Goal: Task Accomplishment & Management: Complete application form

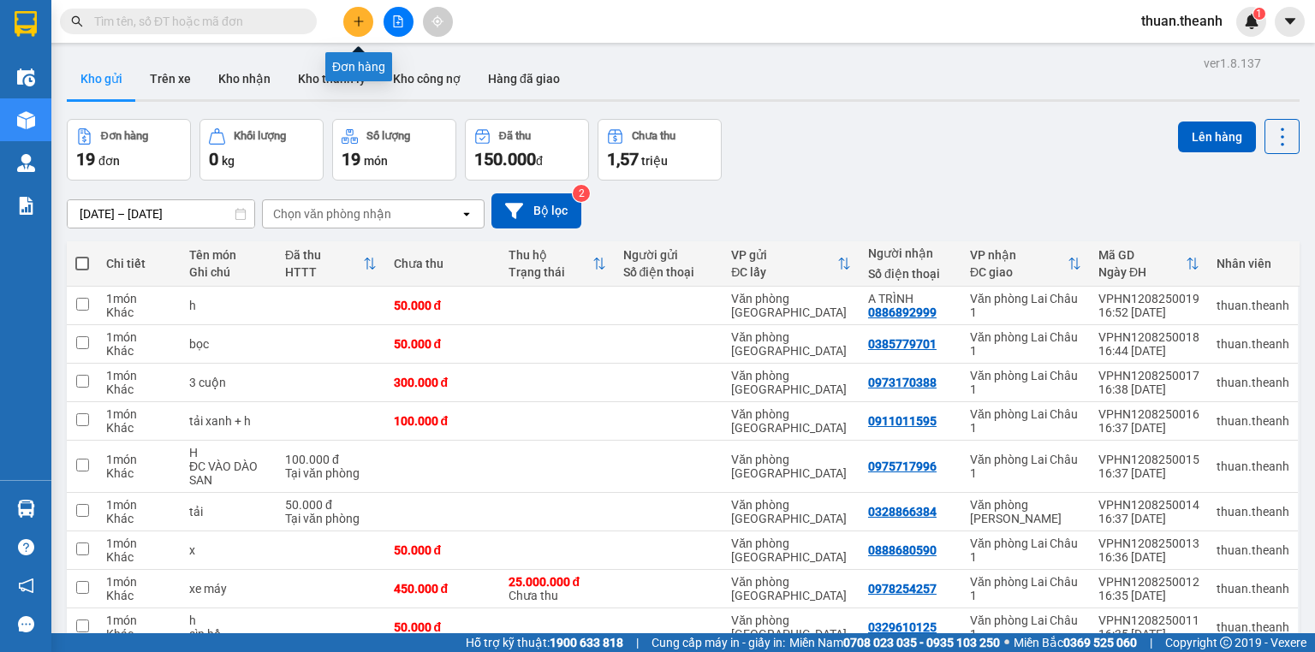
click at [359, 26] on icon "plus" at bounding box center [358, 20] width 1 height 9
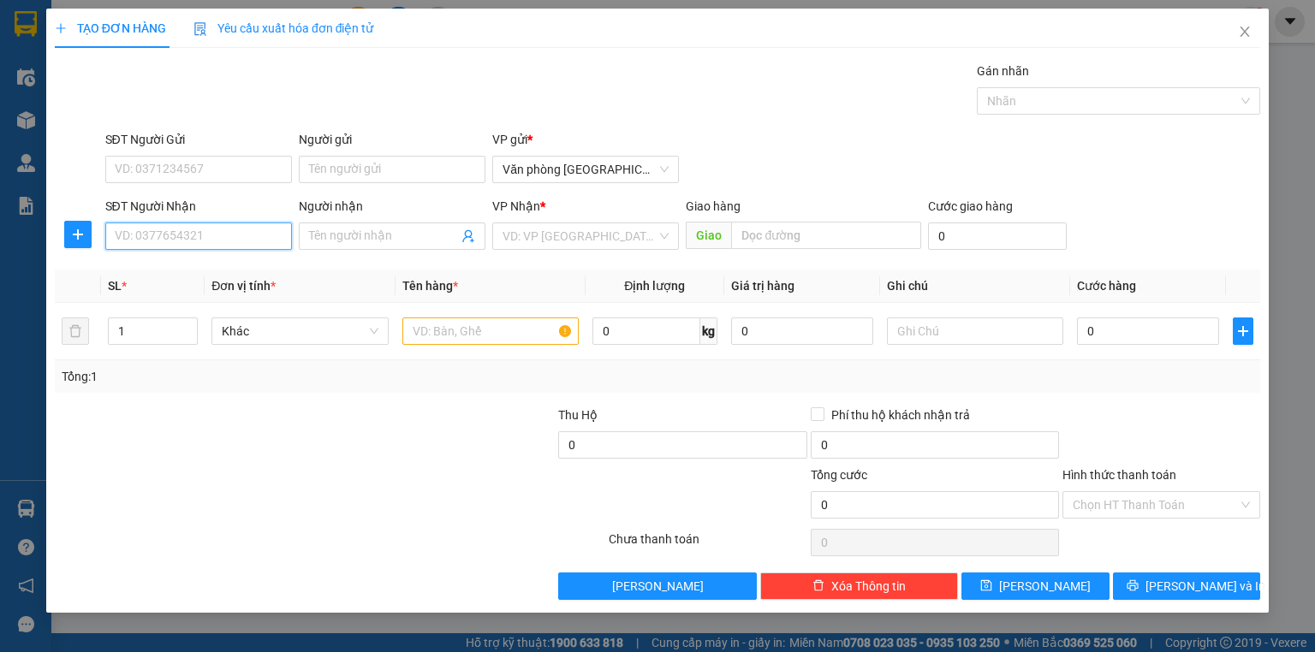
click at [176, 236] on input "SĐT Người Nhận" at bounding box center [198, 236] width 187 height 27
click at [158, 280] on div "0862678863" at bounding box center [198, 269] width 187 height 27
type input "0862678863"
type input "50.000"
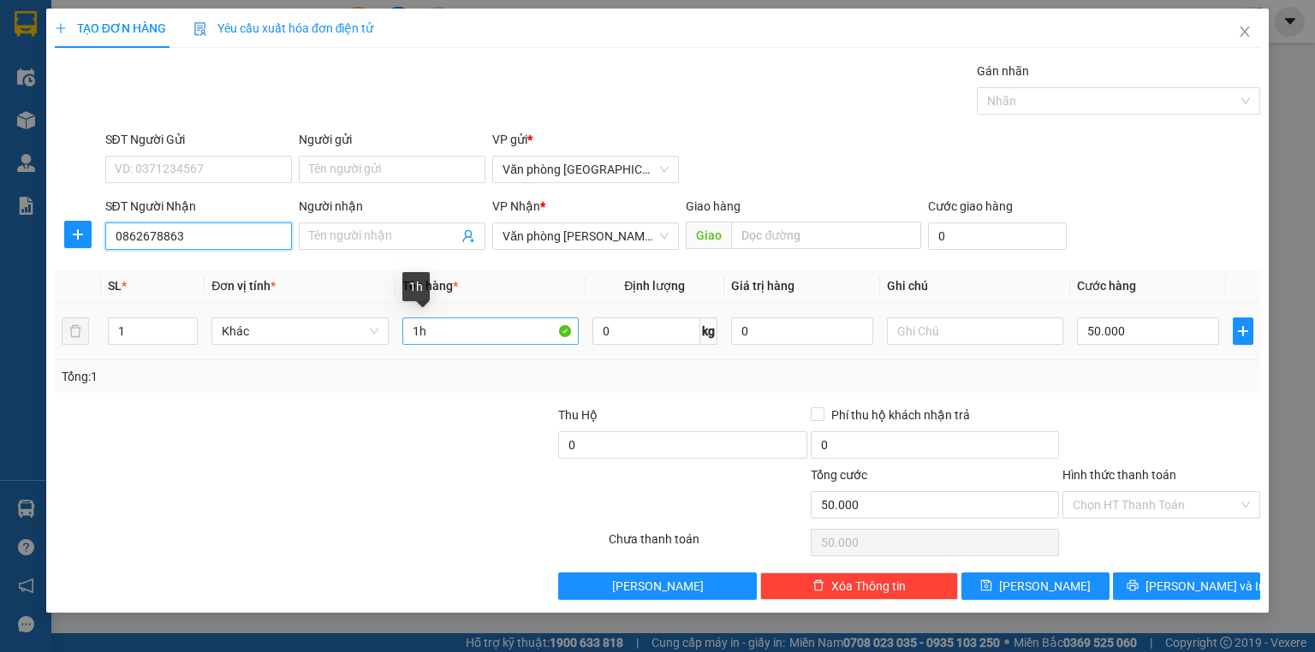
type input "0862678863"
click at [436, 335] on input "1h" at bounding box center [490, 331] width 176 height 27
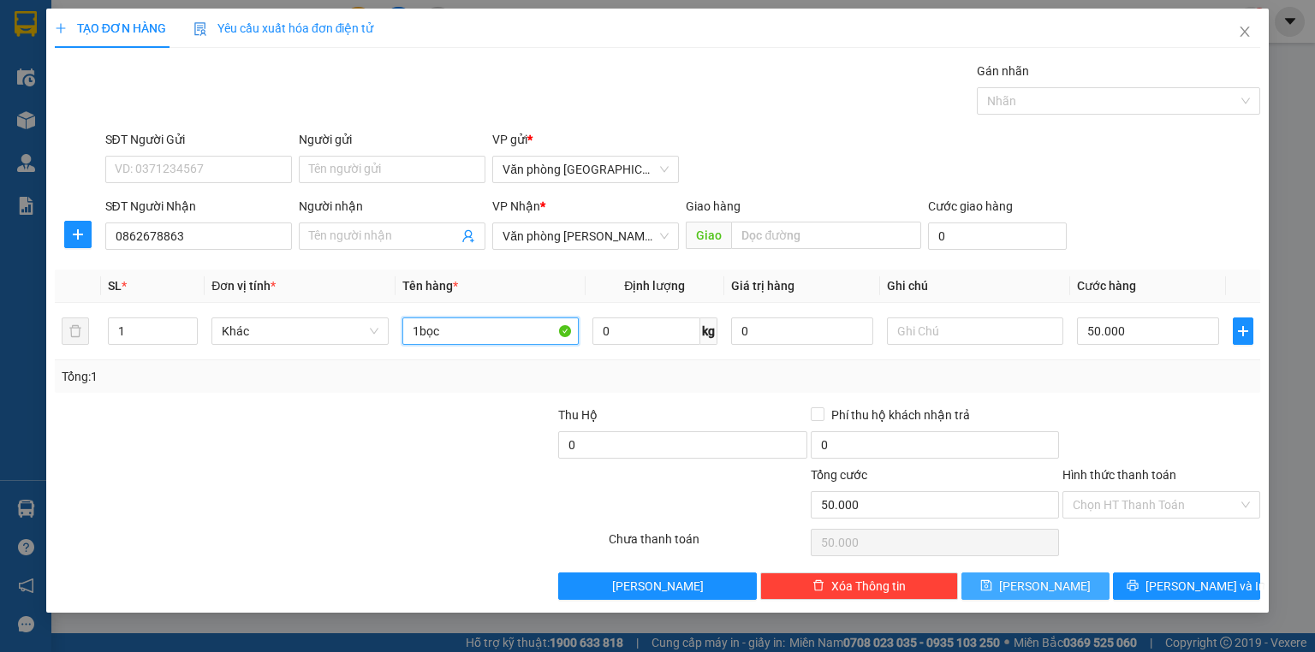
type input "1bọc"
click at [1046, 582] on span "[PERSON_NAME]" at bounding box center [1045, 586] width 92 height 19
type input "0"
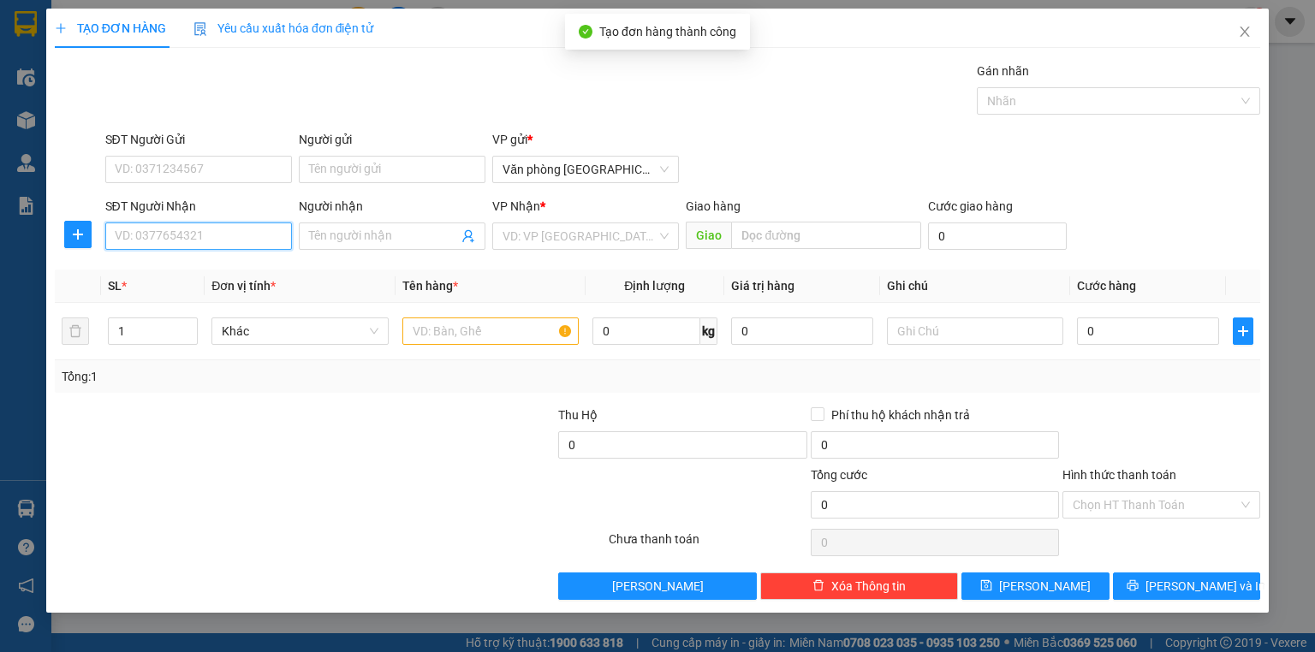
click at [164, 241] on input "SĐT Người Nhận" at bounding box center [198, 236] width 187 height 27
click at [169, 274] on div "0964988048 - [PERSON_NAME]" at bounding box center [200, 269] width 169 height 19
type input "0964988048"
type input "[PERSON_NAME]"
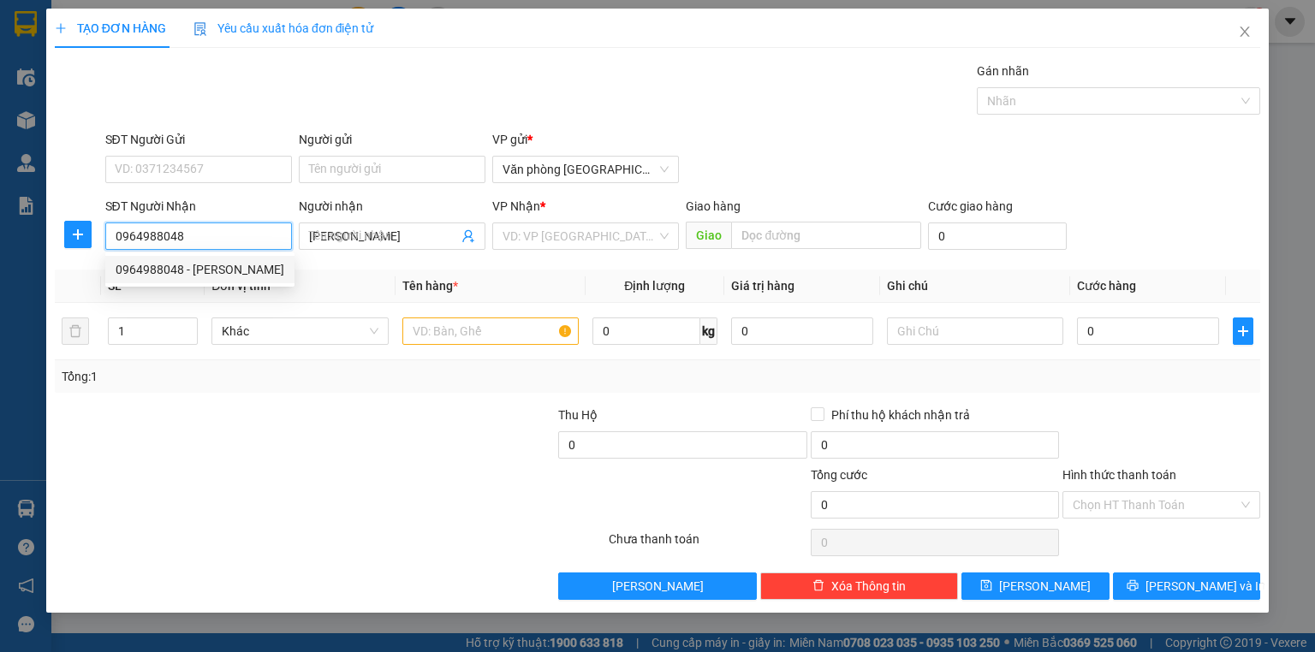
type input "300.000"
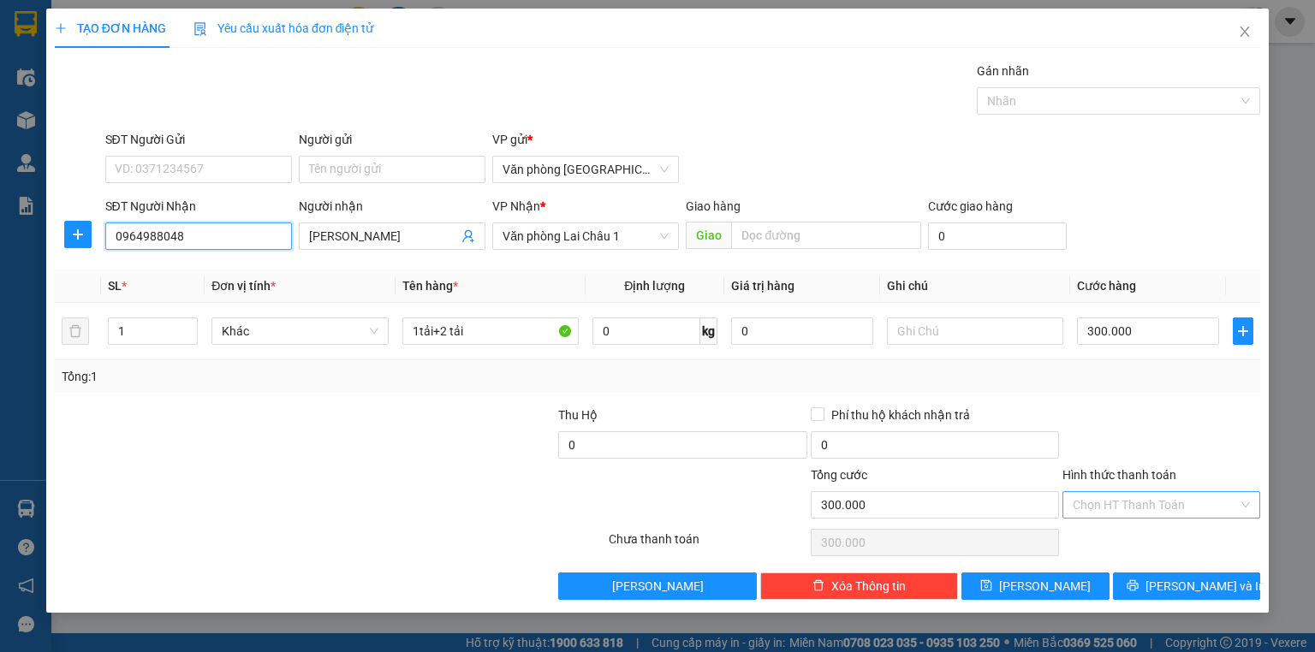
type input "0964988048"
click at [1137, 506] on input "Hình thức thanh toán" at bounding box center [1154, 505] width 165 height 26
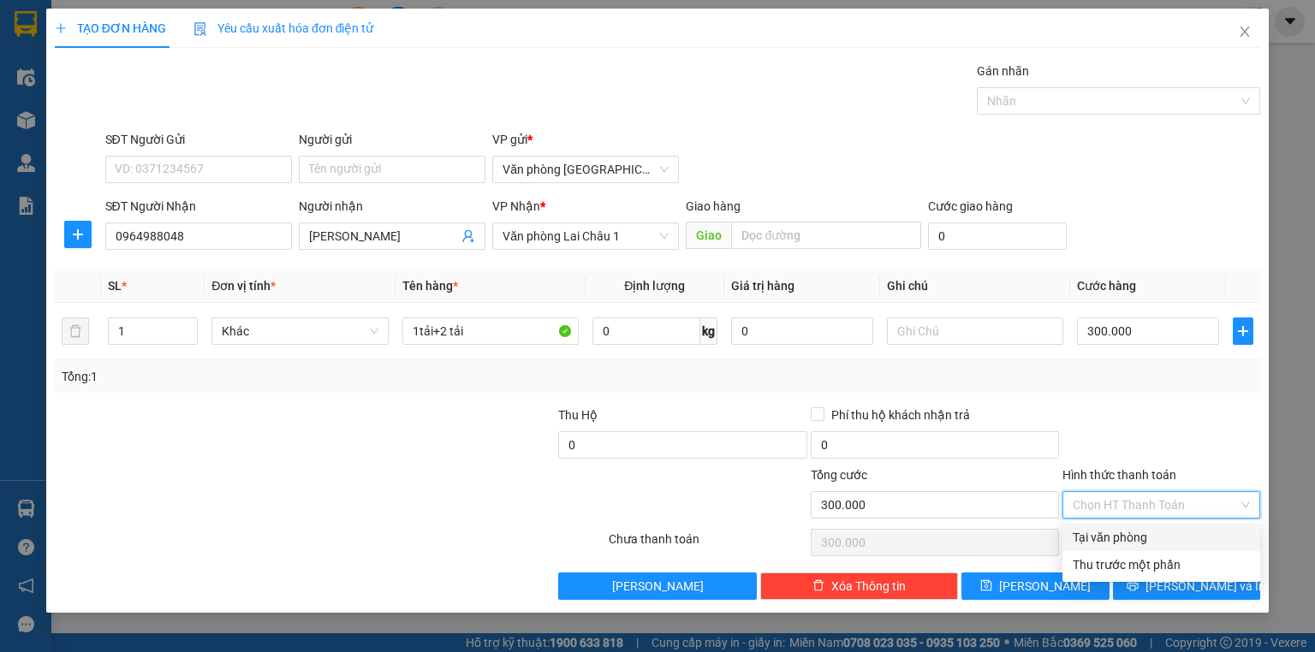
click at [1135, 537] on div "Tại văn phòng" at bounding box center [1160, 537] width 177 height 19
type input "0"
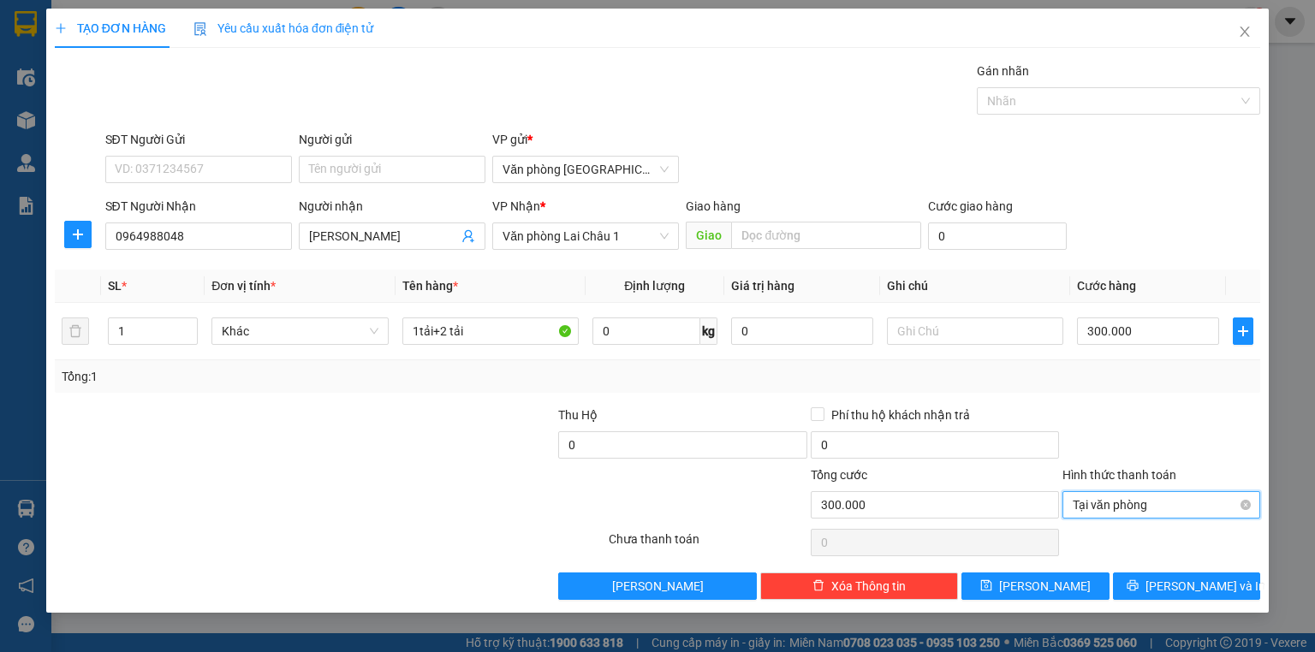
click at [1146, 502] on span "Tại văn phòng" at bounding box center [1160, 505] width 177 height 26
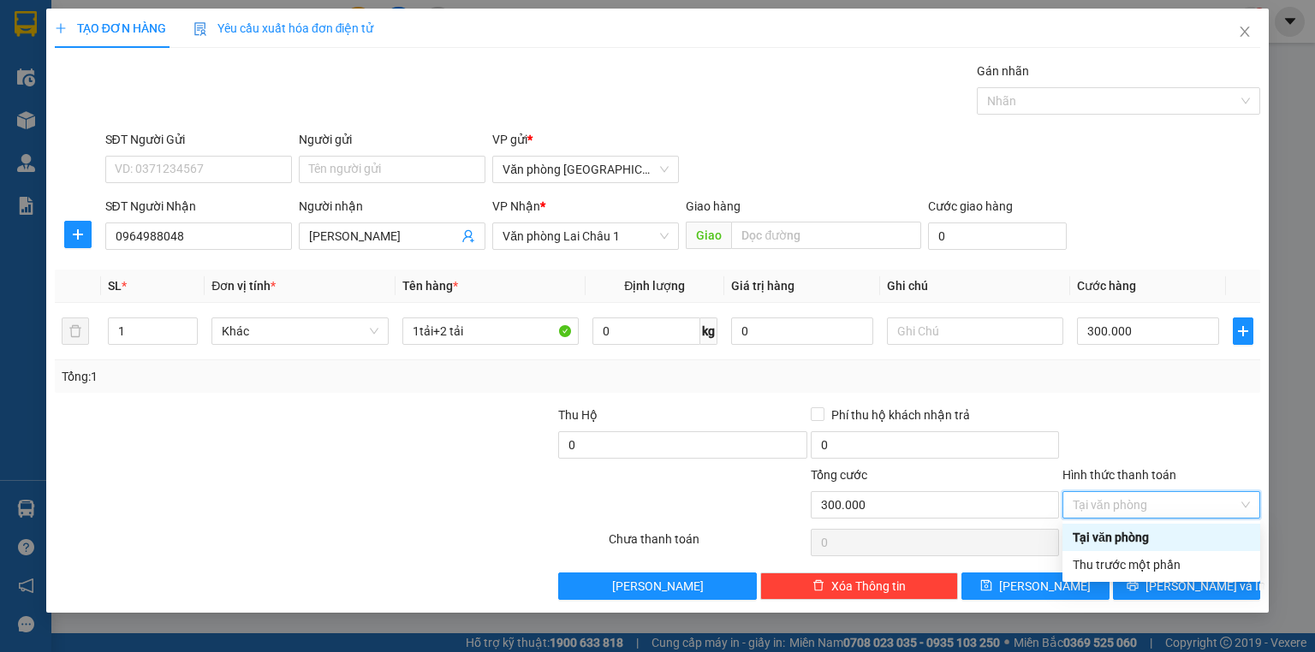
click at [1114, 537] on div "Tại văn phòng" at bounding box center [1160, 537] width 177 height 19
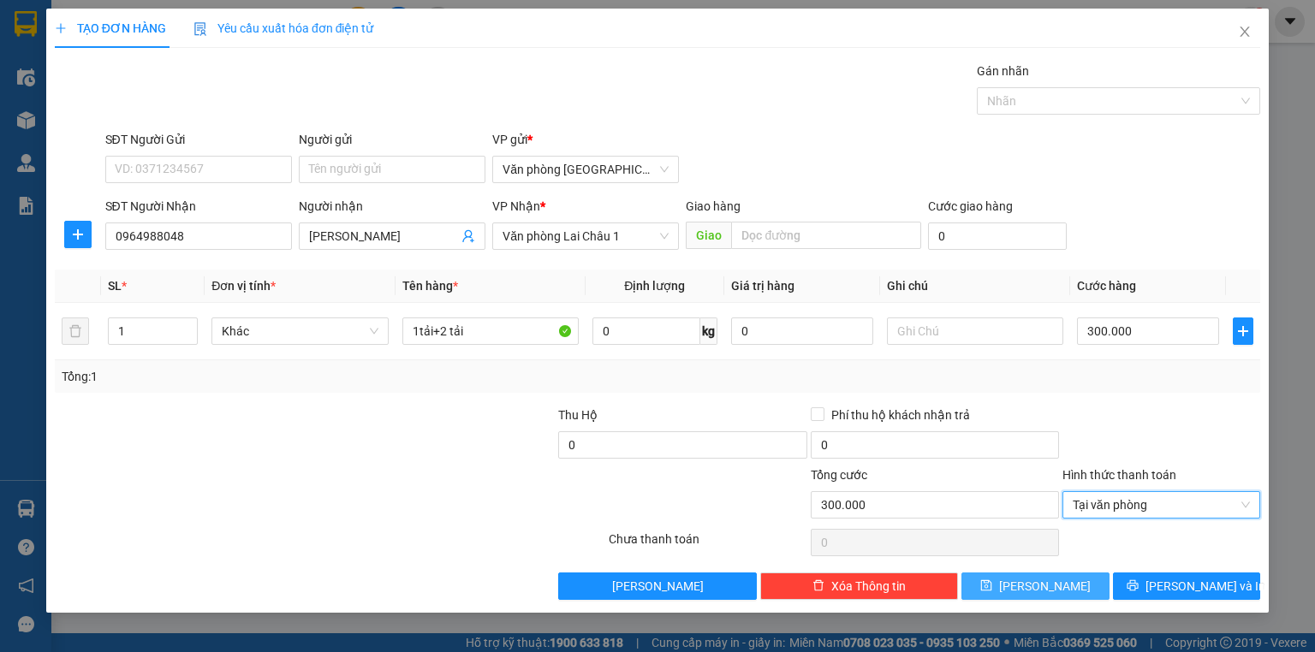
click at [1040, 590] on span "[PERSON_NAME]" at bounding box center [1045, 586] width 92 height 19
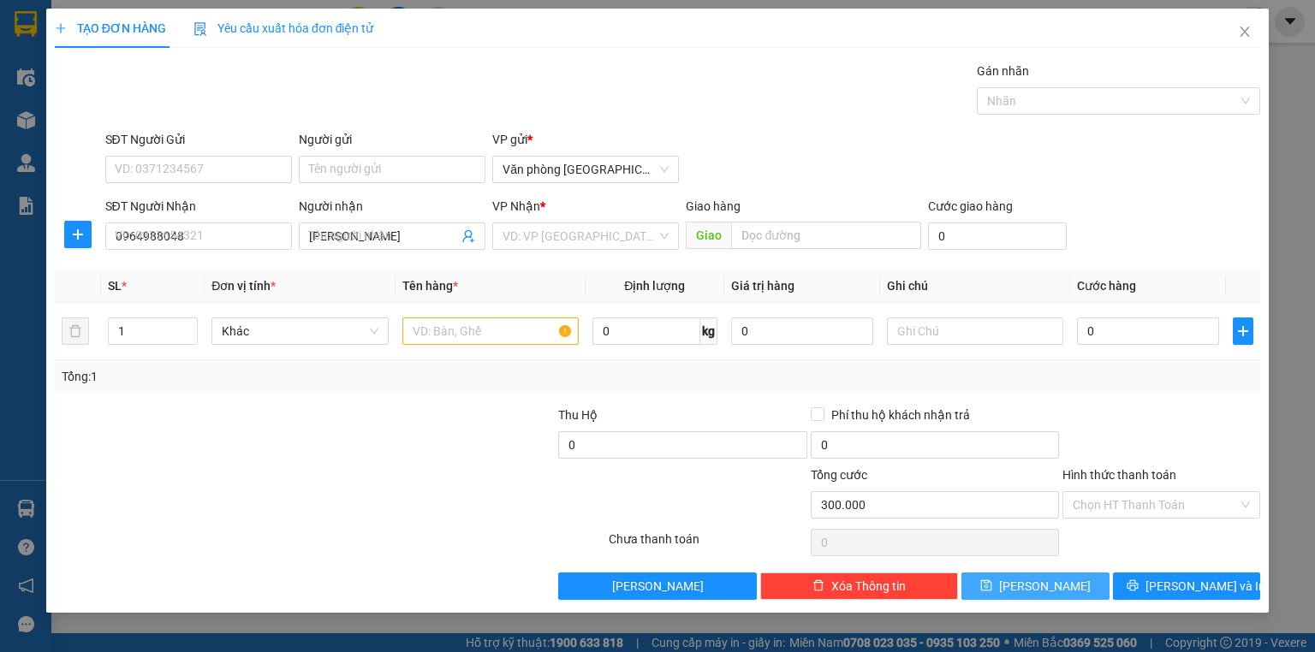
type input "0"
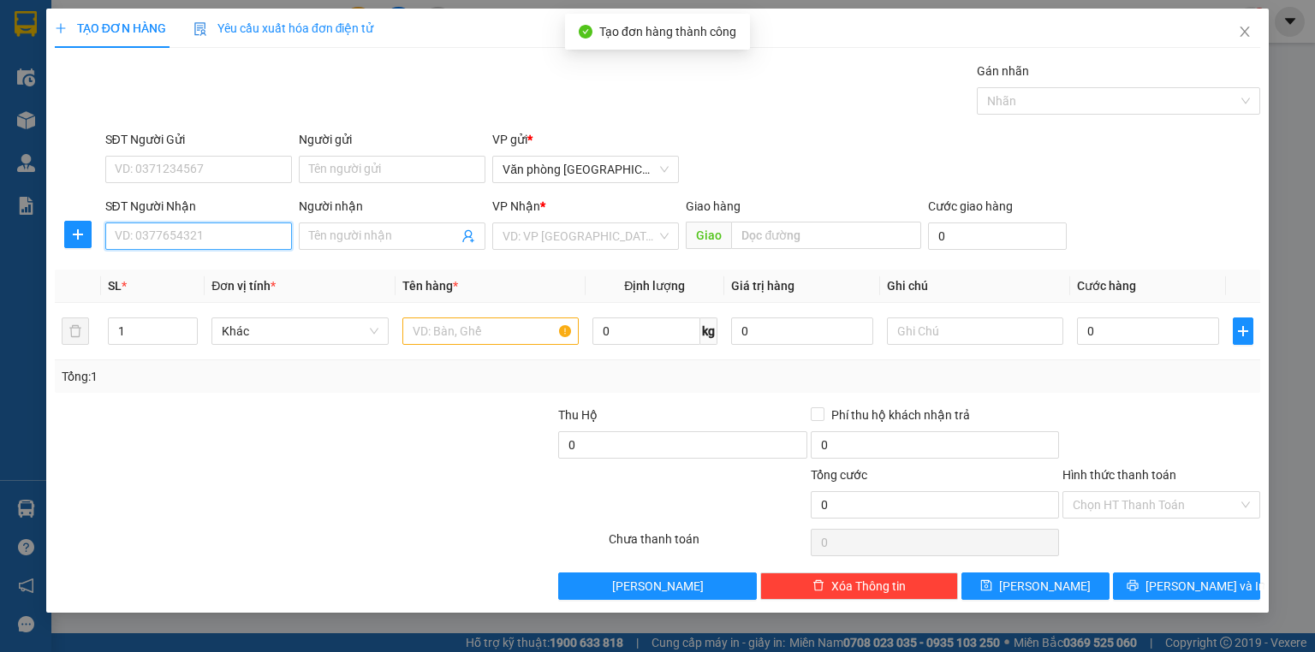
click at [151, 241] on input "SĐT Người Nhận" at bounding box center [198, 236] width 187 height 27
click at [187, 261] on div "0904177079 - [PERSON_NAME]" at bounding box center [200, 269] width 169 height 19
type input "0904177079"
type input "[PERSON_NAME]"
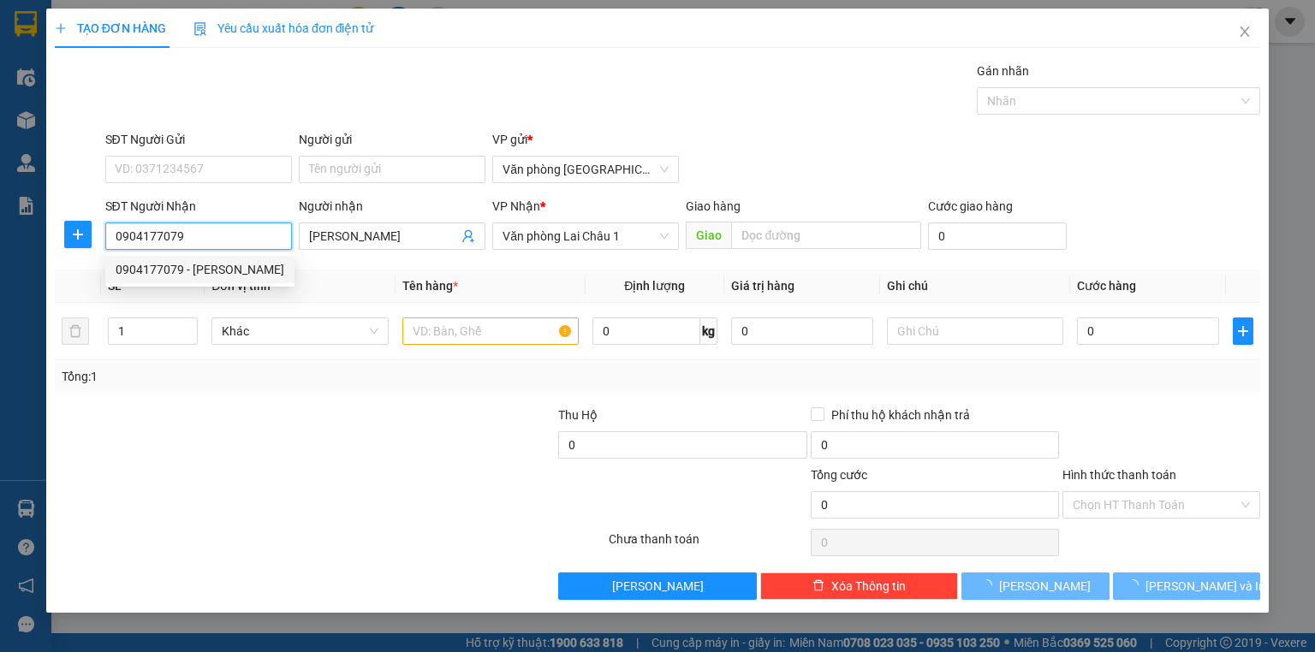
type input "50.000"
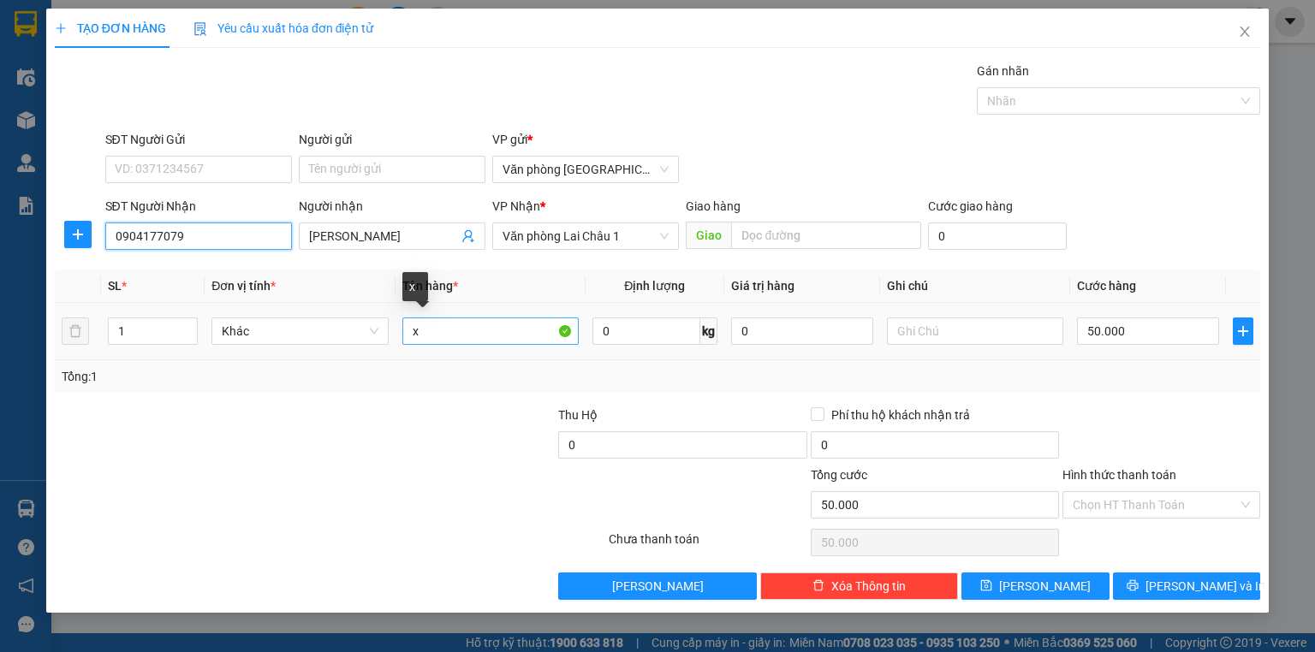
type input "0904177079"
click at [422, 329] on input "x" at bounding box center [490, 331] width 176 height 27
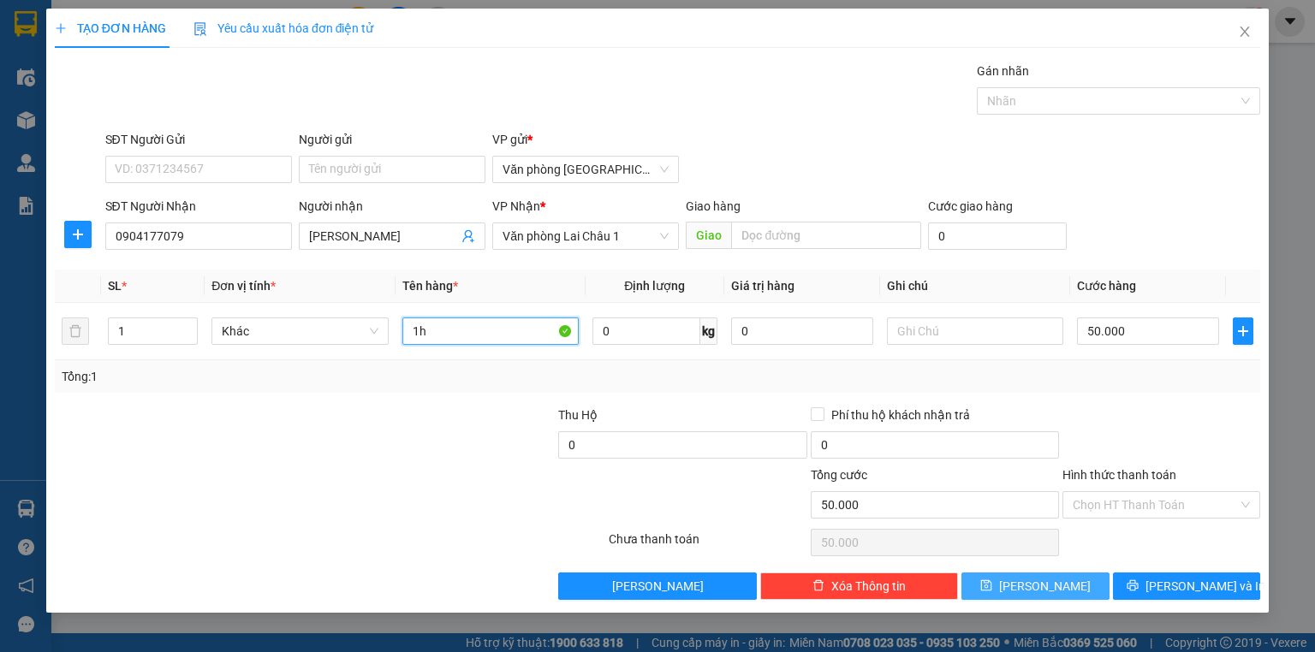
type input "1h"
click at [1075, 583] on button "[PERSON_NAME]" at bounding box center [1035, 586] width 148 height 27
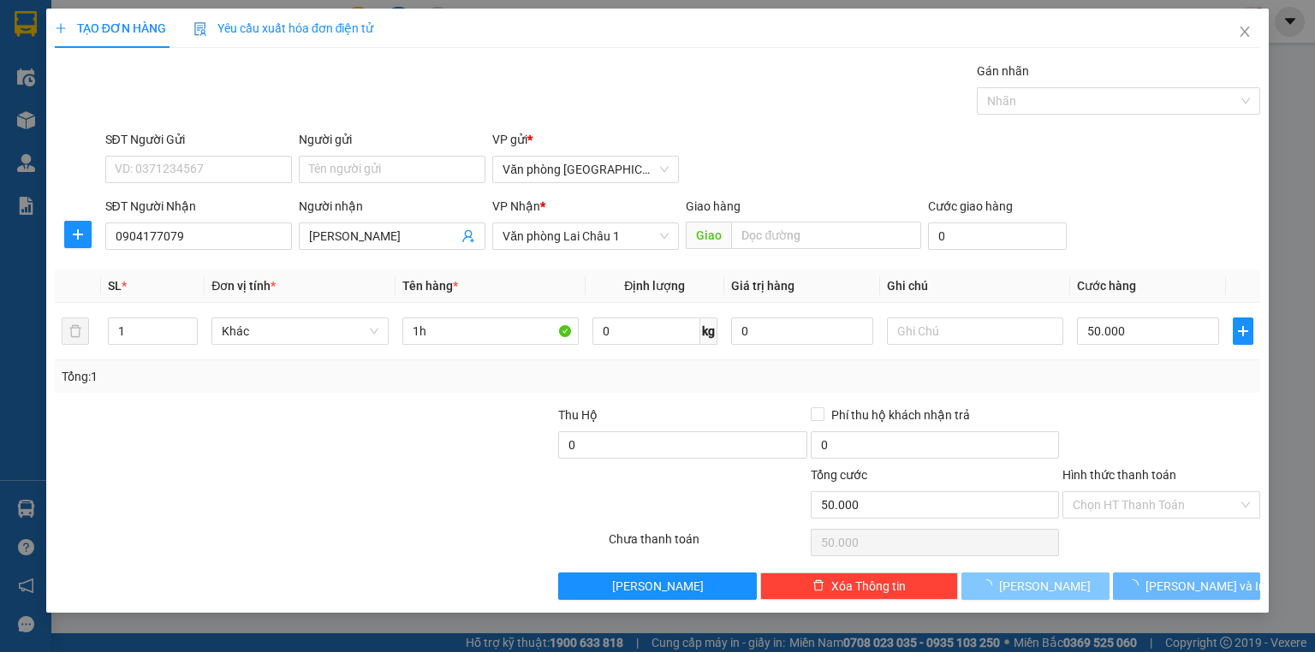
type input "0"
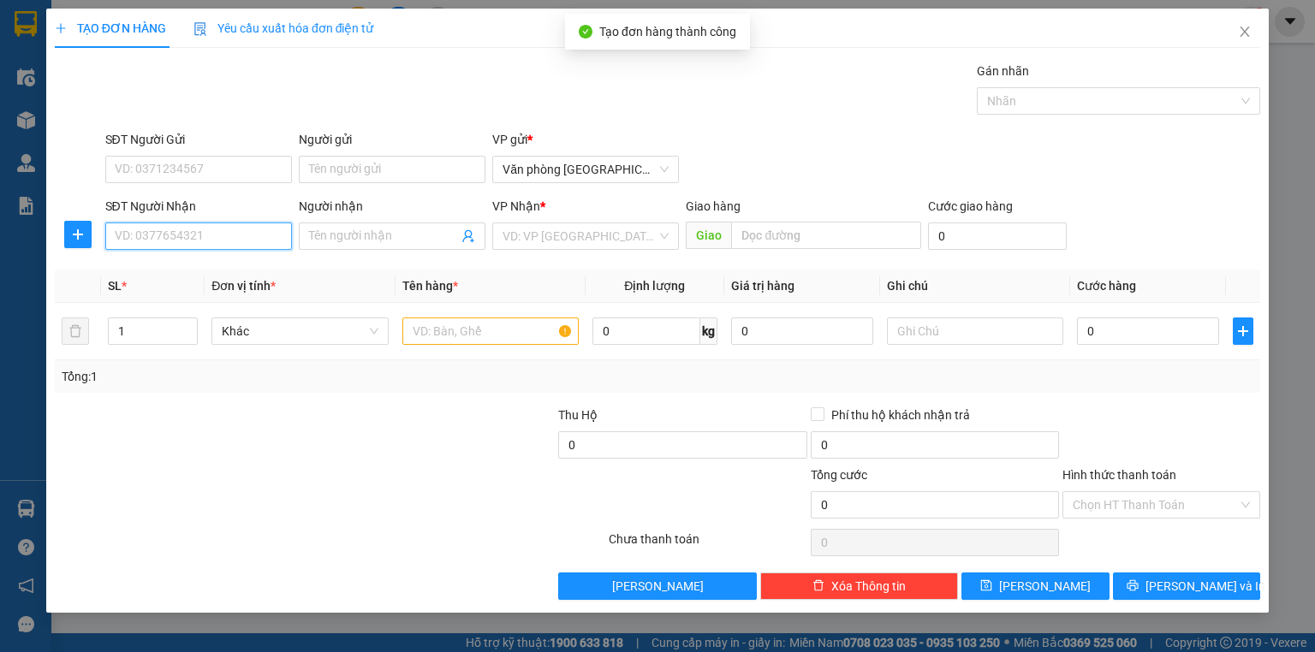
click at [188, 238] on input "SĐT Người Nhận" at bounding box center [198, 236] width 187 height 27
click at [188, 267] on div "0962833300" at bounding box center [199, 269] width 166 height 19
type input "0962833300"
type input "50.000"
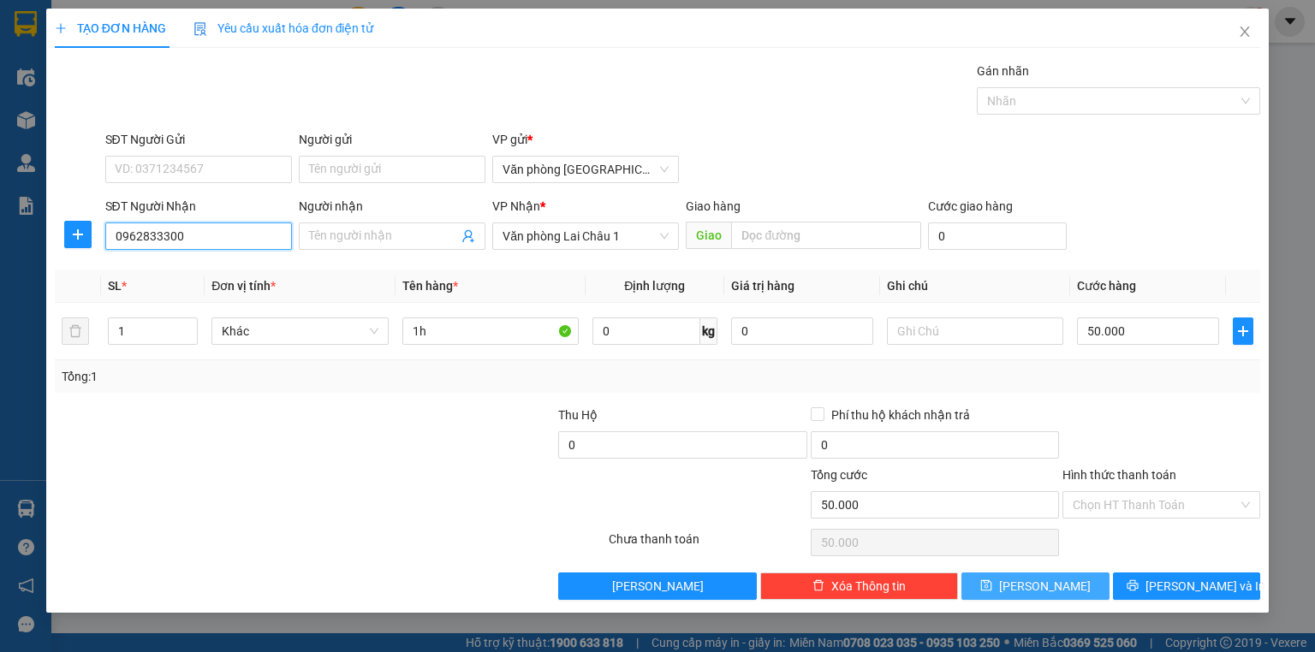
type input "0962833300"
click at [1043, 585] on span "[PERSON_NAME]" at bounding box center [1045, 586] width 92 height 19
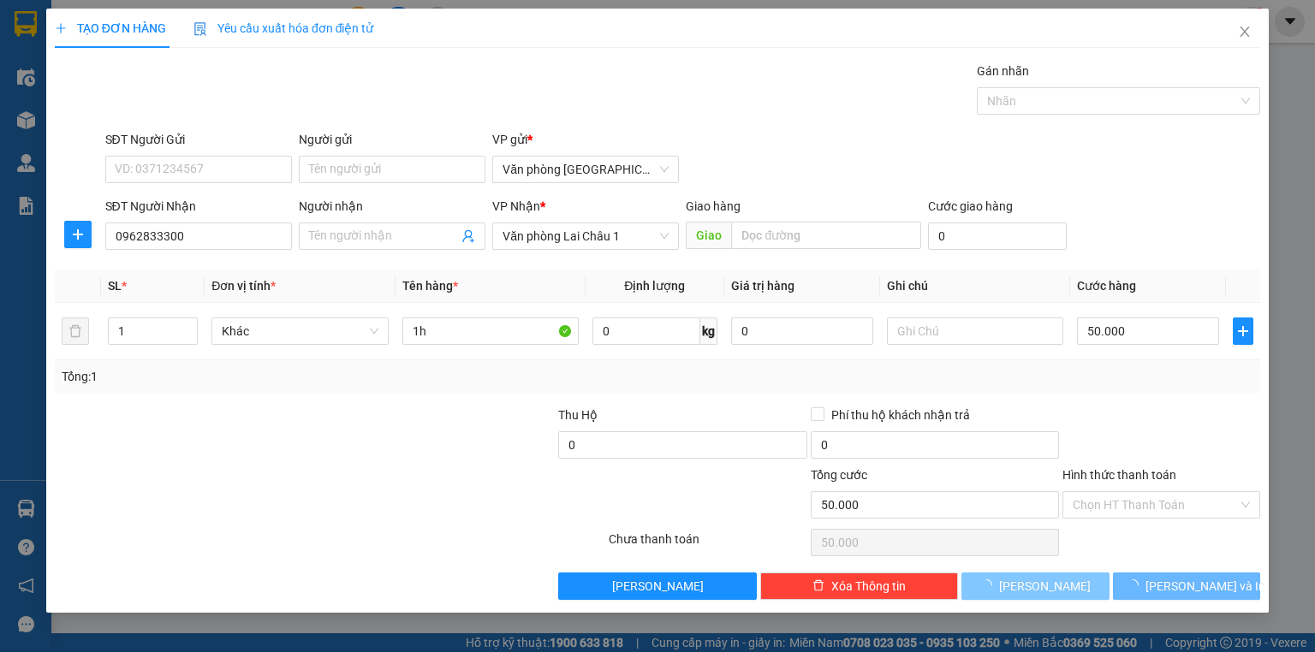
type input "0"
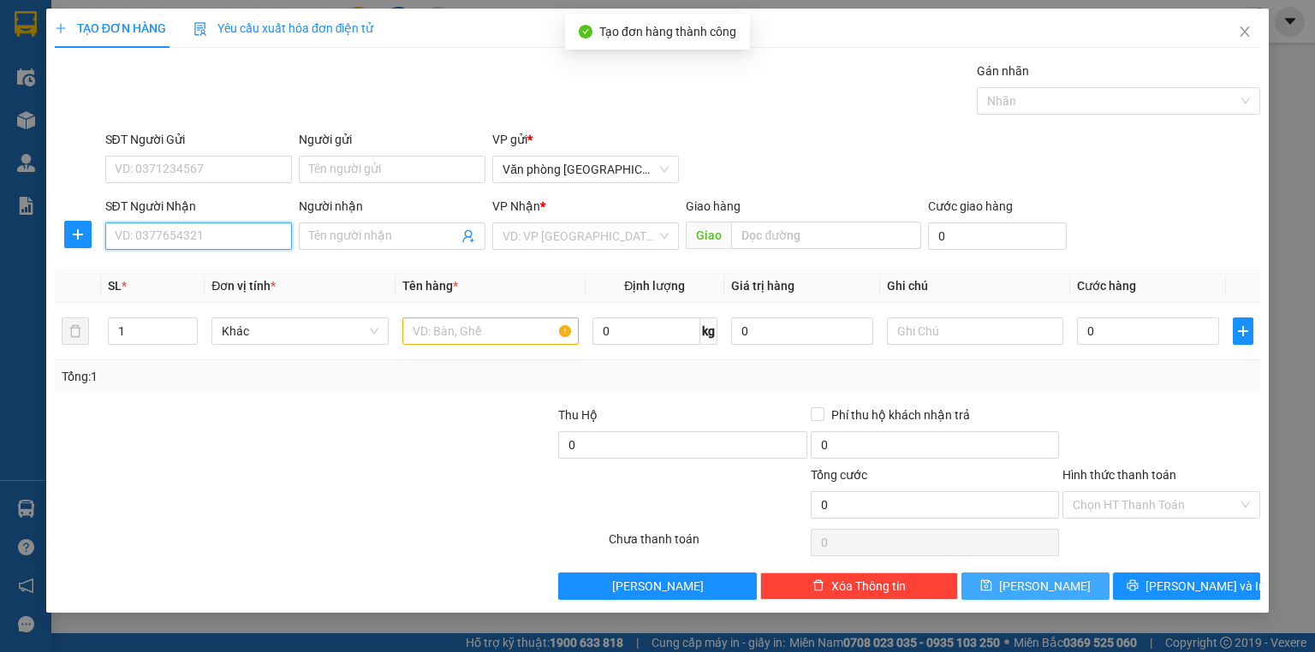
click at [134, 240] on input "SĐT Người Nhận" at bounding box center [198, 236] width 187 height 27
click at [199, 269] on div "0349385327" at bounding box center [199, 269] width 166 height 19
type input "0349385327"
type input "50.000"
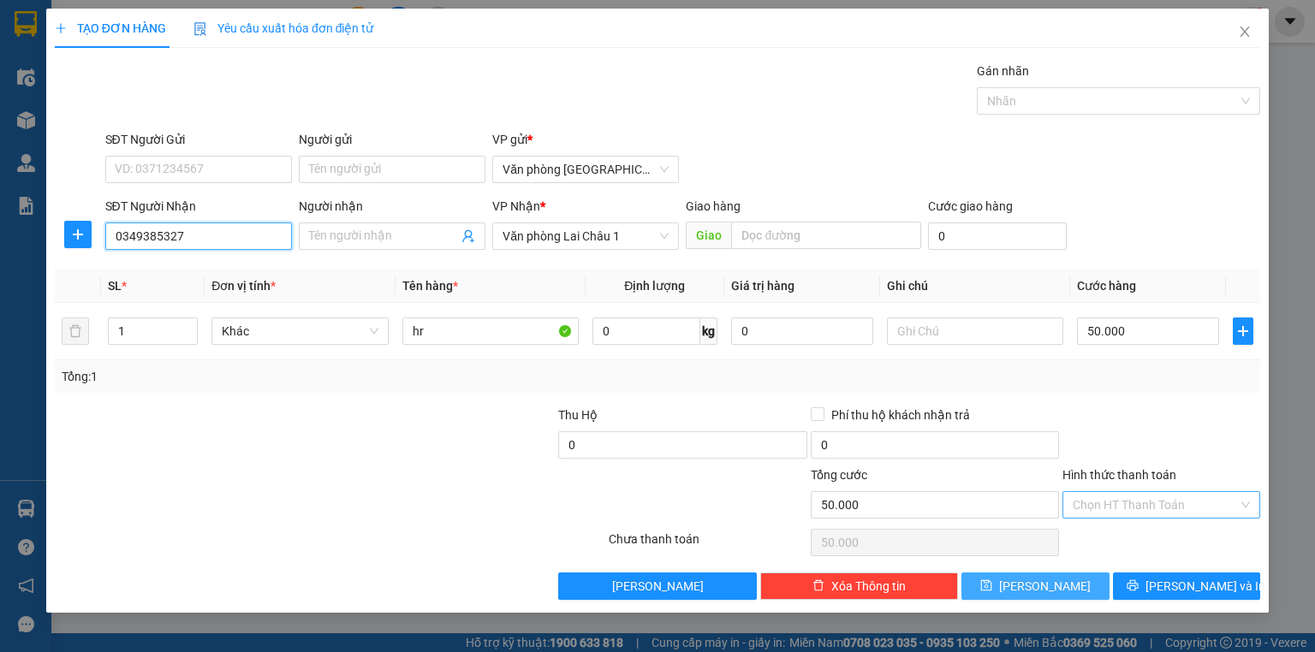
type input "0349385327"
click at [1113, 502] on input "Hình thức thanh toán" at bounding box center [1154, 505] width 165 height 26
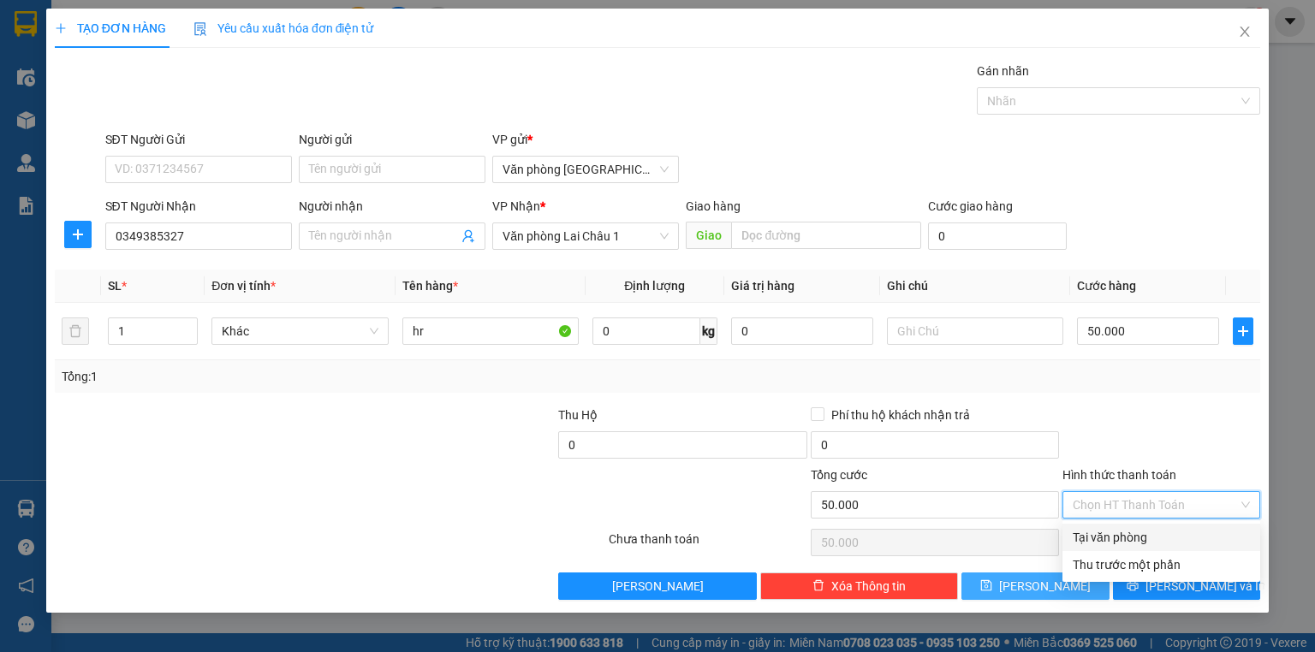
click at [1113, 535] on div "Tại văn phòng" at bounding box center [1160, 537] width 177 height 19
type input "0"
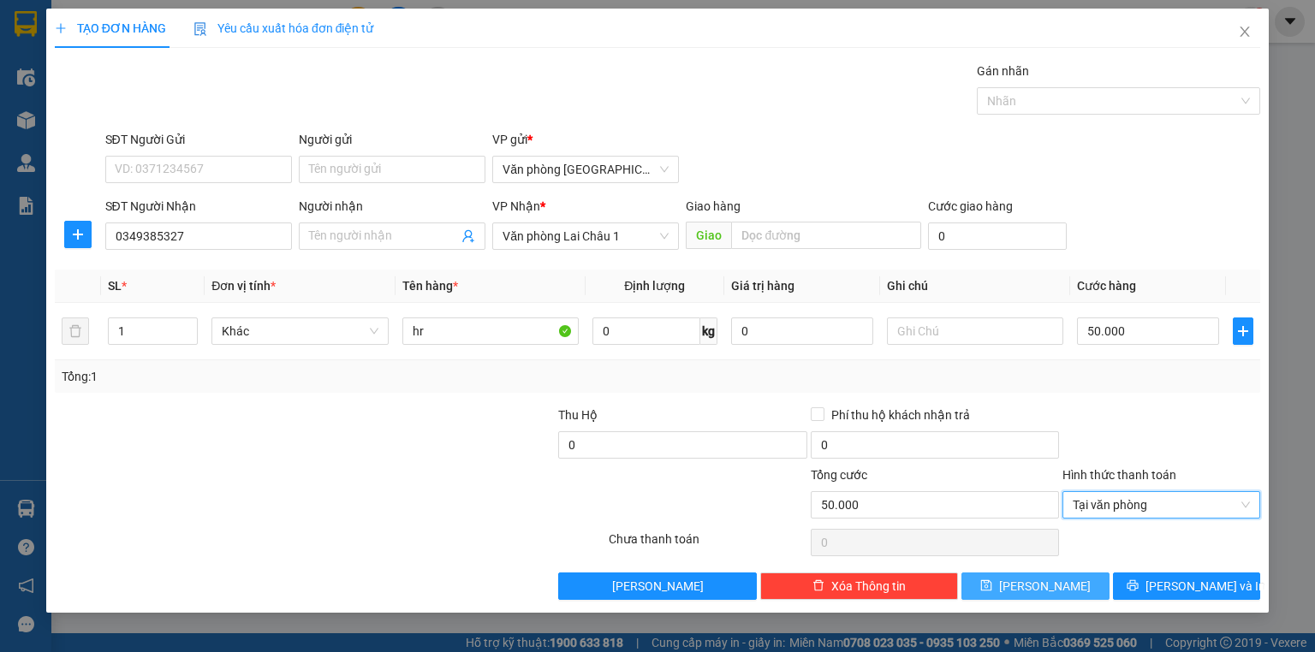
click at [1047, 585] on span "[PERSON_NAME]" at bounding box center [1045, 586] width 92 height 19
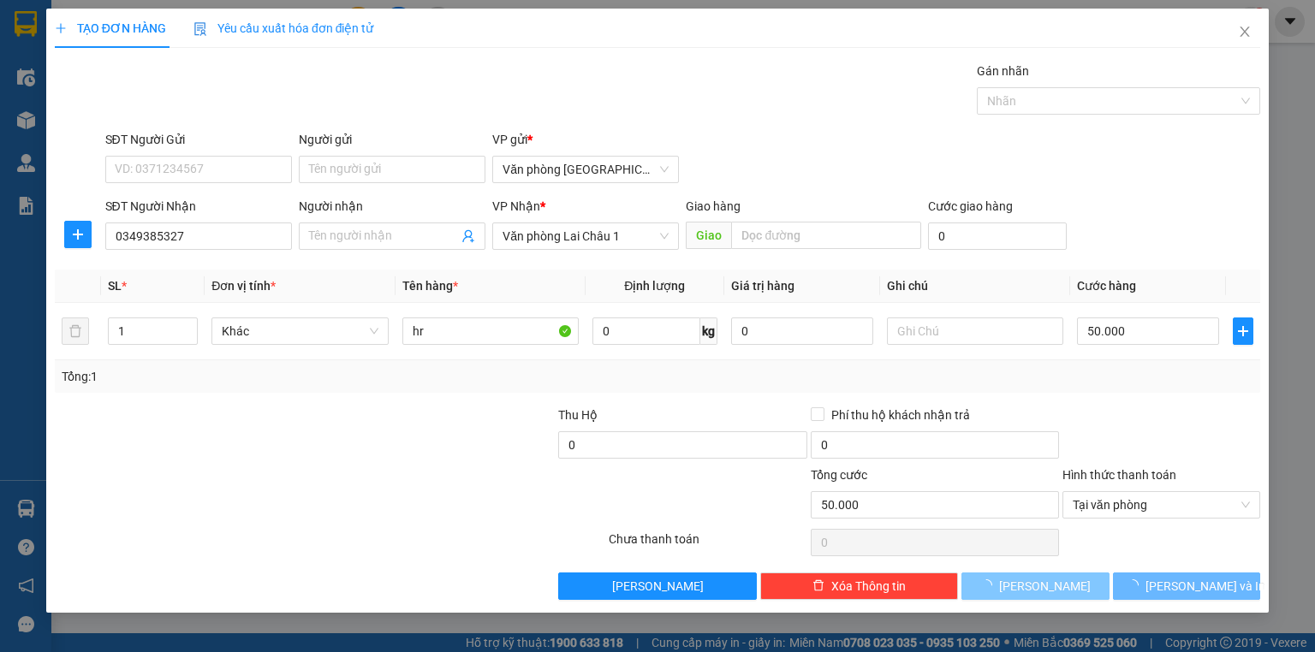
type input "0"
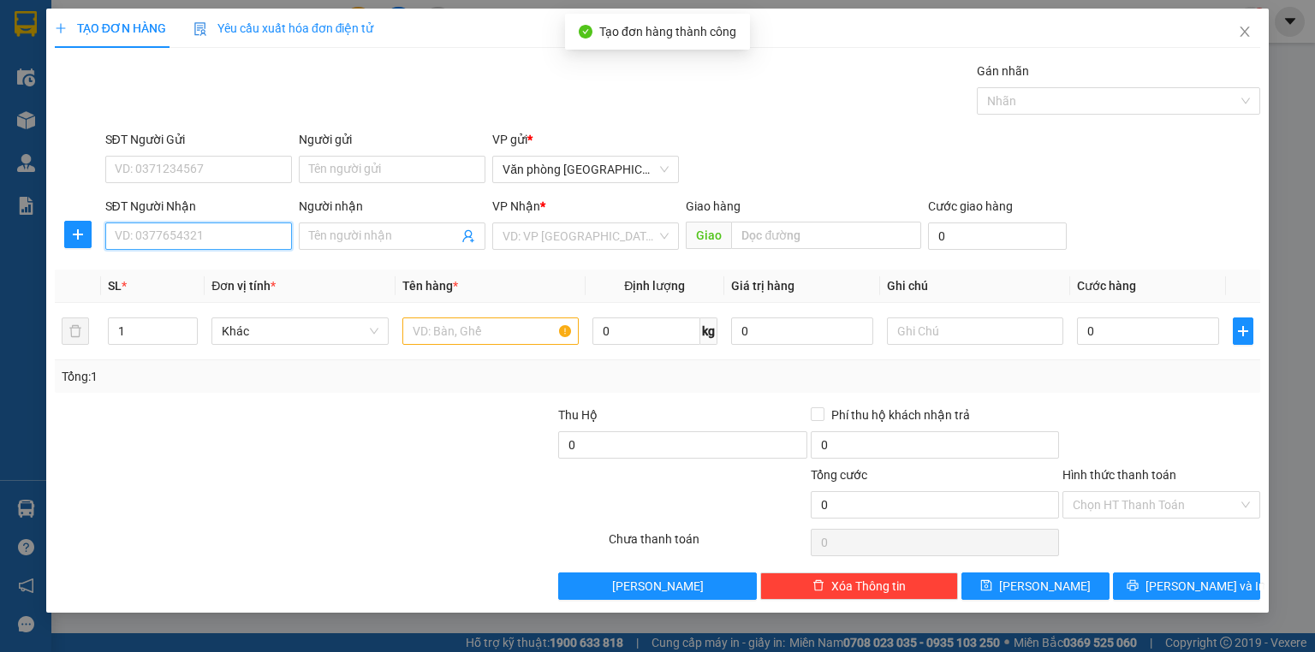
click at [168, 239] on input "SĐT Người Nhận" at bounding box center [198, 236] width 187 height 27
click at [178, 270] on div "0961193193" at bounding box center [199, 269] width 166 height 19
type input "0961193193"
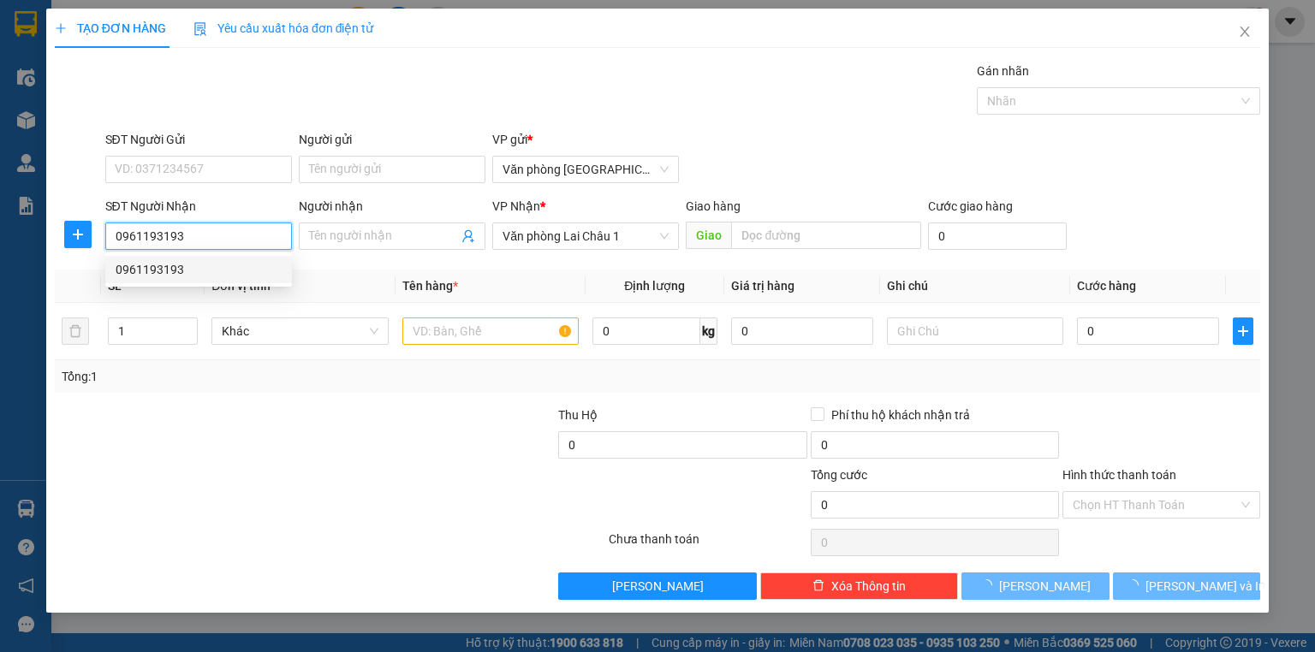
type input "100.000"
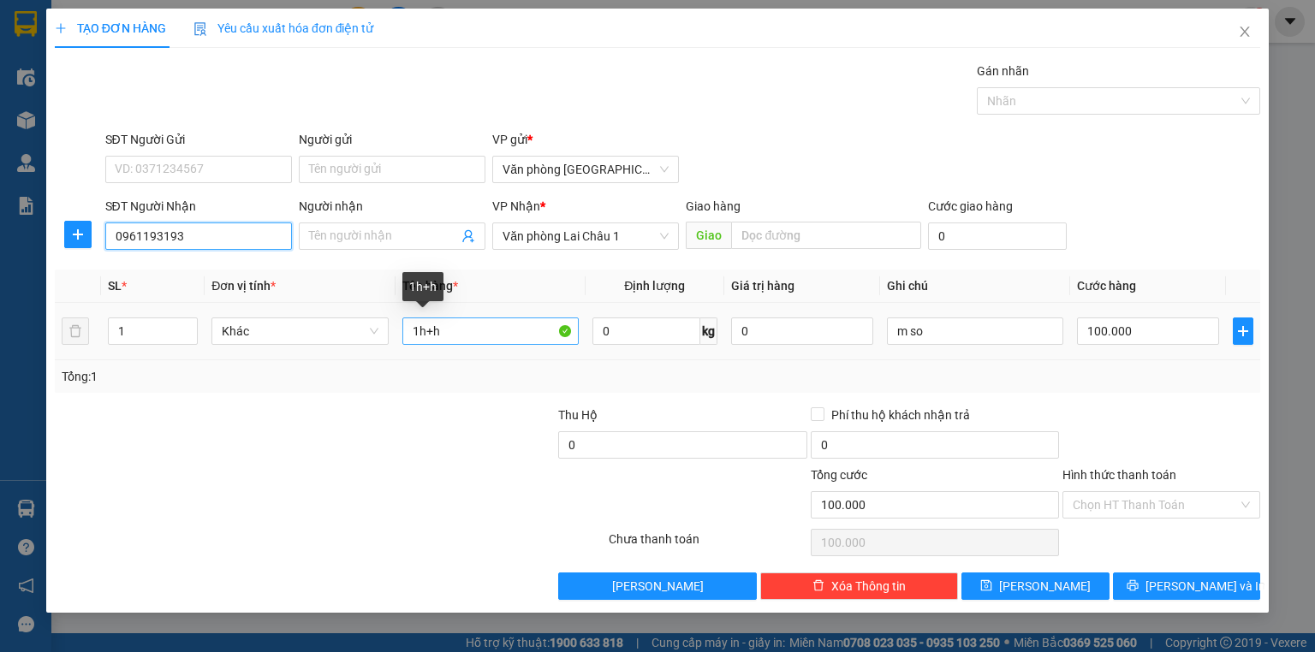
type input "0961193193"
click at [445, 330] on input "1h+h" at bounding box center [490, 331] width 176 height 27
type input "1h"
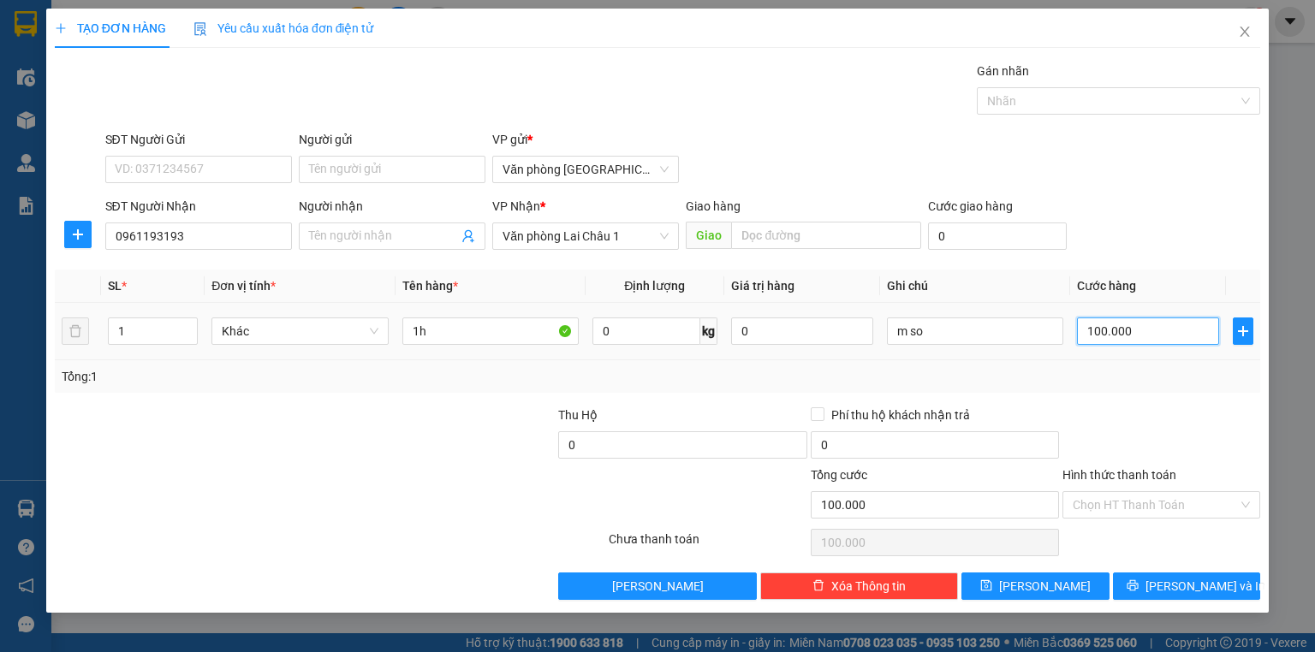
click at [1084, 336] on input "100.000" at bounding box center [1148, 331] width 142 height 27
type input "5"
type input "50"
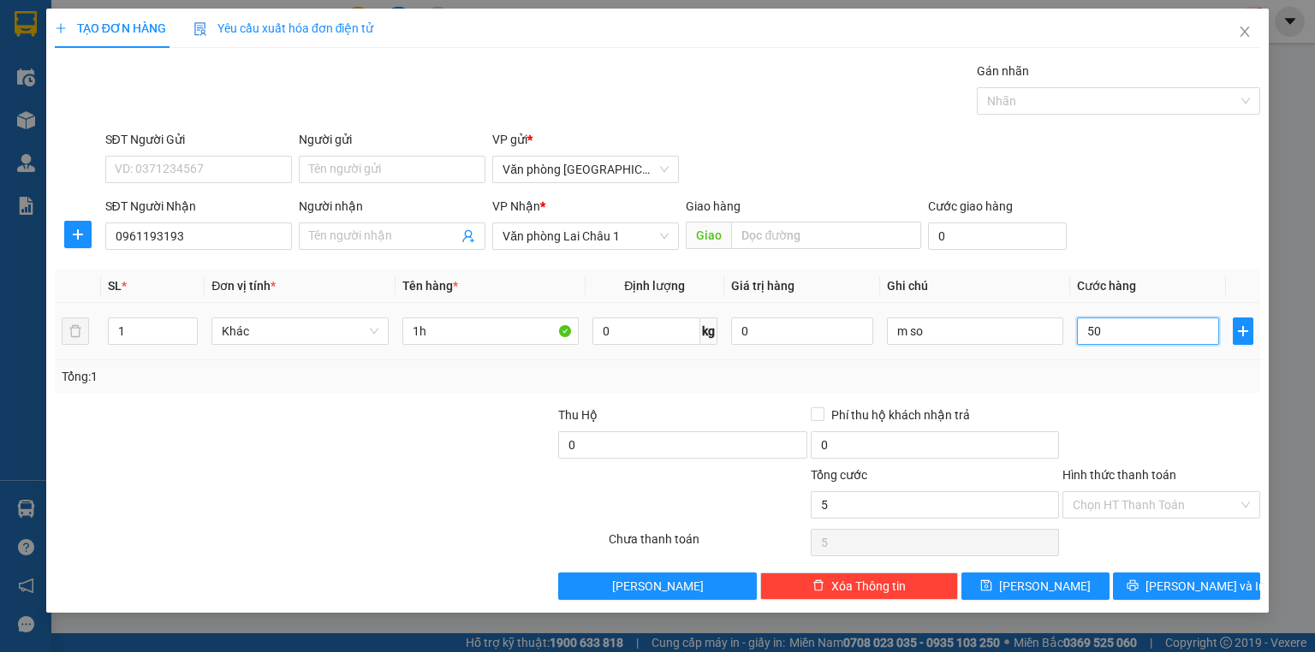
type input "50"
type input "500"
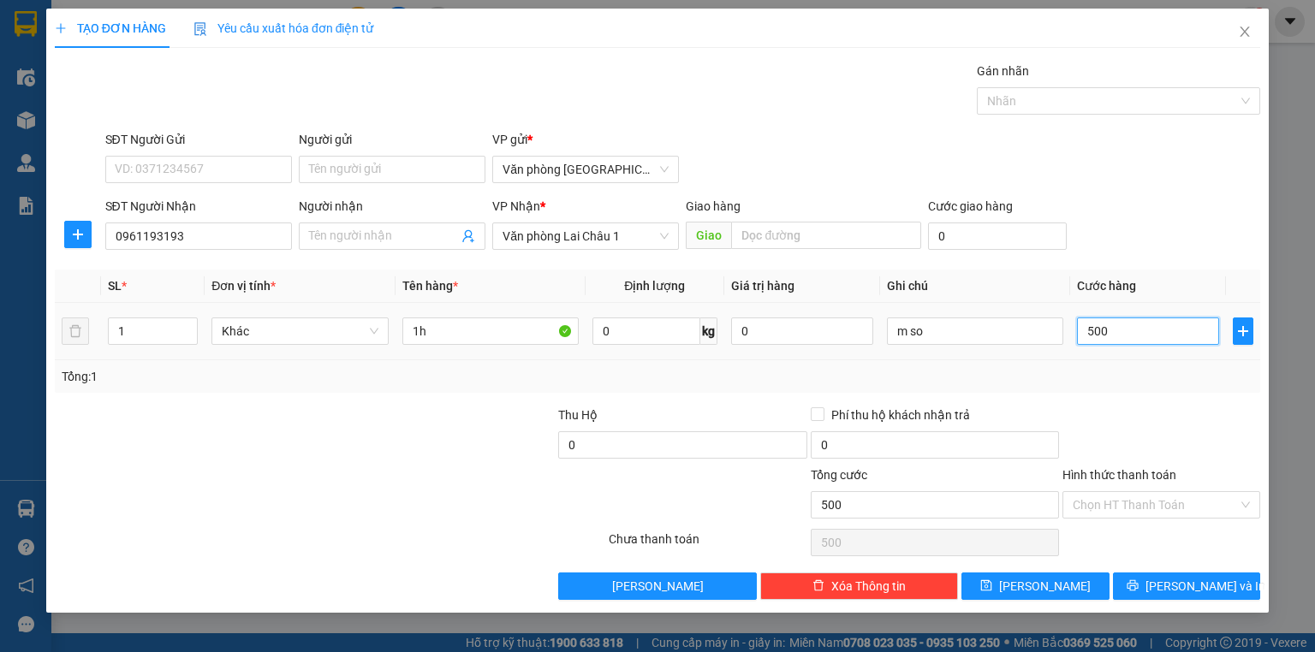
type input "5.000"
type input "50.000"
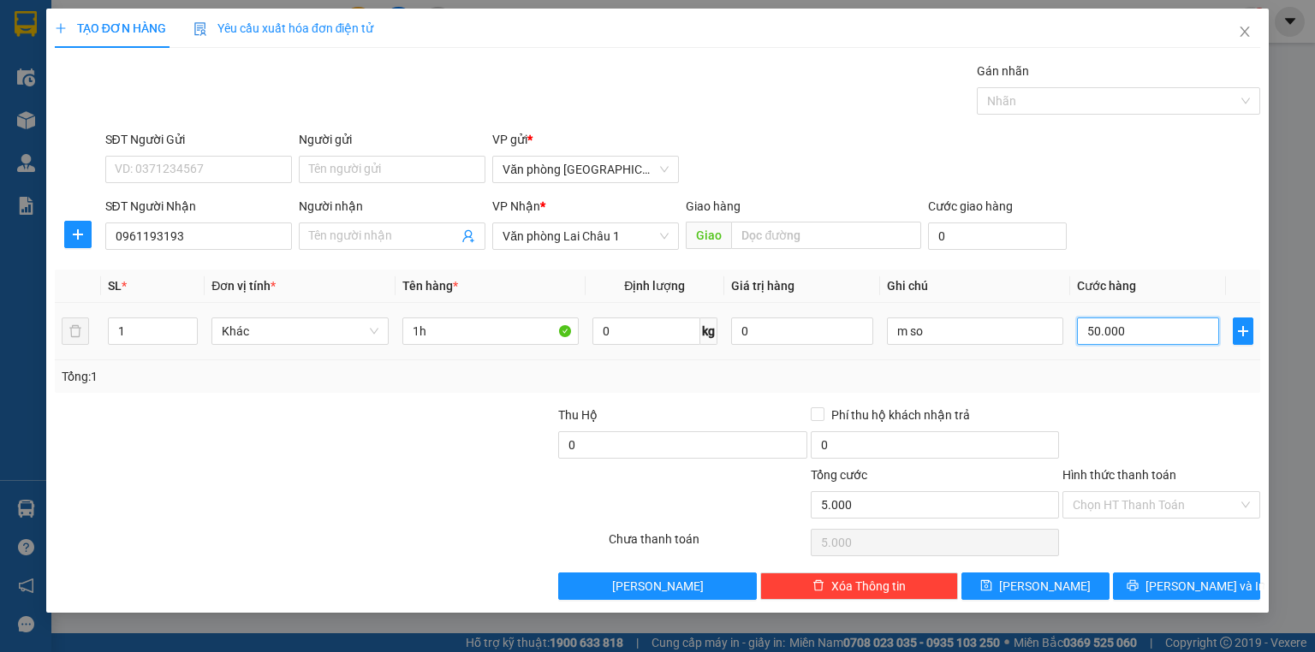
type input "50.000"
click at [1060, 589] on button "[PERSON_NAME]" at bounding box center [1035, 586] width 148 height 27
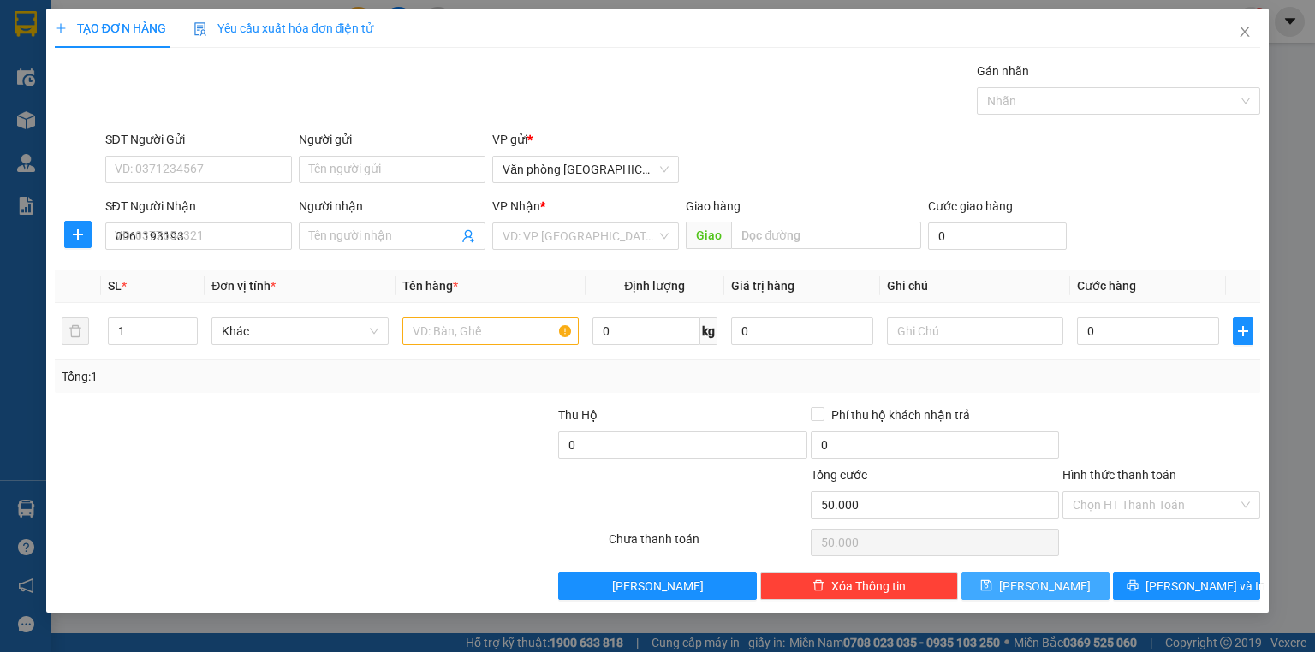
type input "0"
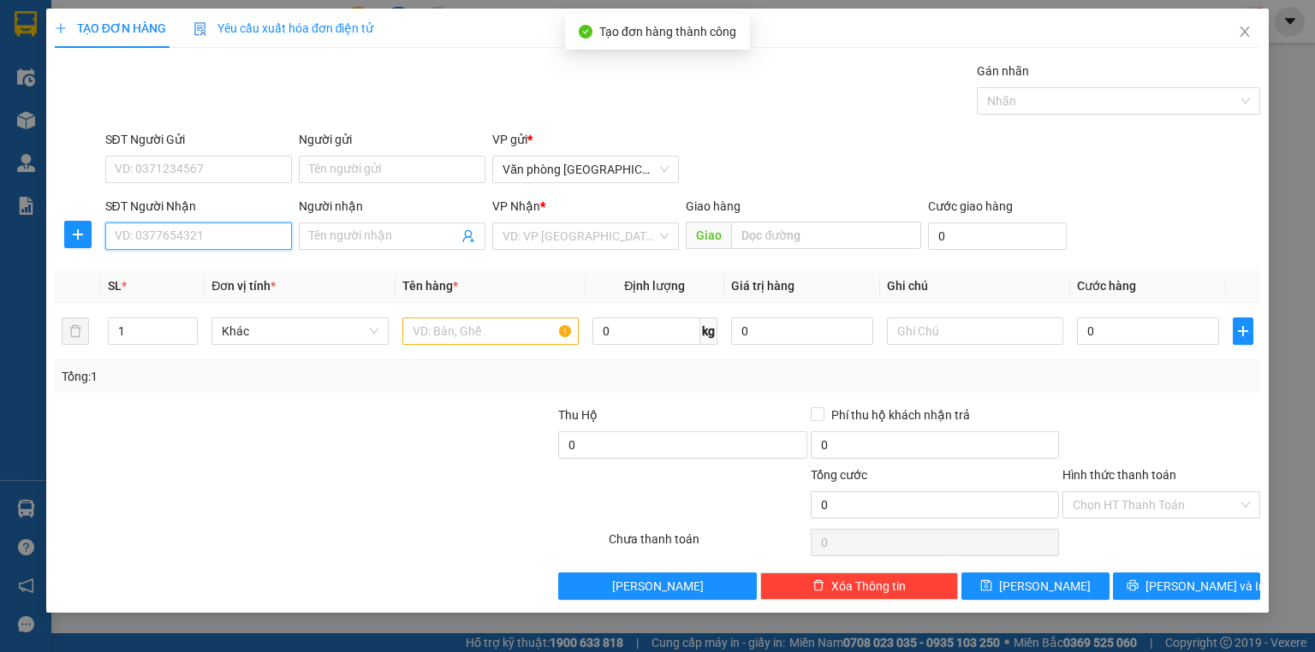
click at [151, 236] on input "SĐT Người Nhận" at bounding box center [198, 236] width 187 height 27
click at [219, 278] on div "0903435662 - [PERSON_NAME]" at bounding box center [200, 269] width 169 height 19
type input "0903435662"
type input "[PERSON_NAME]"
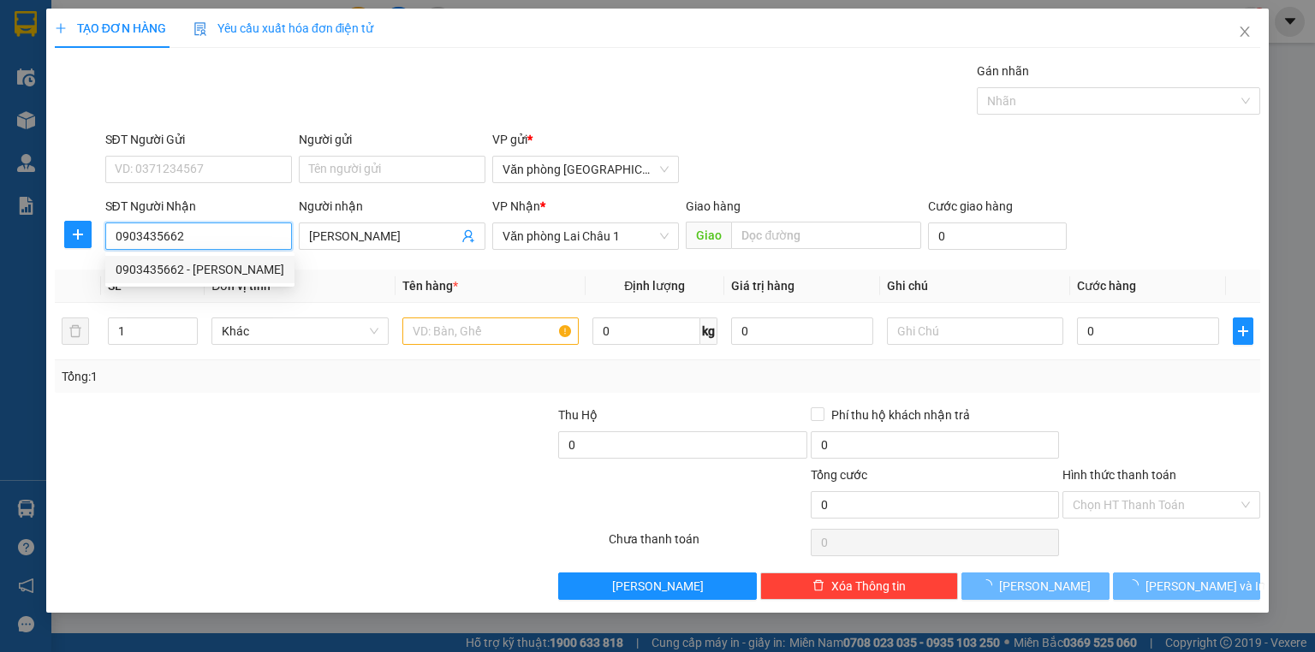
type input "50.000"
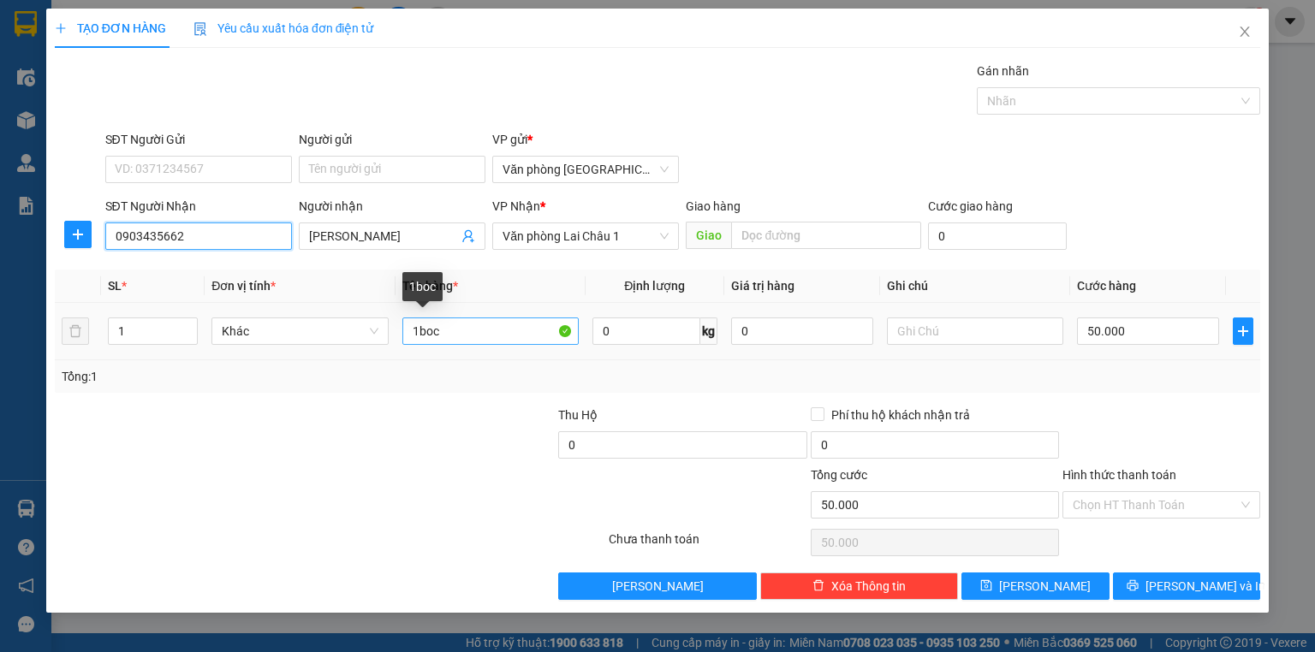
type input "0903435662"
click at [461, 333] on input "1boc" at bounding box center [490, 331] width 176 height 27
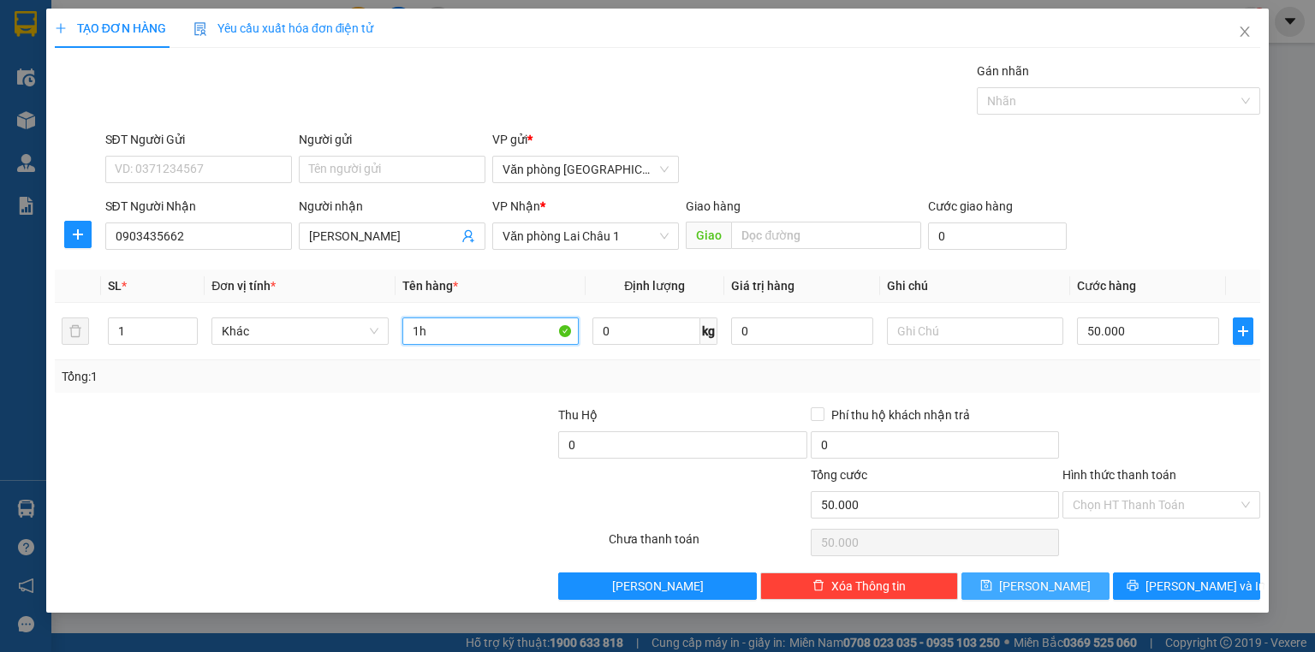
type input "1h"
click at [1006, 579] on button "[PERSON_NAME]" at bounding box center [1035, 586] width 148 height 27
type input "0"
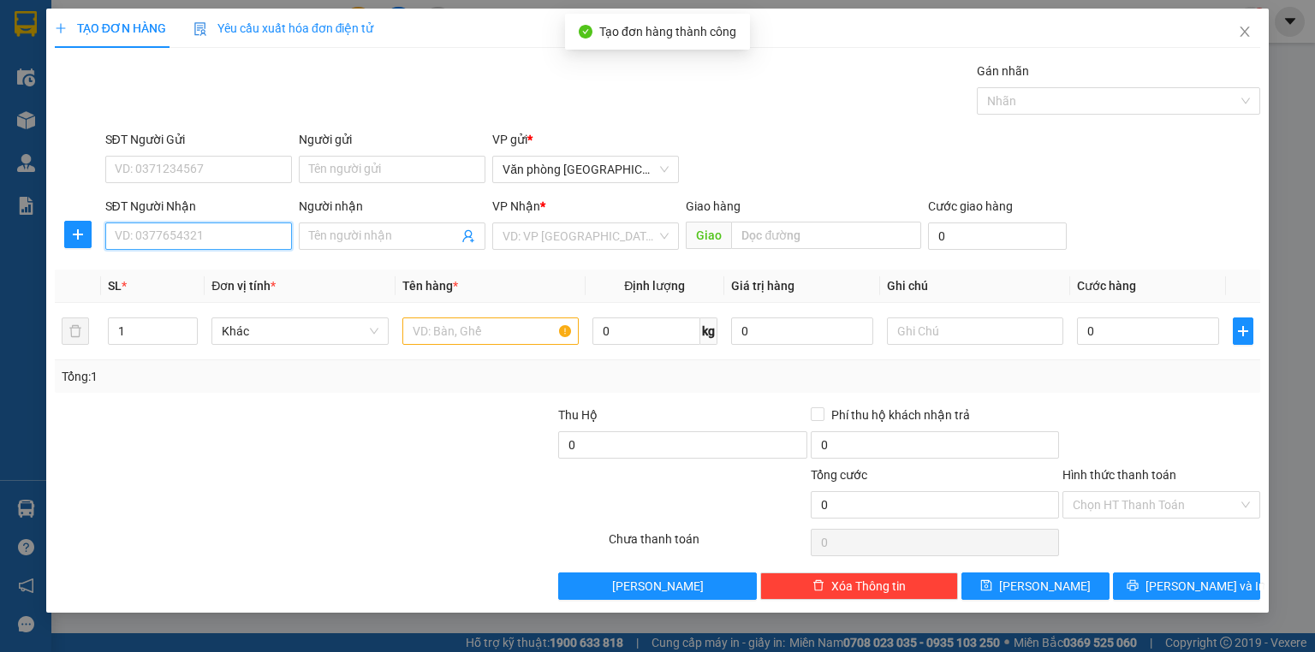
click at [175, 237] on input "SĐT Người Nhận" at bounding box center [198, 236] width 187 height 27
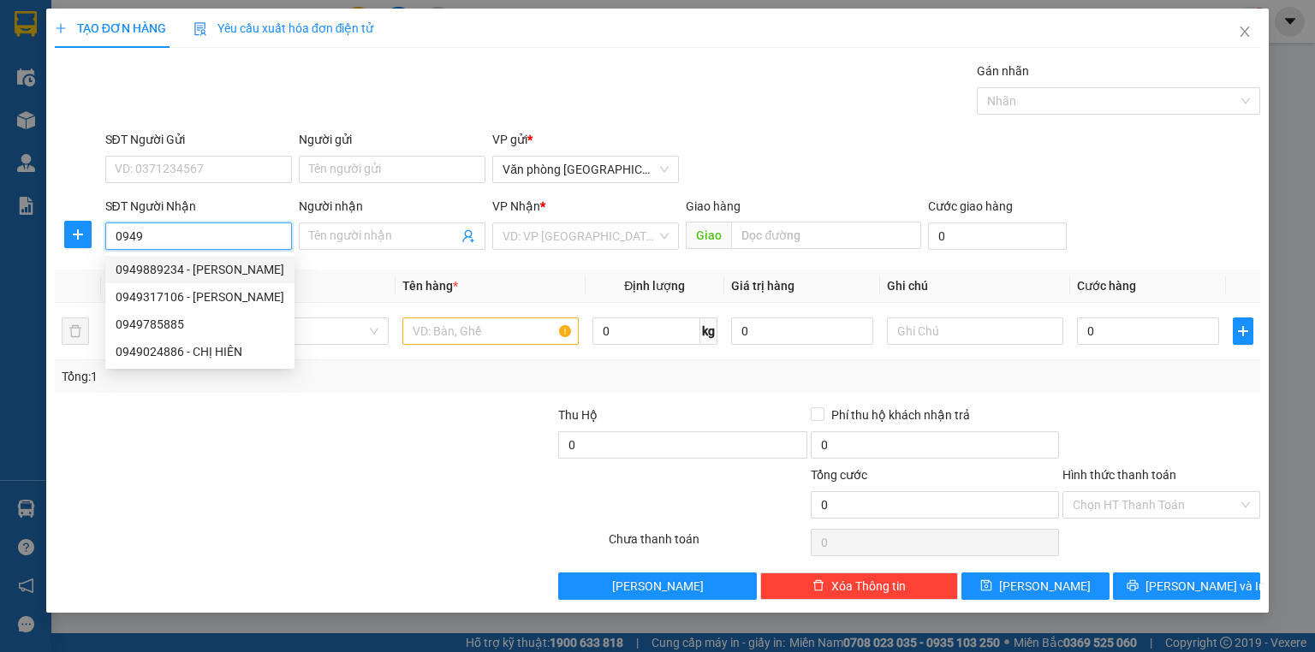
click at [210, 272] on div "0949889234 - [PERSON_NAME]" at bounding box center [200, 269] width 169 height 19
type input "0949889234"
type input "[PERSON_NAME]"
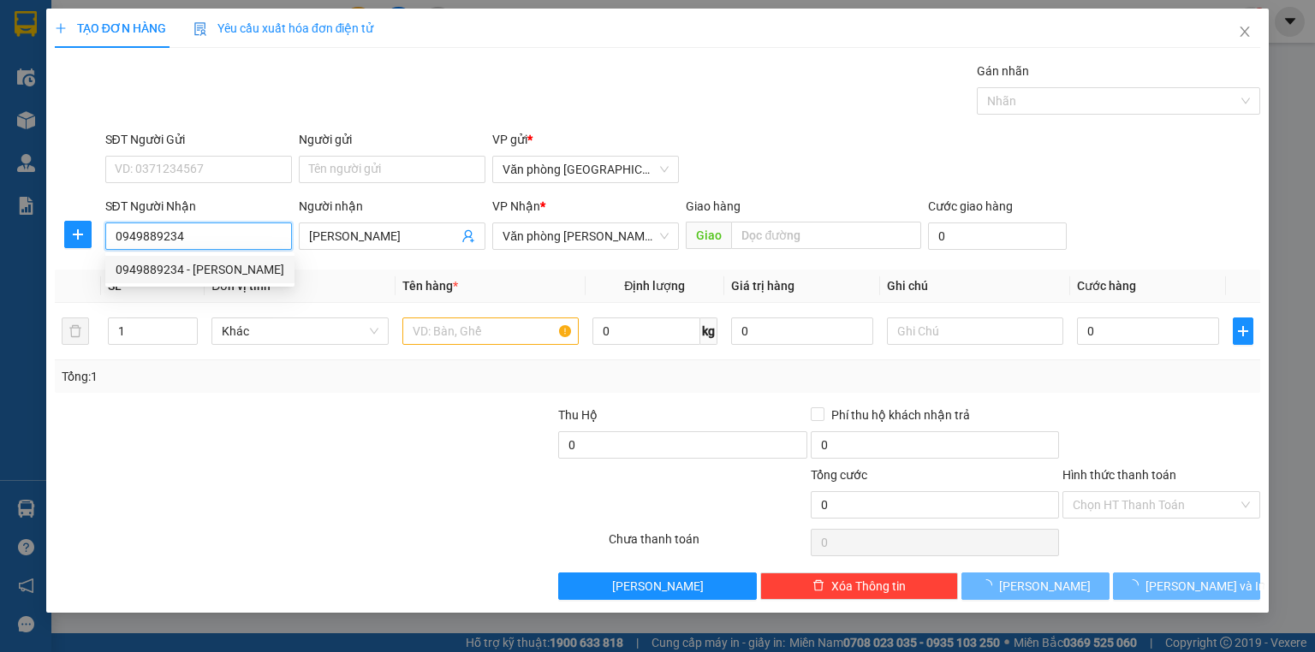
type input "50.000"
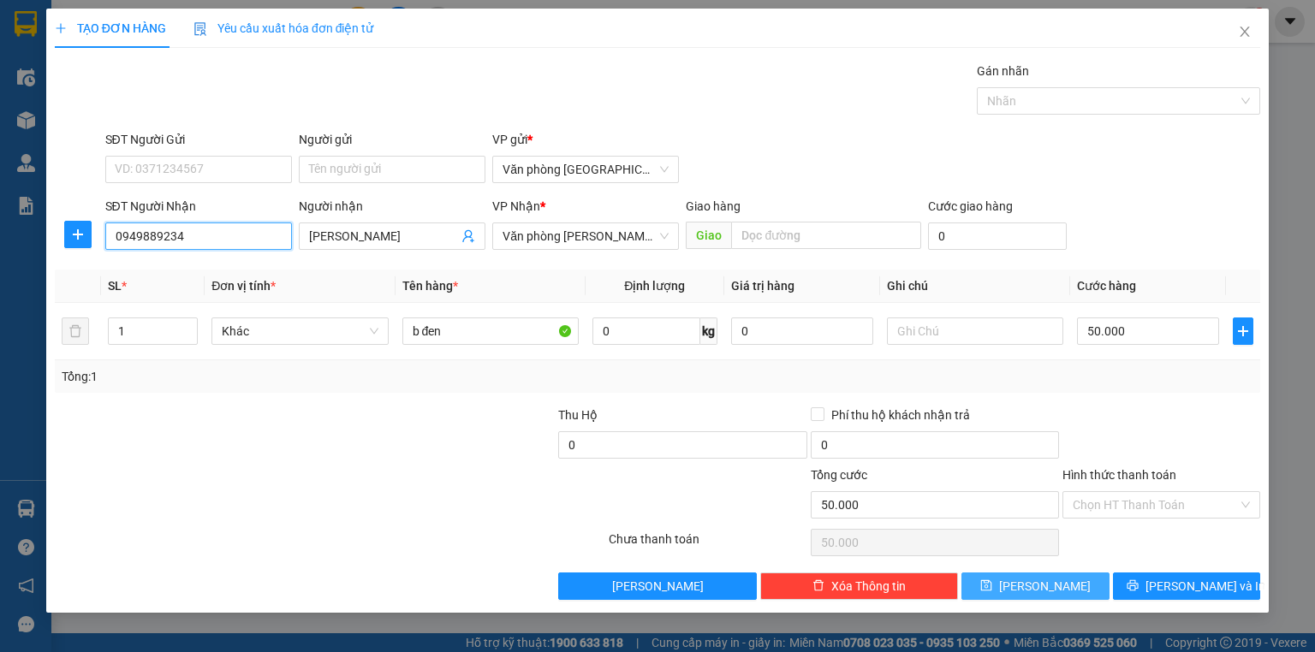
type input "0949889234"
click at [1000, 587] on button "[PERSON_NAME]" at bounding box center [1035, 586] width 148 height 27
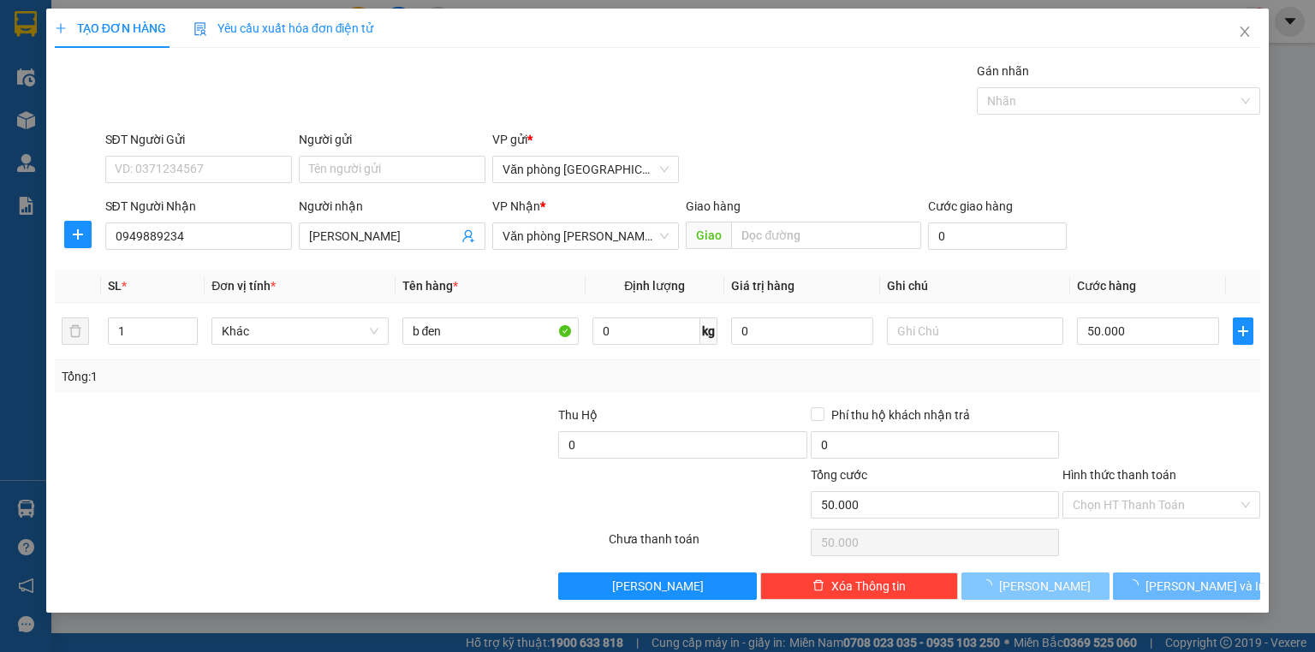
type input "0"
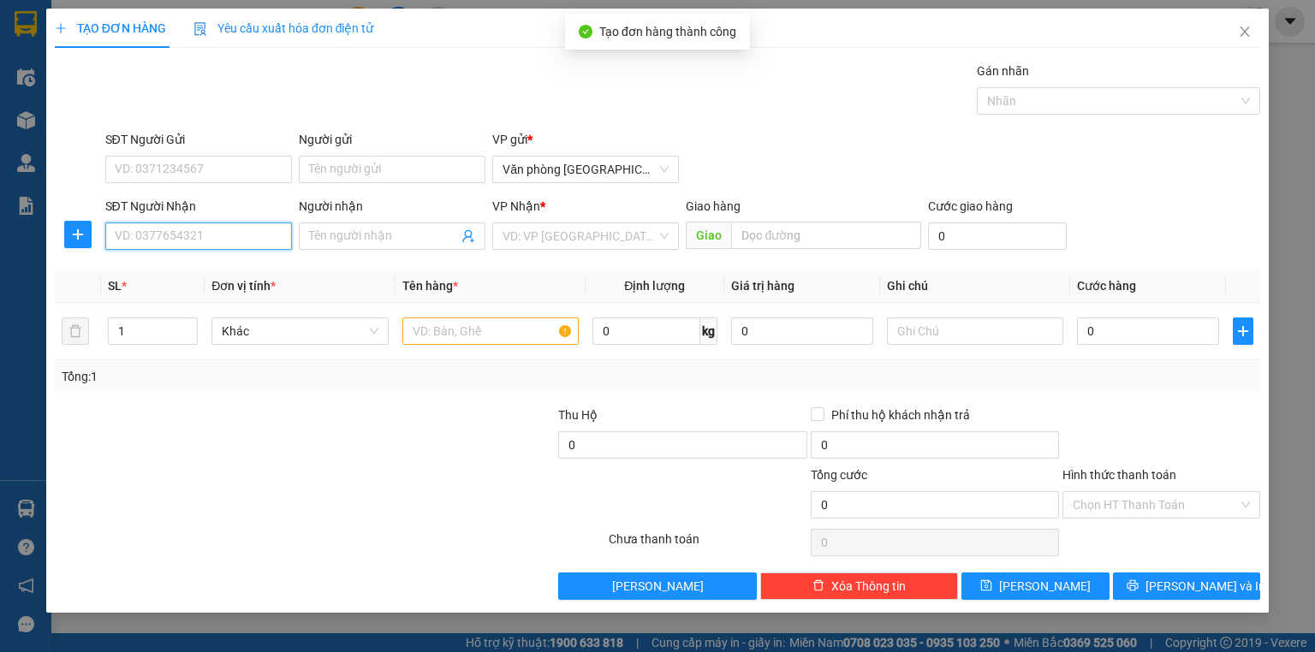
click at [175, 240] on input "SĐT Người Nhận" at bounding box center [198, 236] width 187 height 27
click at [170, 262] on div "0833633888" at bounding box center [199, 269] width 166 height 19
type input "0833633888"
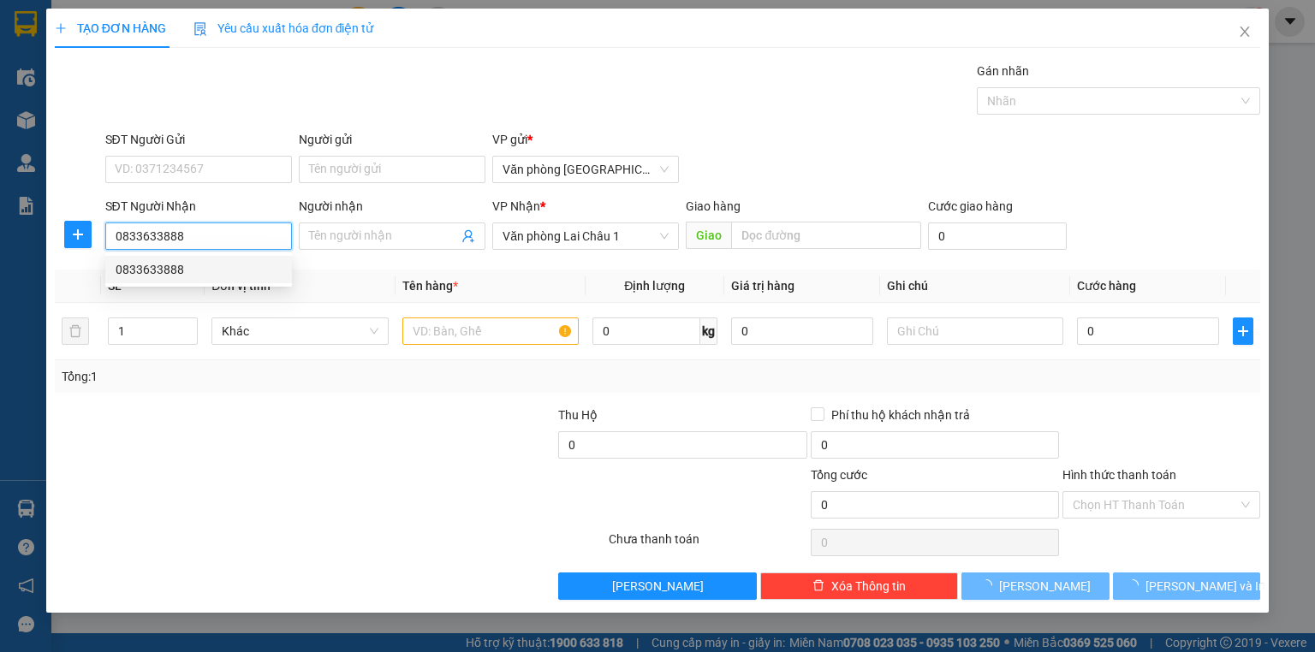
type input "50.000"
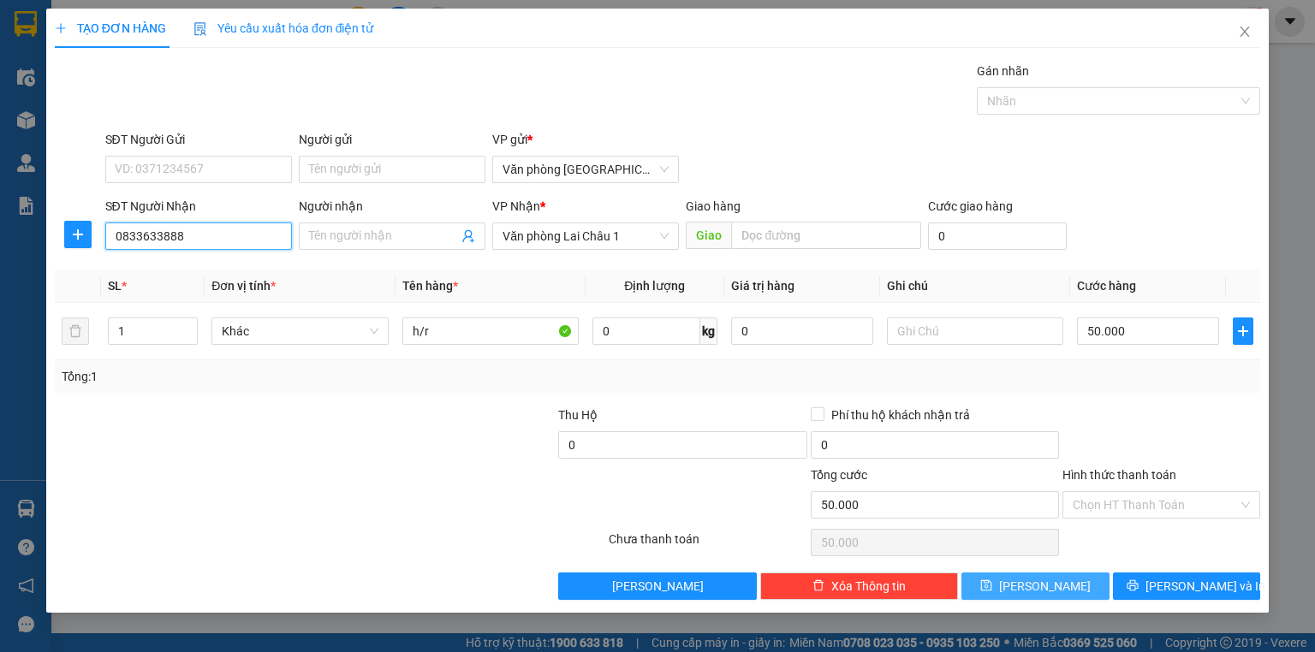
type input "0833633888"
click at [1072, 579] on button "[PERSON_NAME]" at bounding box center [1035, 586] width 148 height 27
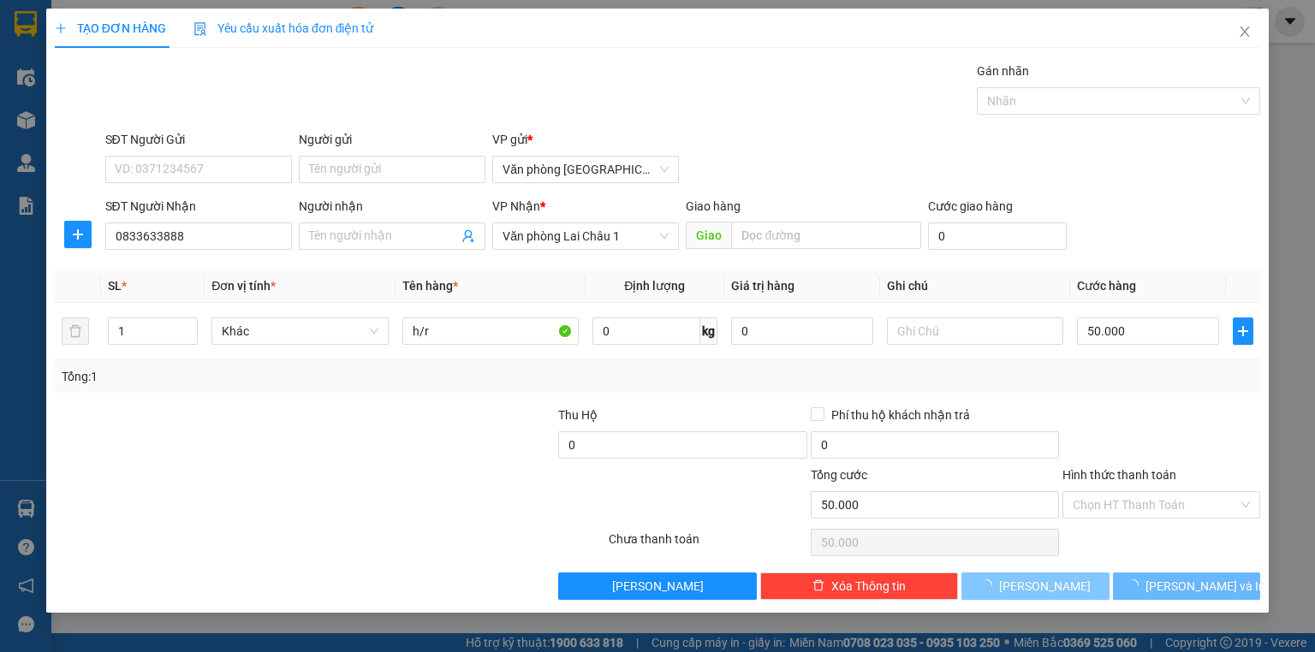
type input "0"
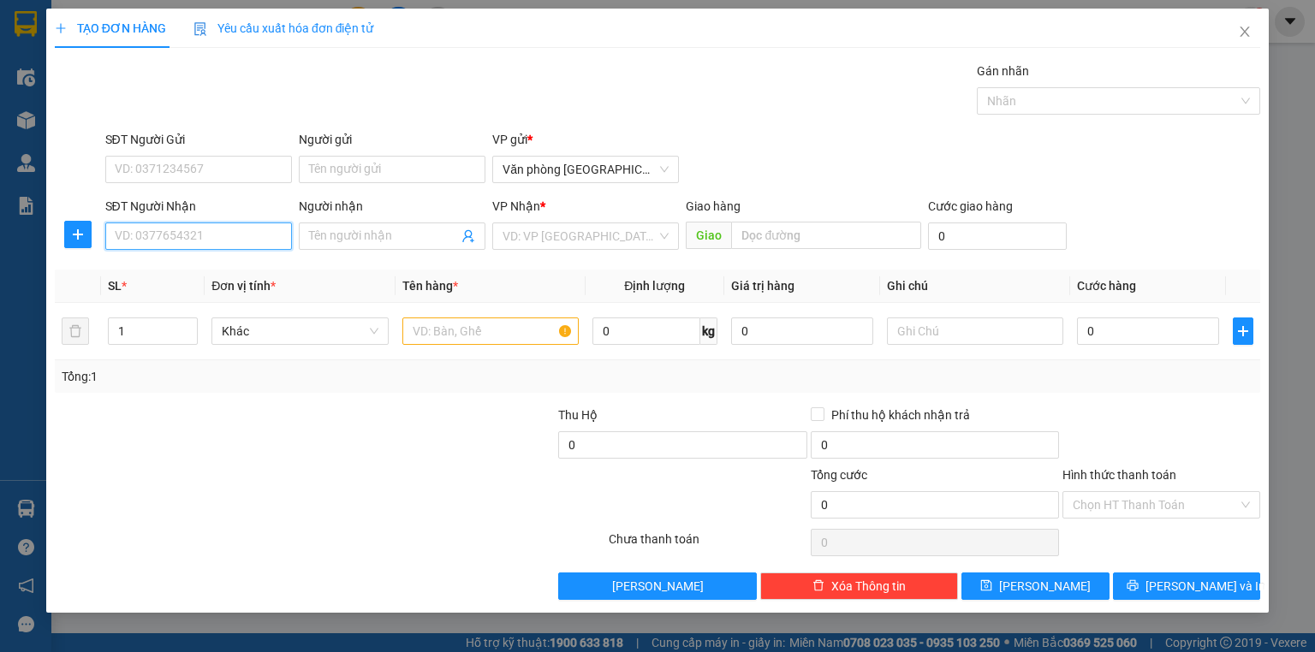
click at [175, 235] on input "SĐT Người Nhận" at bounding box center [198, 236] width 187 height 27
click at [195, 270] on div "0947256366" at bounding box center [199, 269] width 166 height 19
type input "0947256366"
type input "200.000"
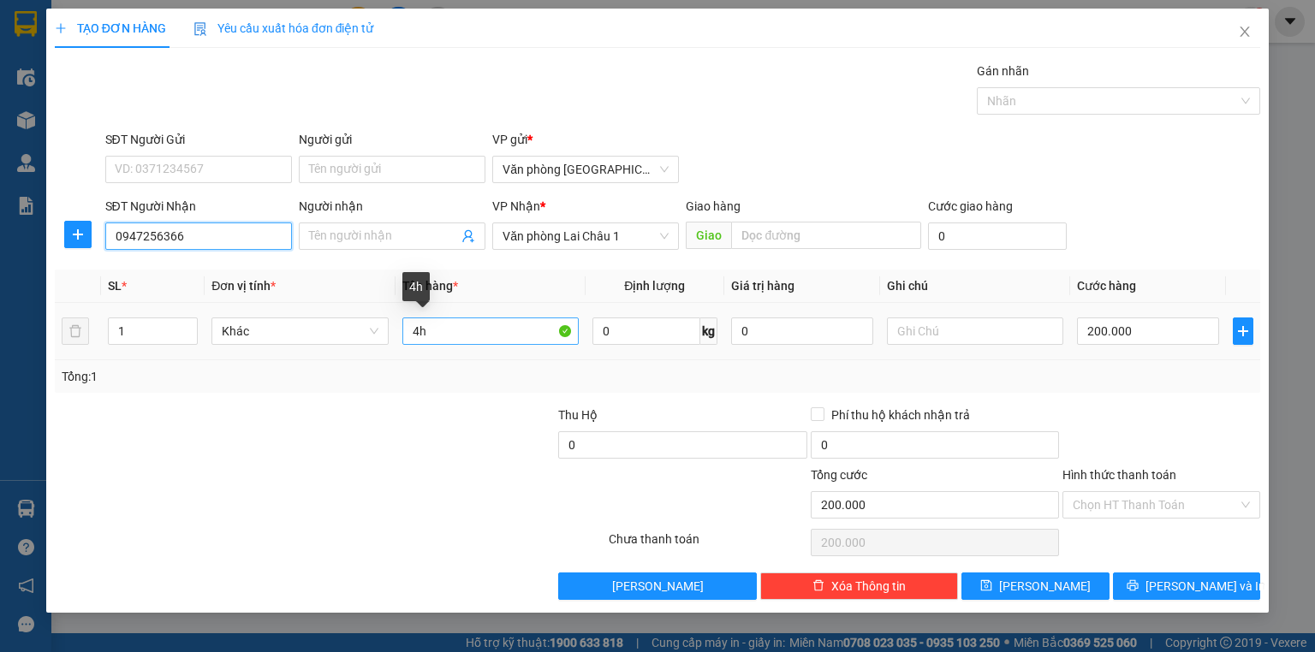
type input "0947256366"
click at [419, 330] on input "4h" at bounding box center [490, 331] width 176 height 27
type input "1h"
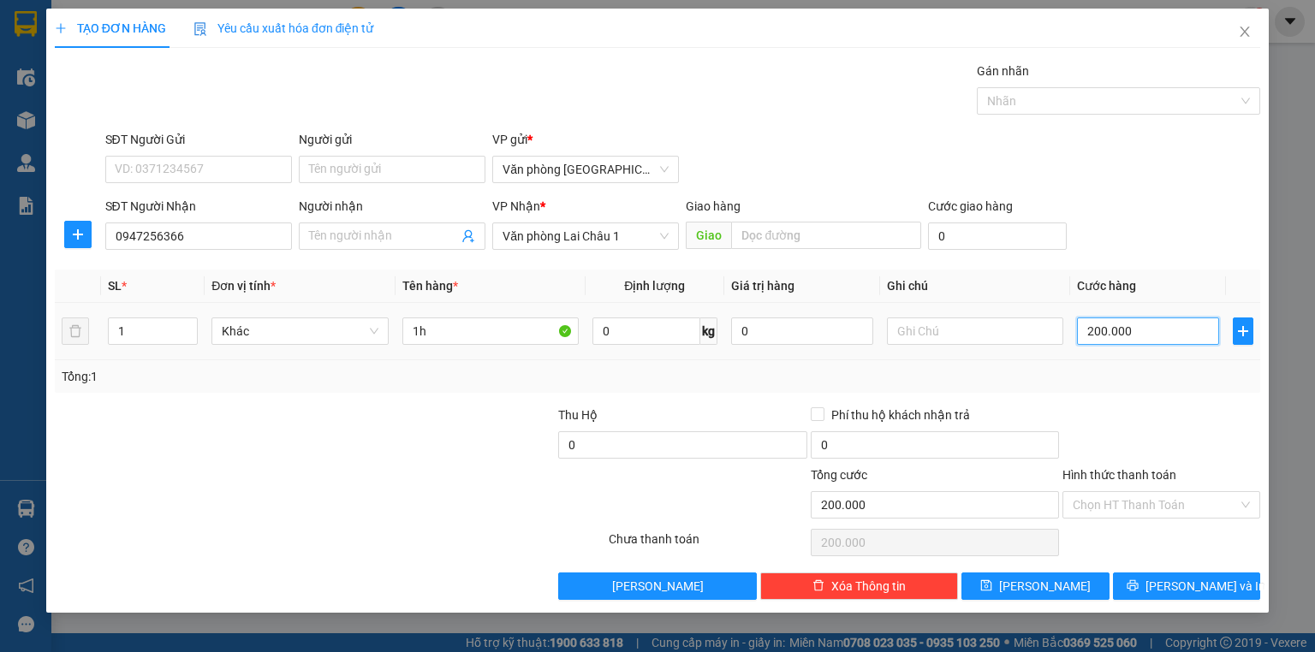
click at [1085, 329] on input "200.000" at bounding box center [1148, 331] width 142 height 27
type input "5"
type input "50"
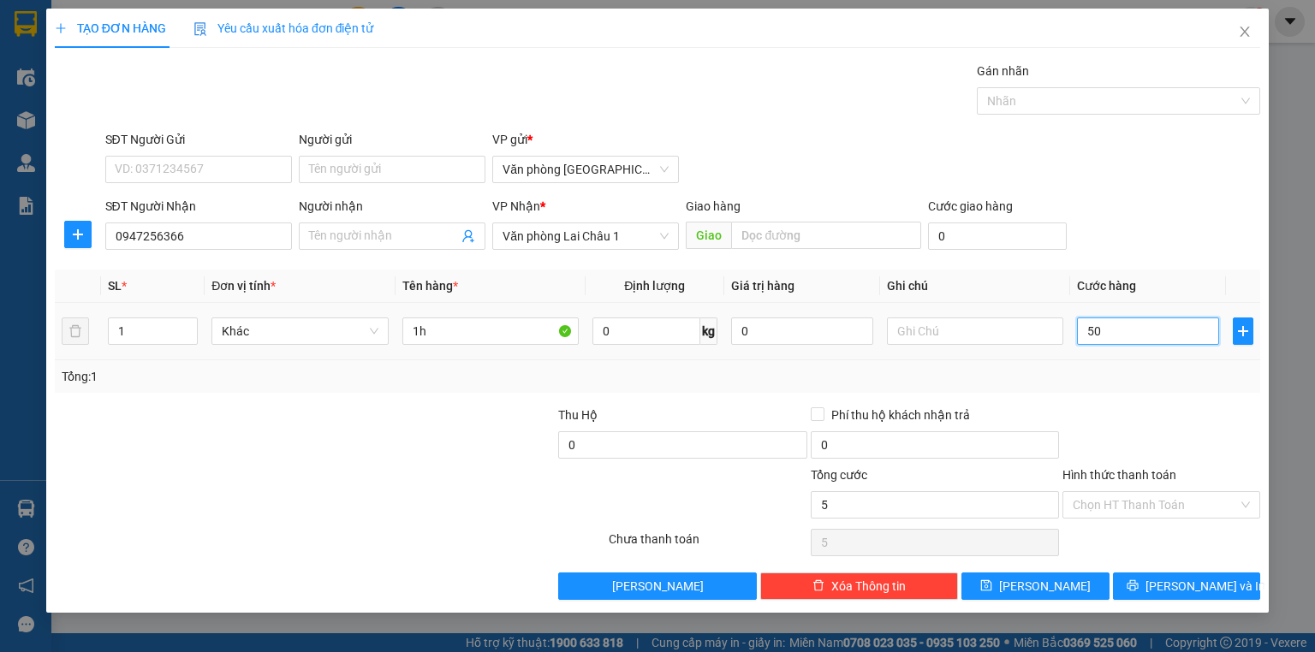
type input "50"
type input "500"
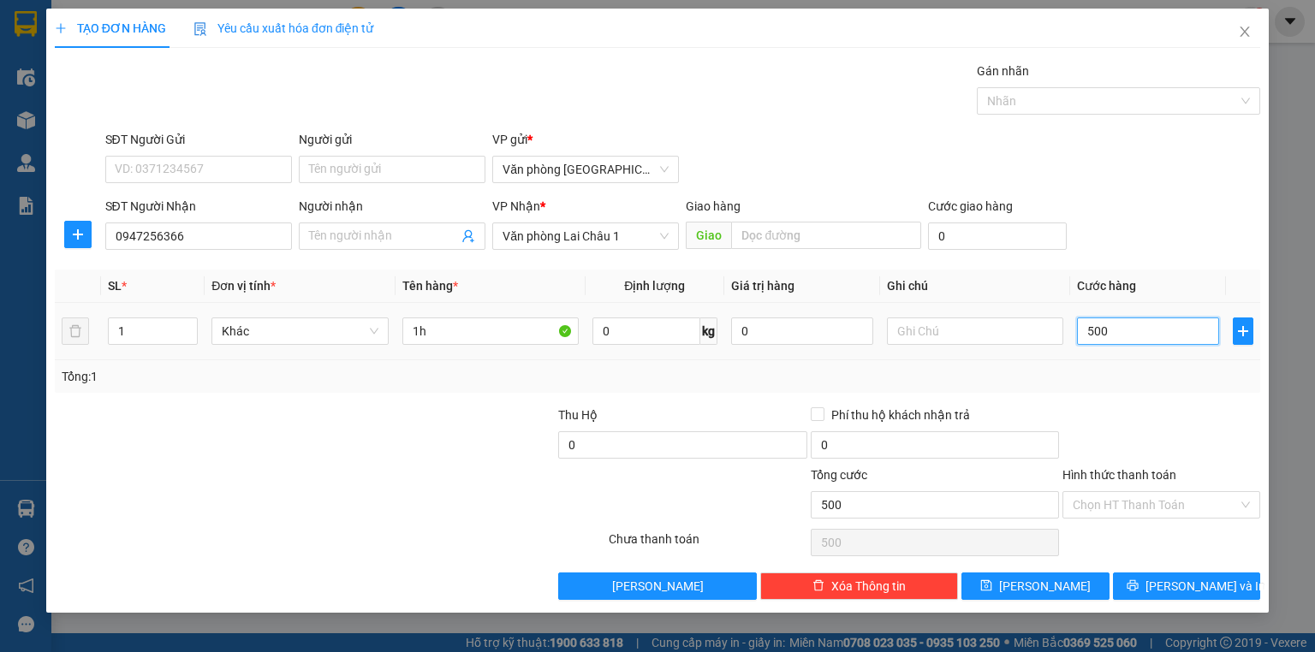
type input "5.000"
type input "50.000"
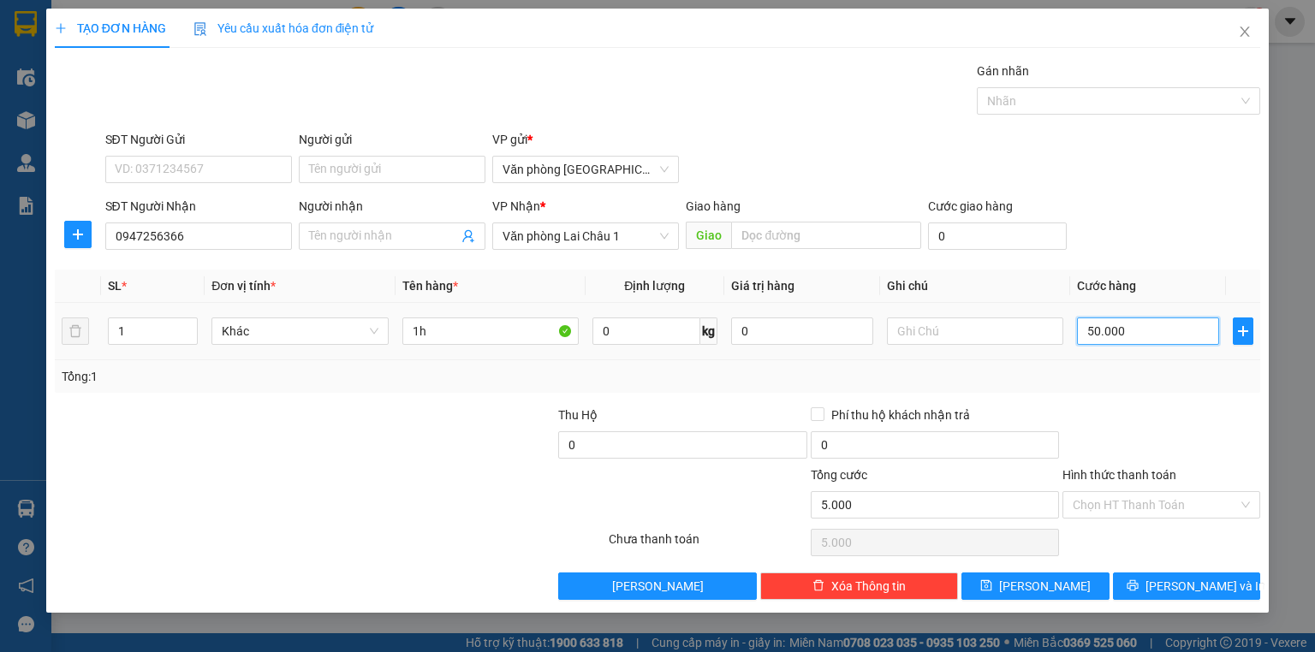
type input "50.000"
click at [1048, 580] on span "[PERSON_NAME]" at bounding box center [1045, 586] width 92 height 19
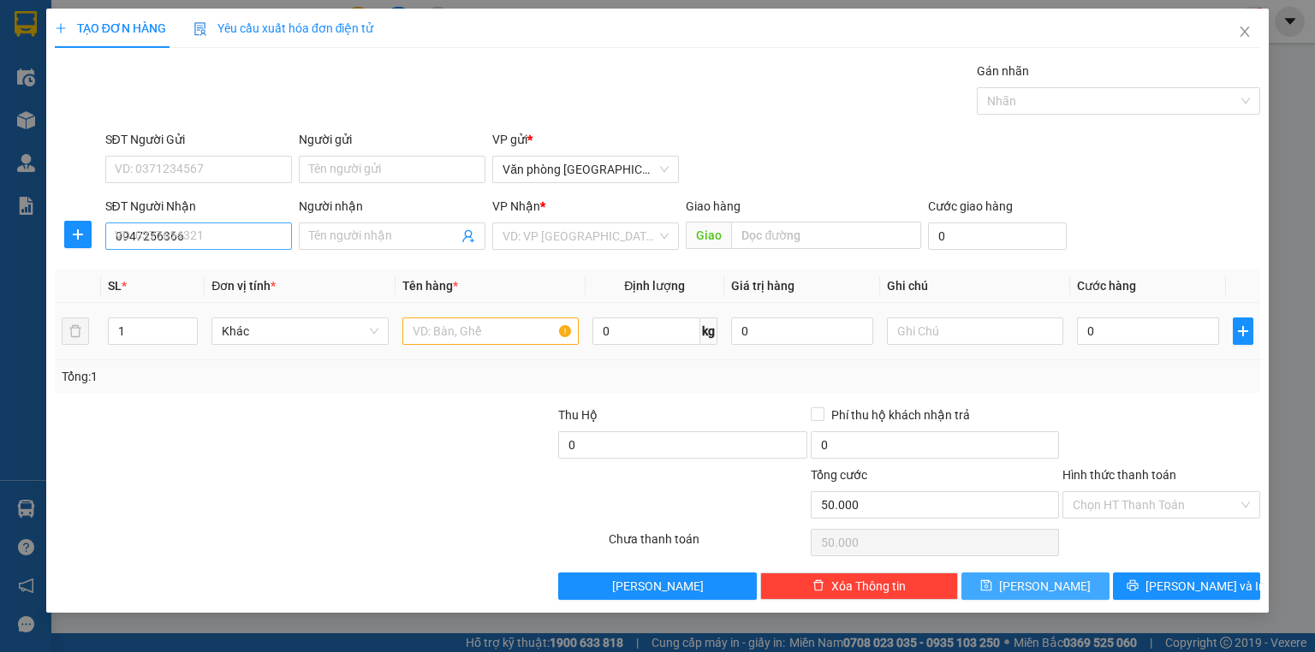
type input "0"
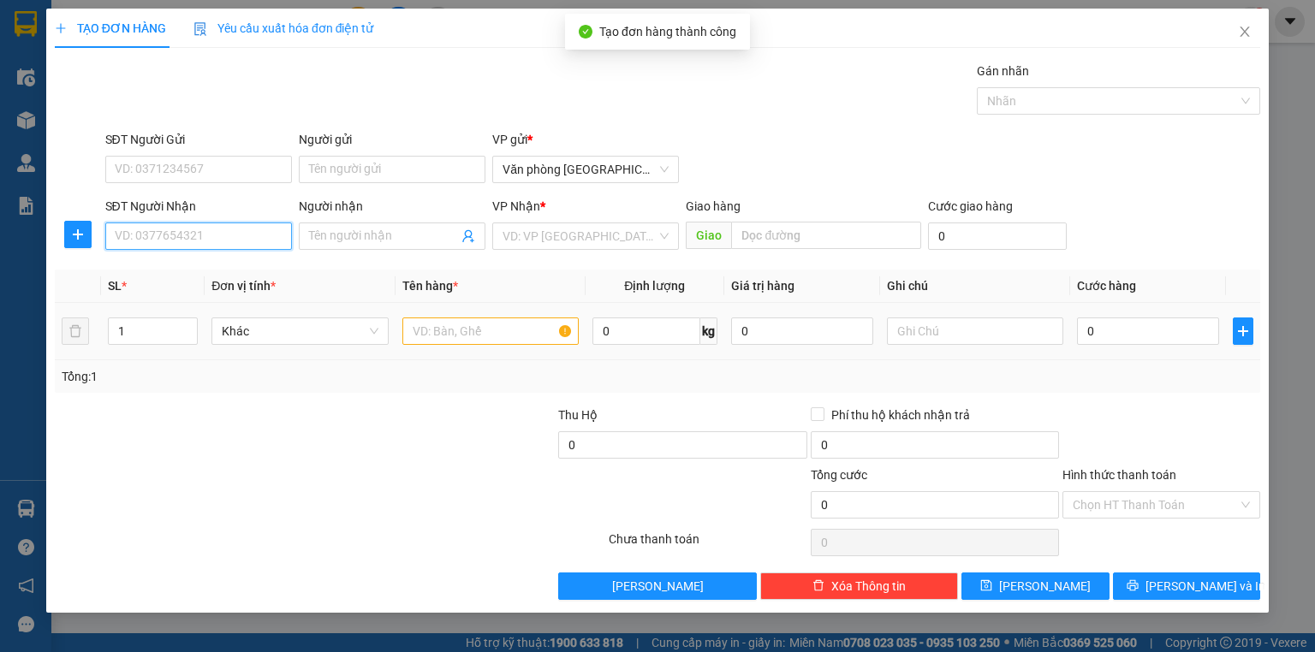
click at [229, 241] on input "SĐT Người Nhận" at bounding box center [198, 236] width 187 height 27
click at [227, 270] on div "0975462313 - CHỊ LIÊN" at bounding box center [199, 269] width 166 height 19
type input "0975462313"
type input "CHỊ LIÊN"
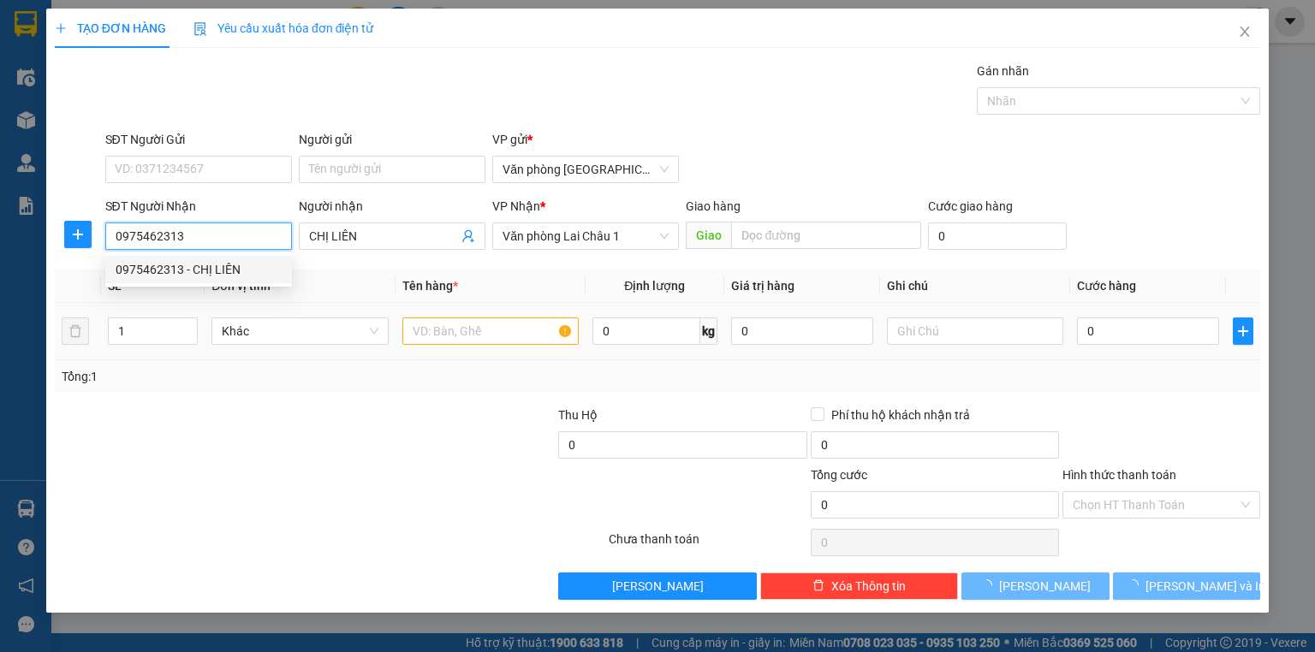
type input "50.000"
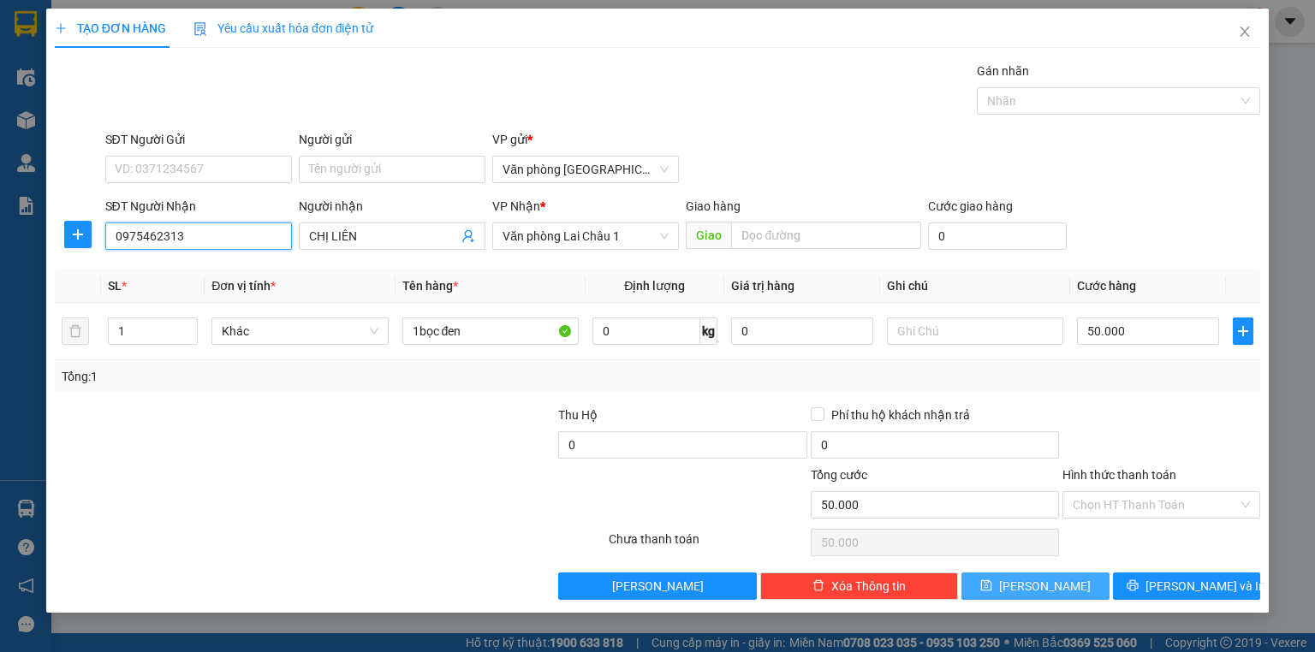
type input "0975462313"
click at [1044, 586] on span "[PERSON_NAME]" at bounding box center [1045, 586] width 92 height 19
type input "0"
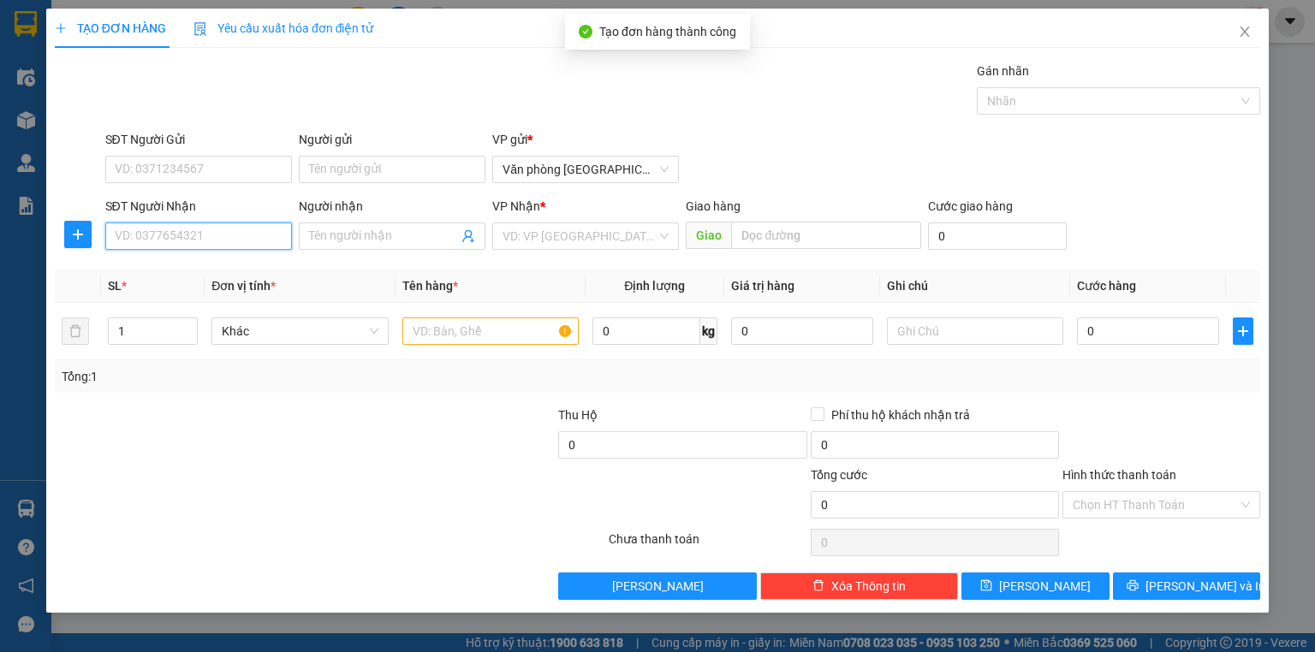
click at [214, 231] on input "SĐT Người Nhận" at bounding box center [198, 236] width 187 height 27
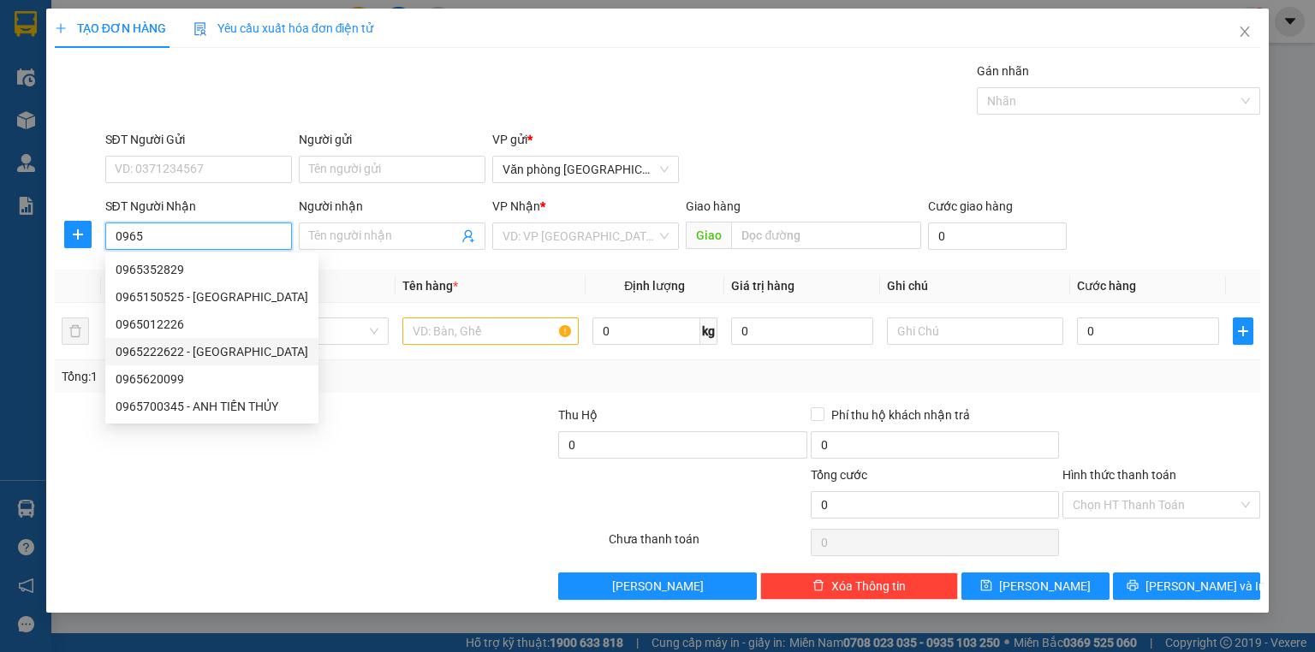
click at [217, 344] on div "0965222622 - [GEOGRAPHIC_DATA]" at bounding box center [212, 351] width 193 height 19
type input "0965222622"
type input "ANH DƯƠNG"
type input "50.000"
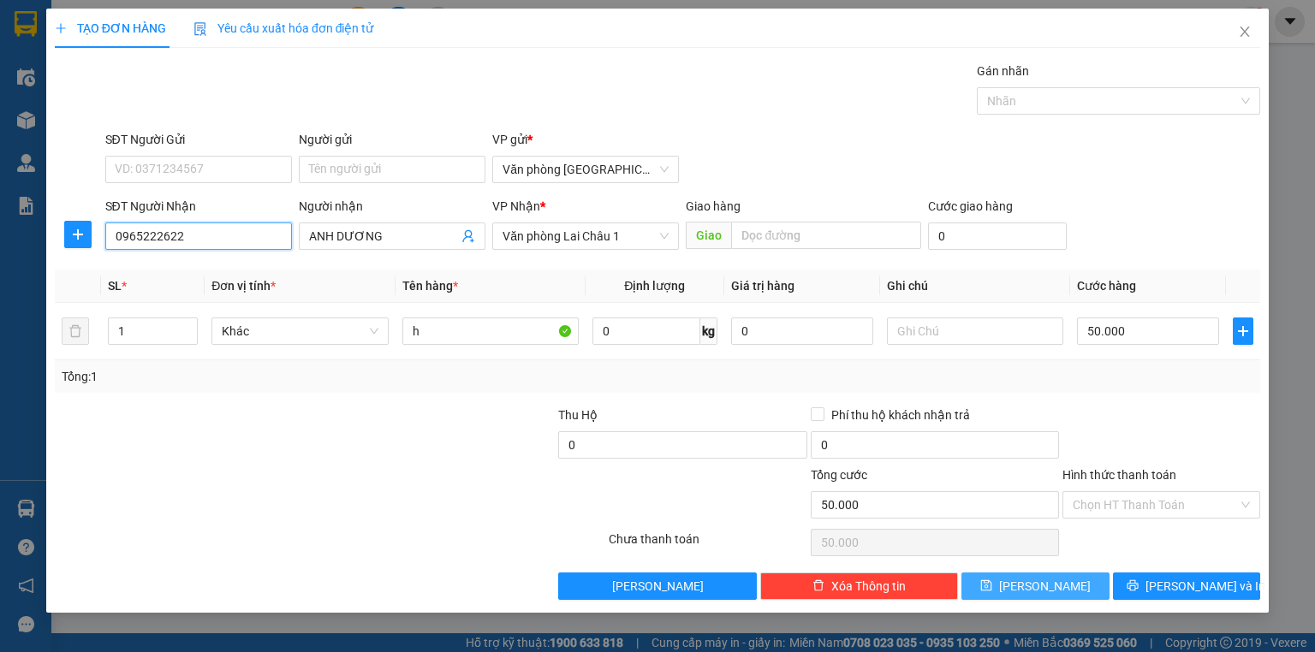
type input "0965222622"
click at [1068, 578] on button "[PERSON_NAME]" at bounding box center [1035, 586] width 148 height 27
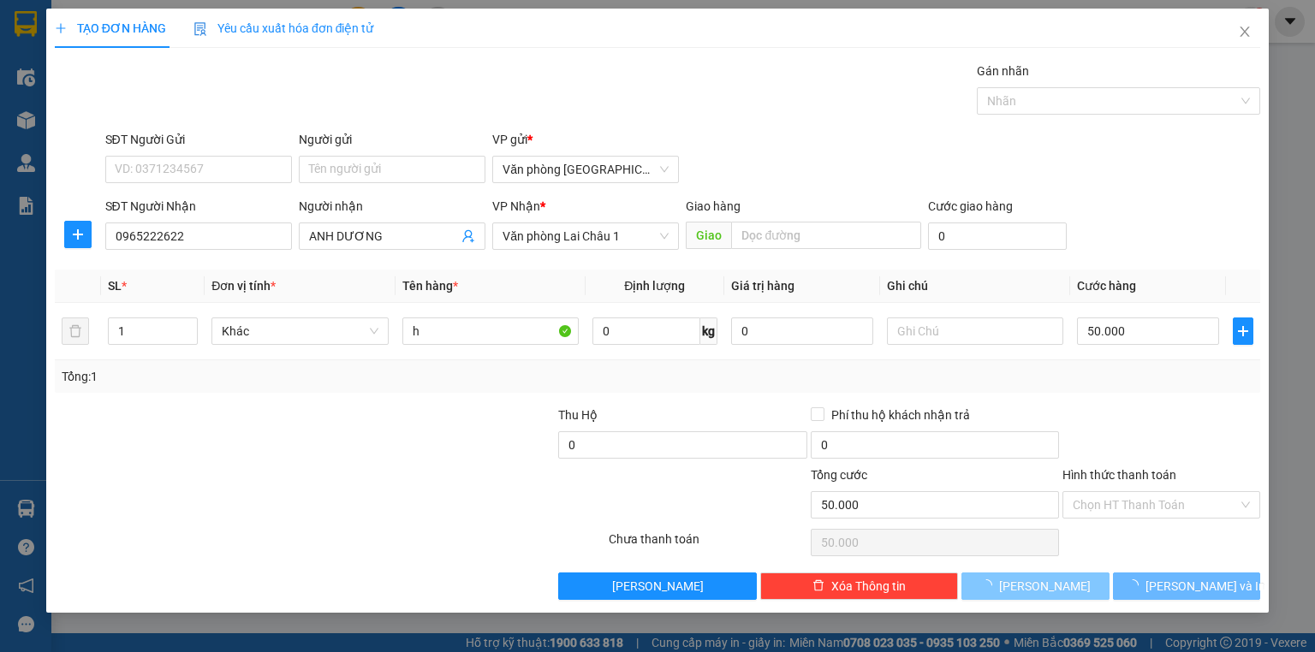
type input "0"
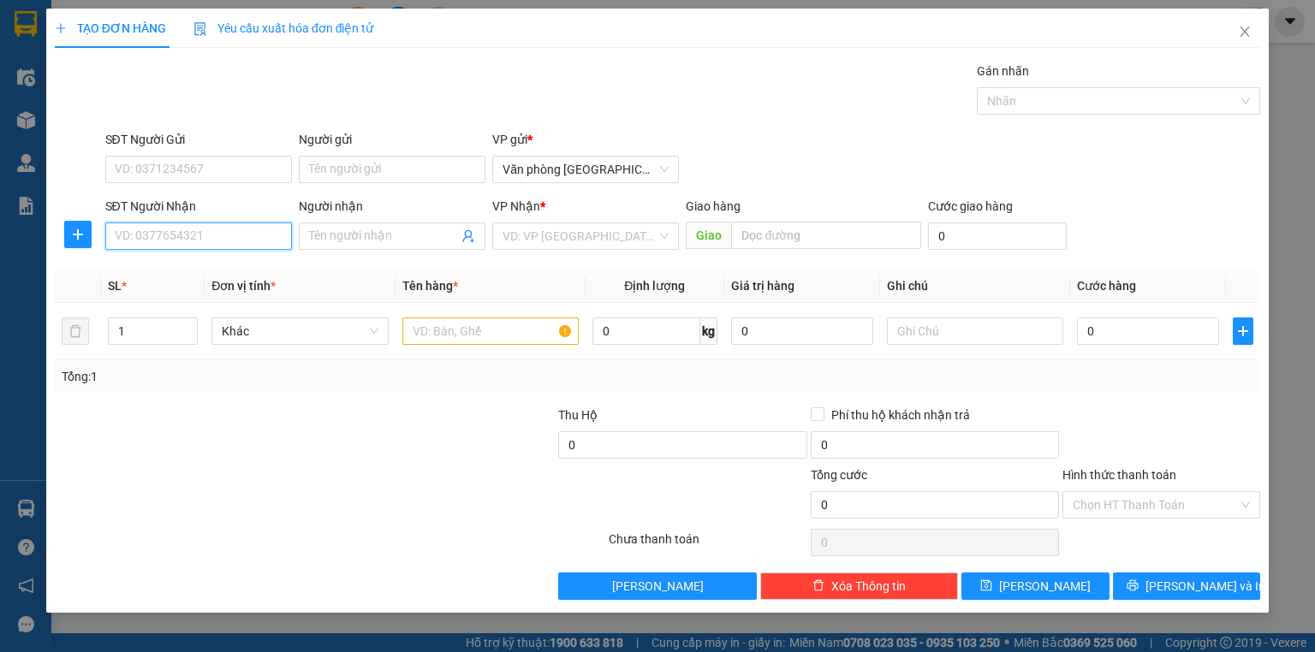
click at [125, 243] on input "SĐT Người Nhận" at bounding box center [198, 236] width 187 height 27
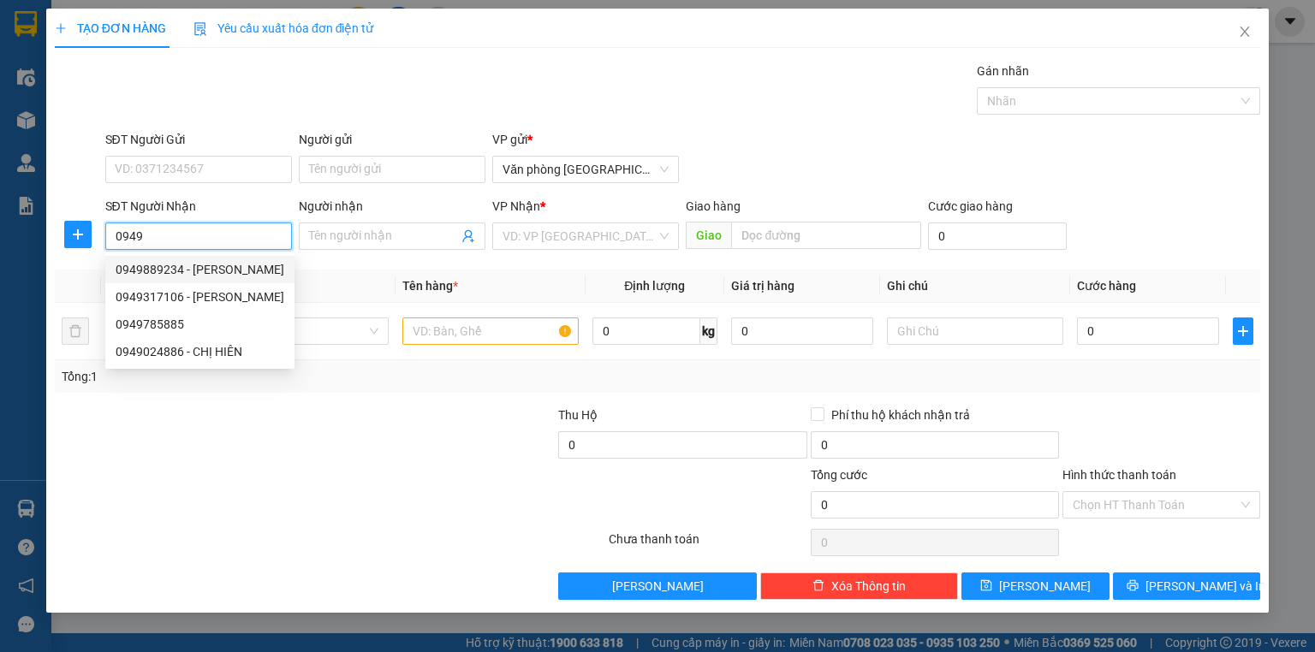
click at [185, 274] on div "0949889234 - [PERSON_NAME]" at bounding box center [200, 269] width 169 height 19
type input "0949889234"
type input "[PERSON_NAME]"
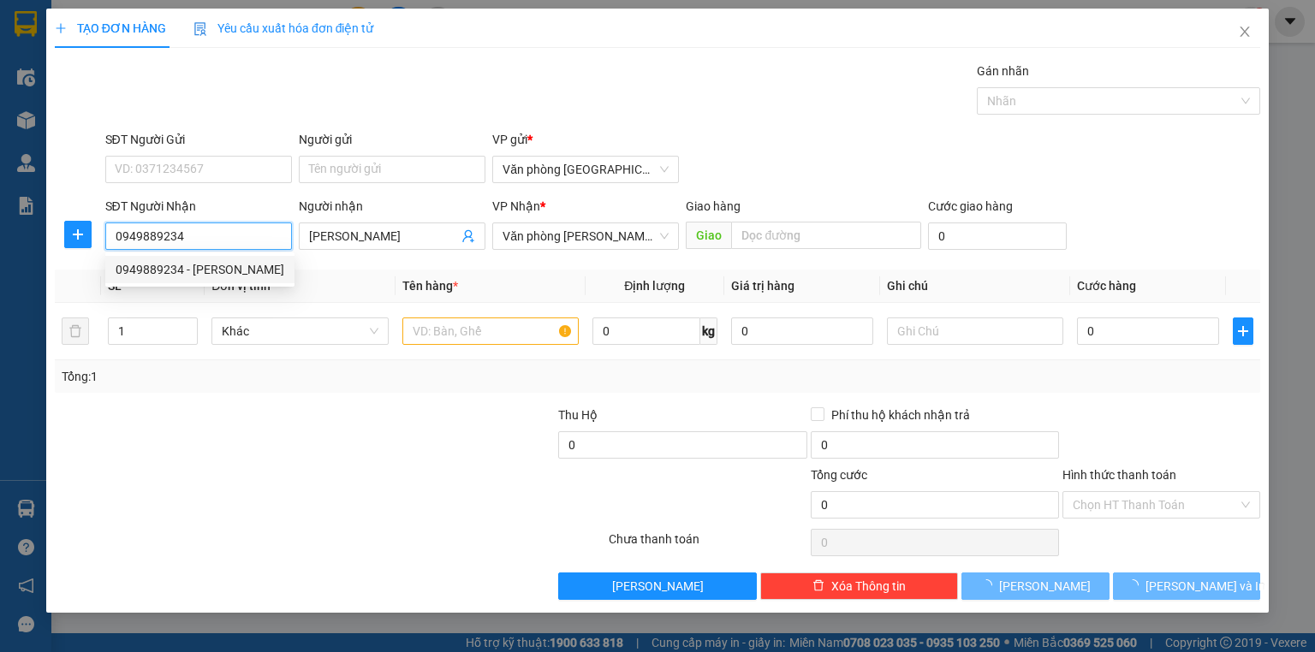
type input "50.000"
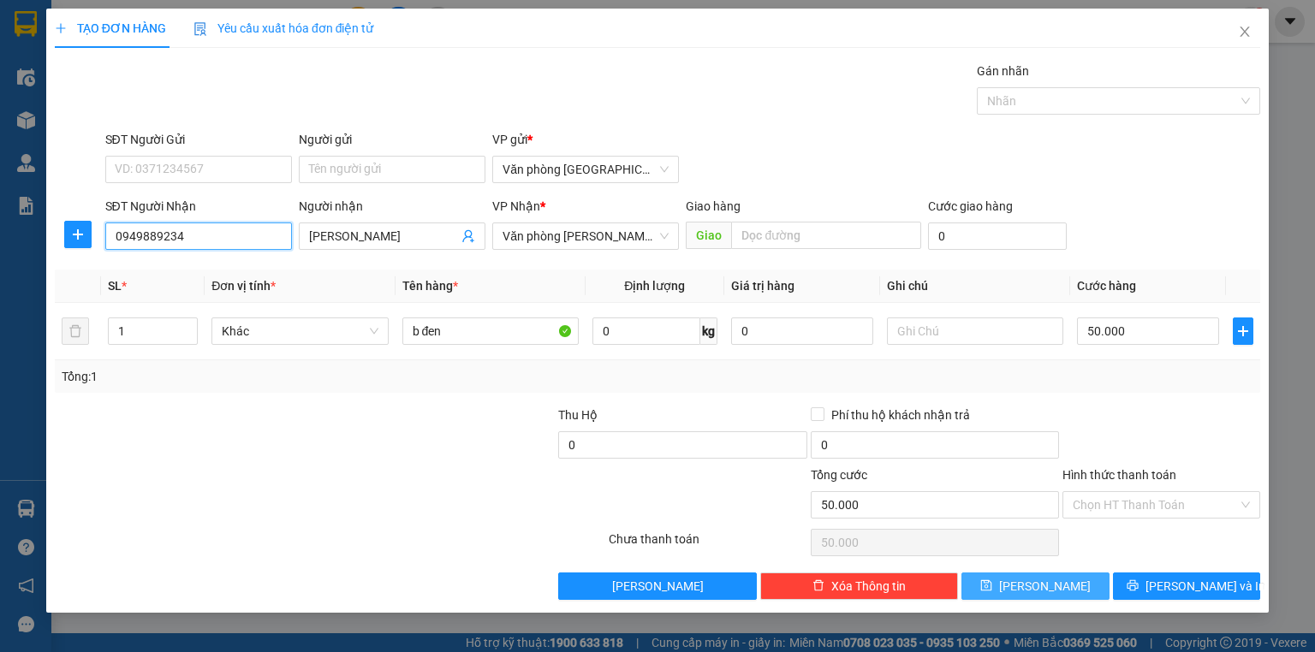
type input "0949889234"
click at [1043, 588] on span "[PERSON_NAME]" at bounding box center [1045, 586] width 92 height 19
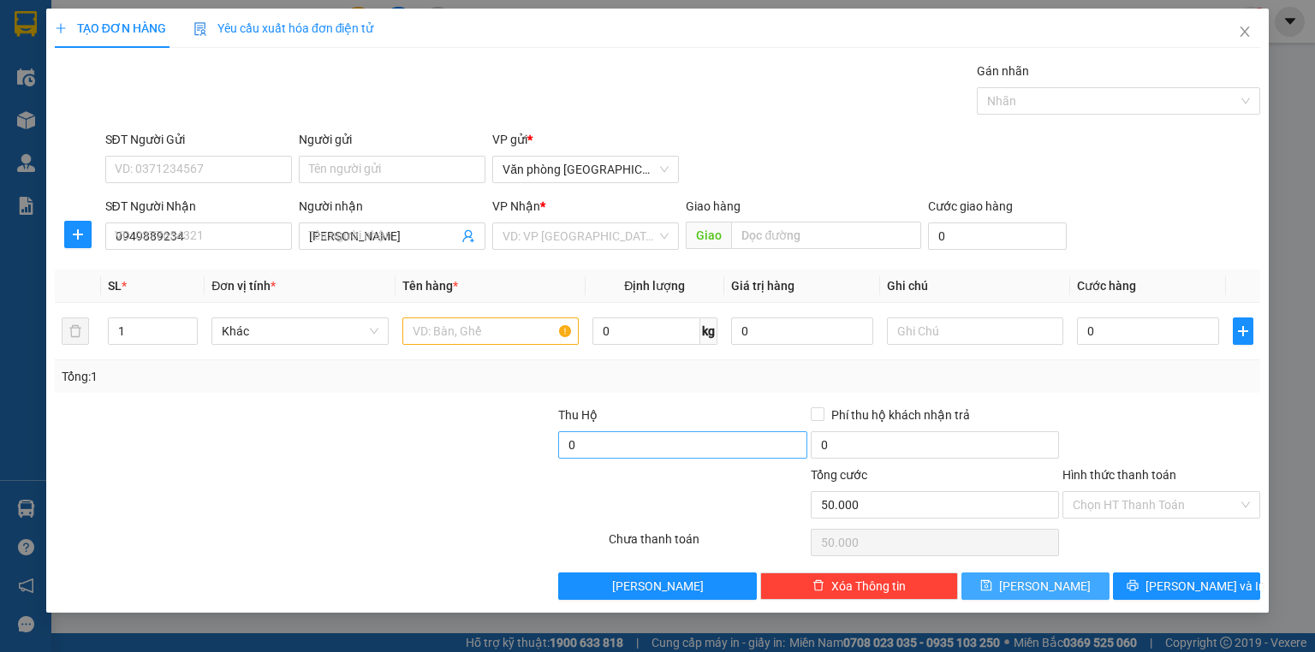
type input "0"
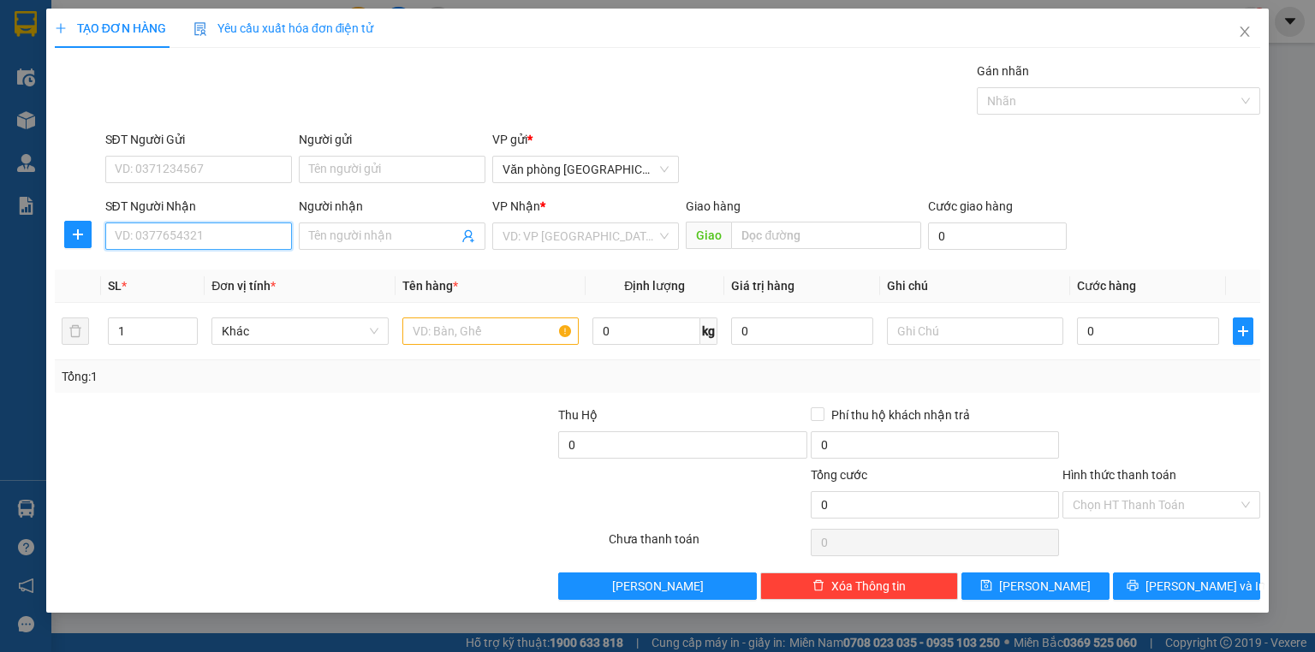
click at [190, 242] on input "SĐT Người Nhận" at bounding box center [198, 236] width 187 height 27
click at [228, 265] on div "0985001288 - CHỊ [PERSON_NAME]" at bounding box center [211, 269] width 191 height 19
type input "0985001288"
type input "CHỊ [PERSON_NAME]"
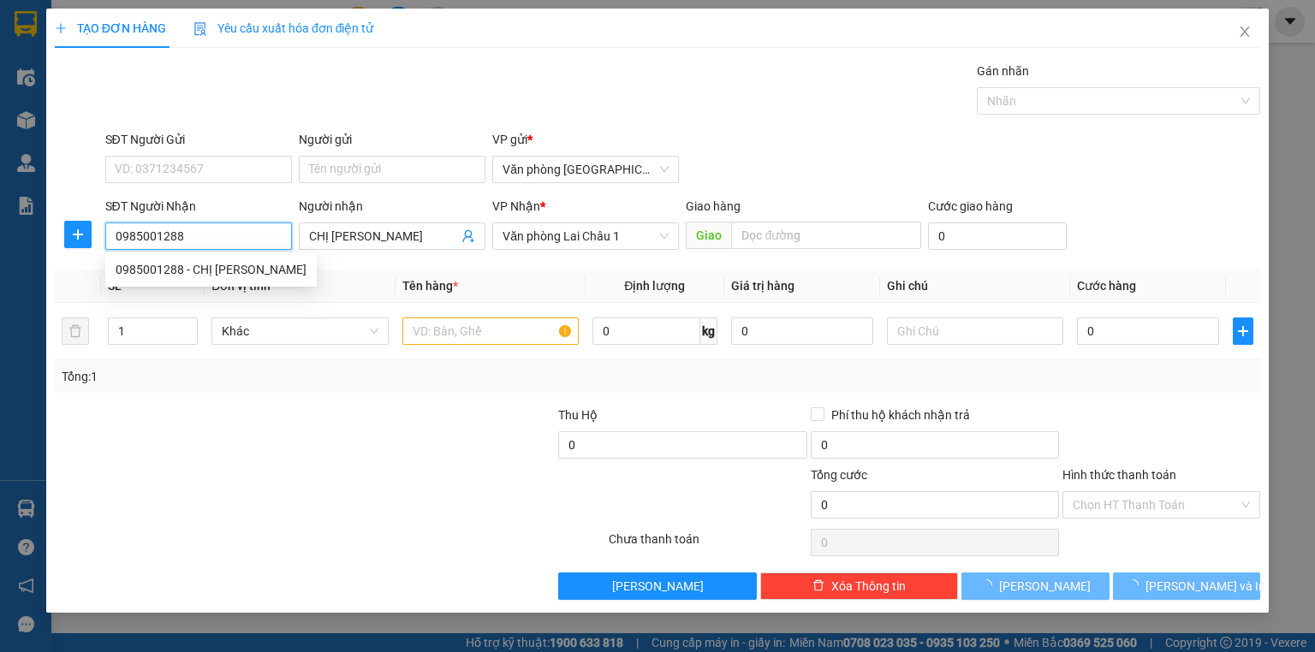
type input "80.000"
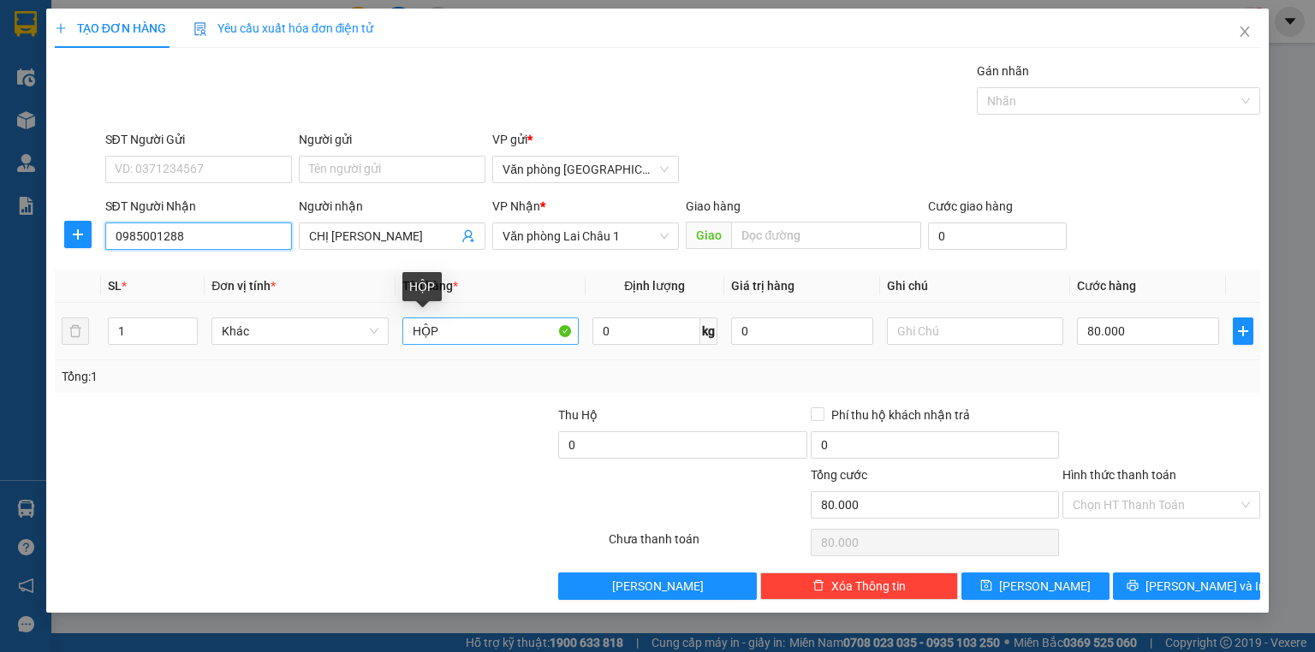
type input "0985001288"
click at [450, 332] on input "HỘP" at bounding box center [490, 331] width 176 height 27
type input "H"
type input "p/bì"
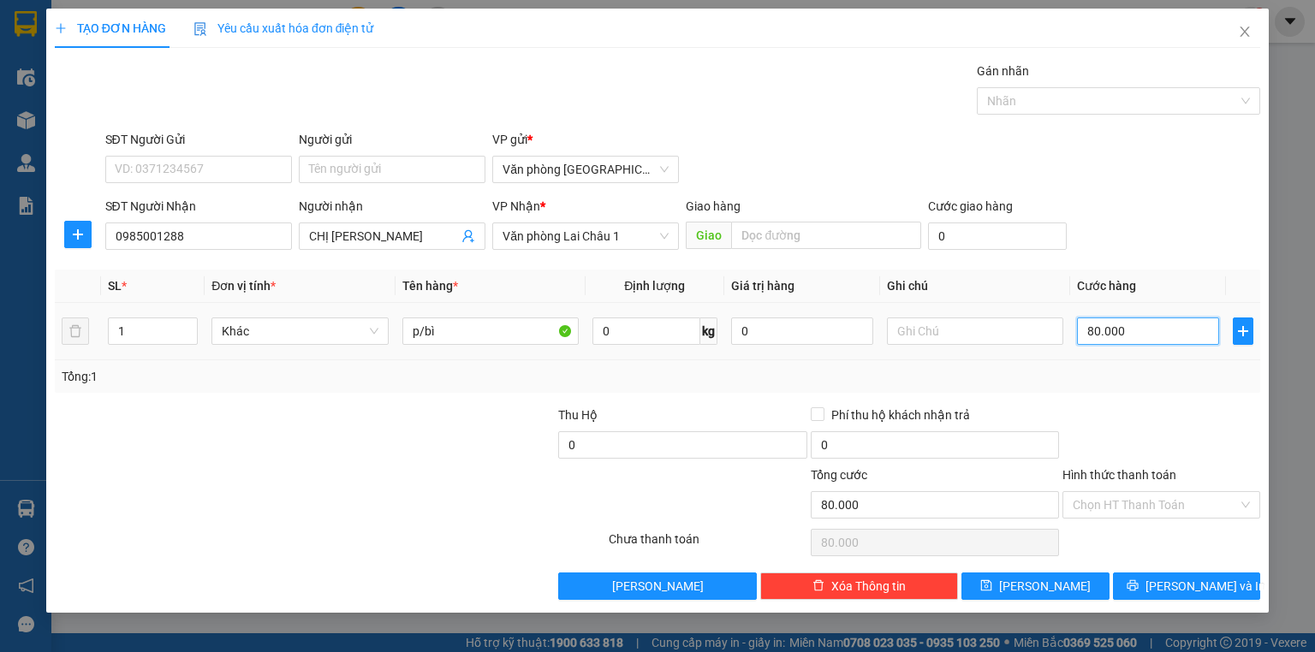
click at [1085, 330] on input "80.000" at bounding box center [1148, 331] width 142 height 27
type input "5"
type input "50"
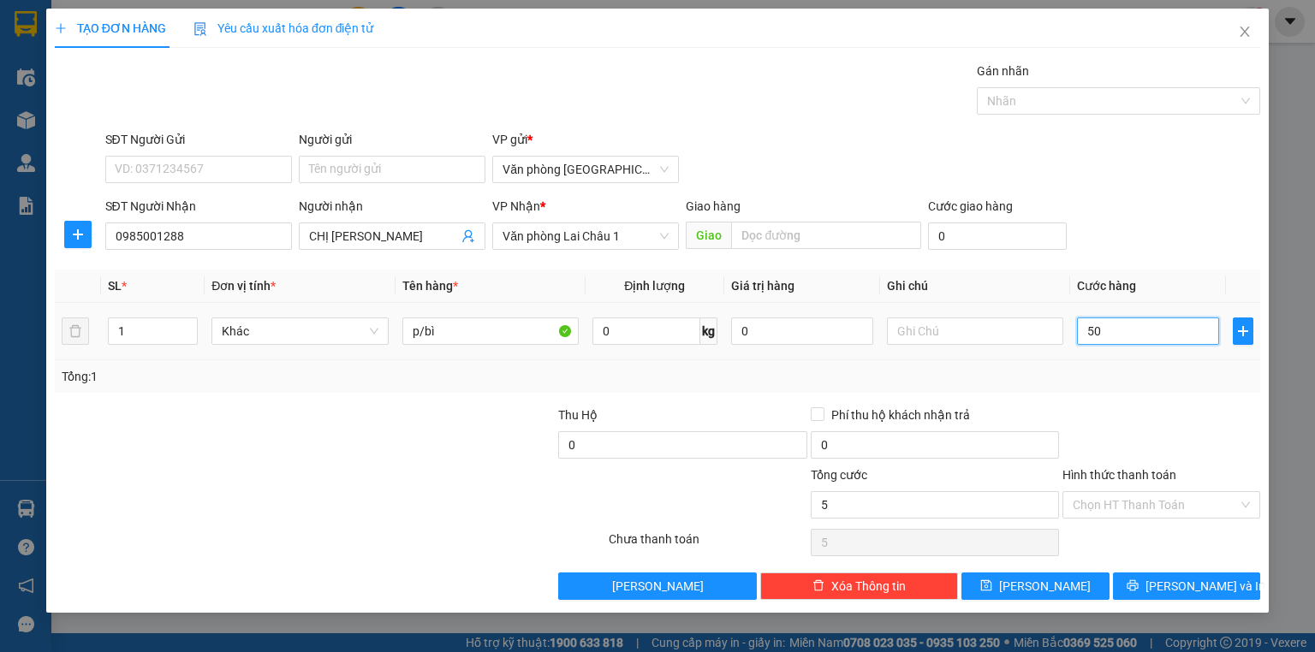
type input "50"
type input "500"
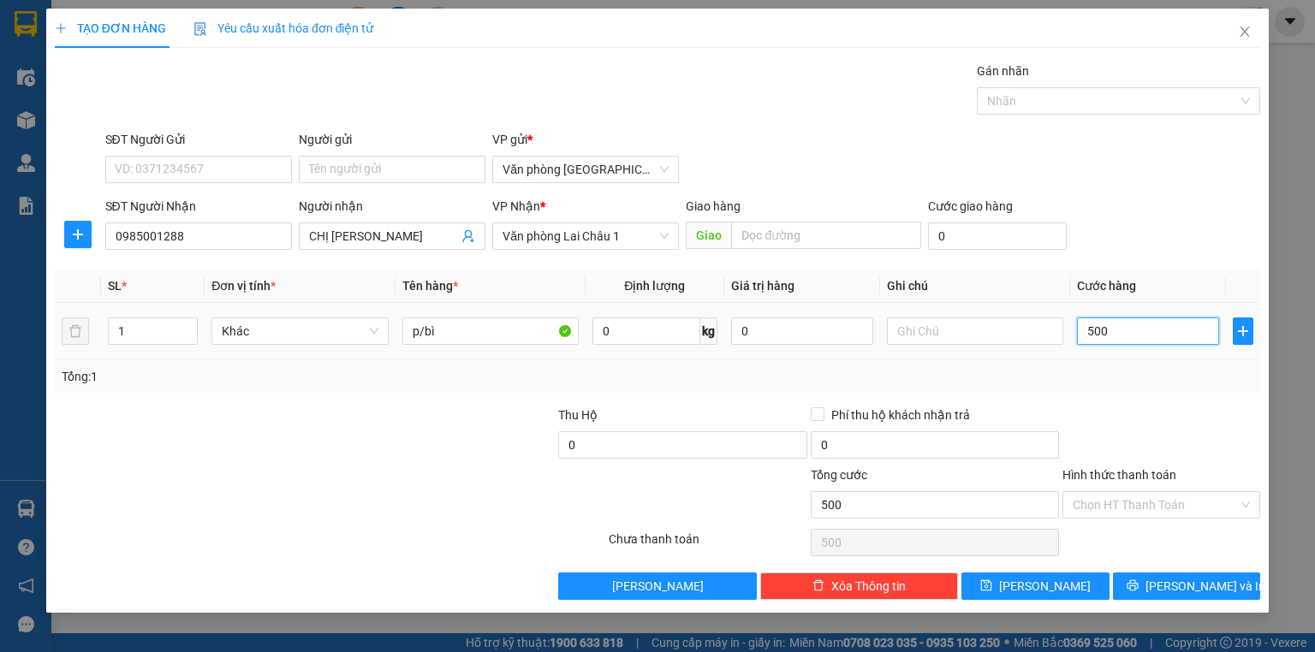
type input "5.000"
type input "50.000"
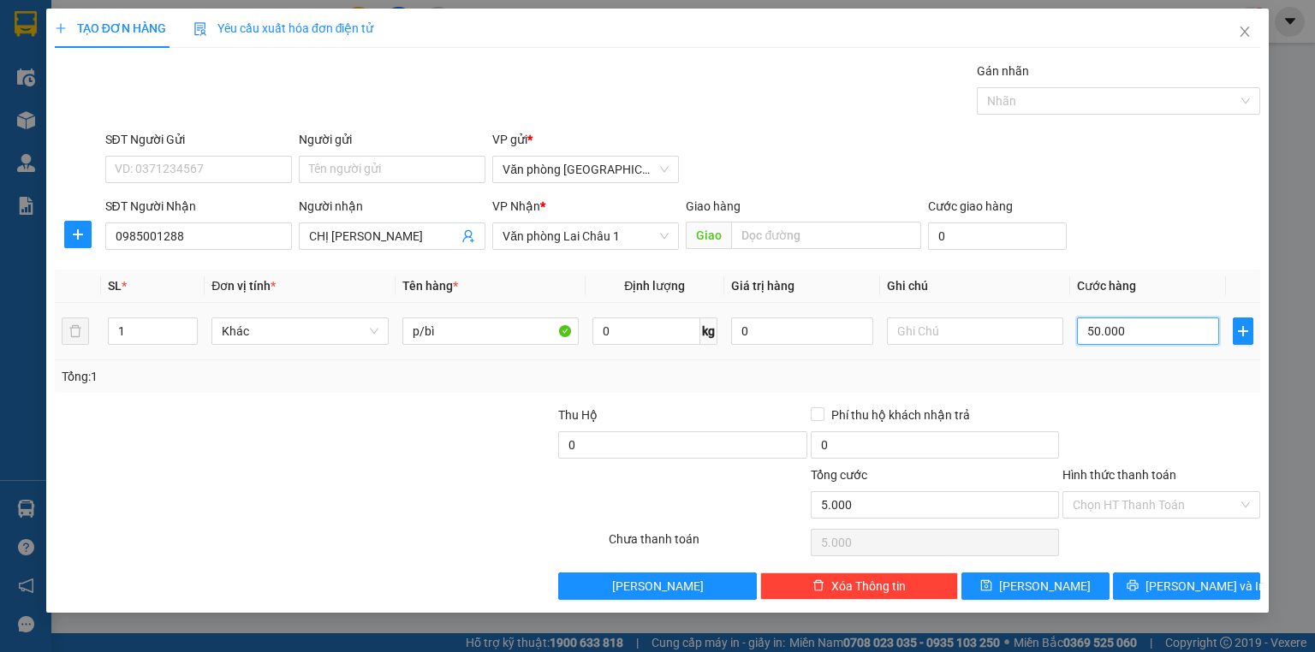
type input "50.000"
click at [1065, 587] on button "[PERSON_NAME]" at bounding box center [1035, 586] width 148 height 27
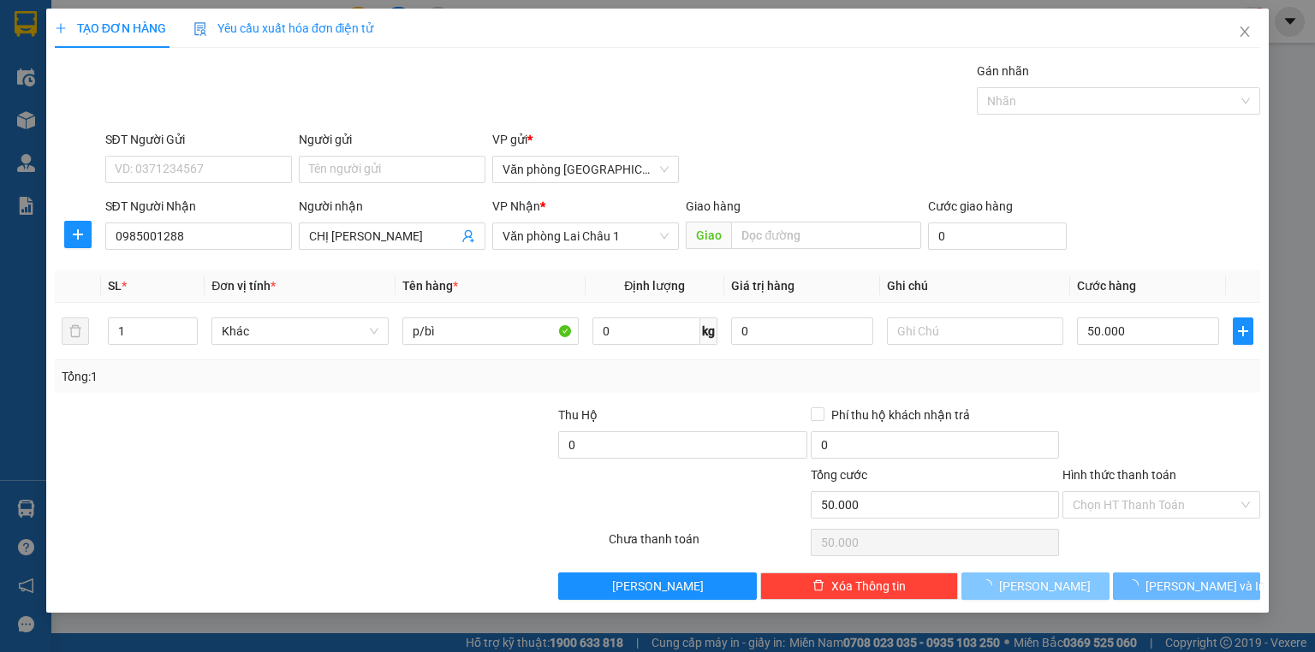
type input "0"
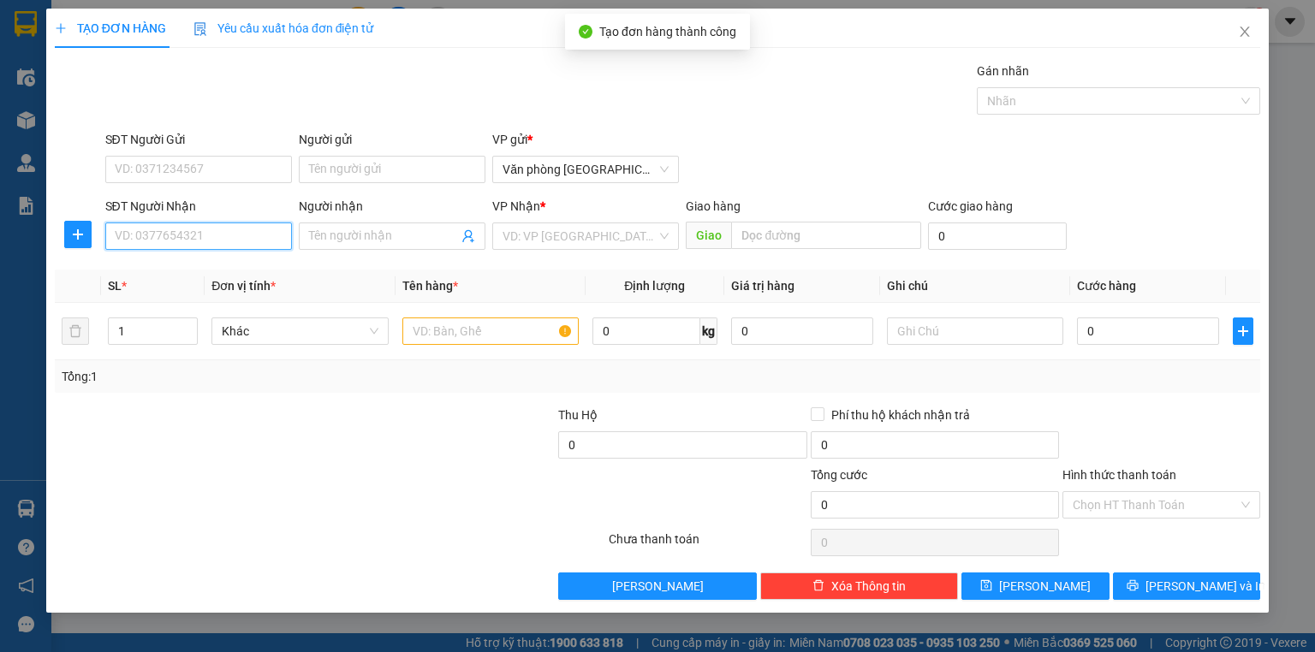
click at [193, 237] on input "SĐT Người Nhận" at bounding box center [198, 236] width 187 height 27
click at [193, 273] on div "0969208379" at bounding box center [199, 269] width 166 height 19
type input "0969208379"
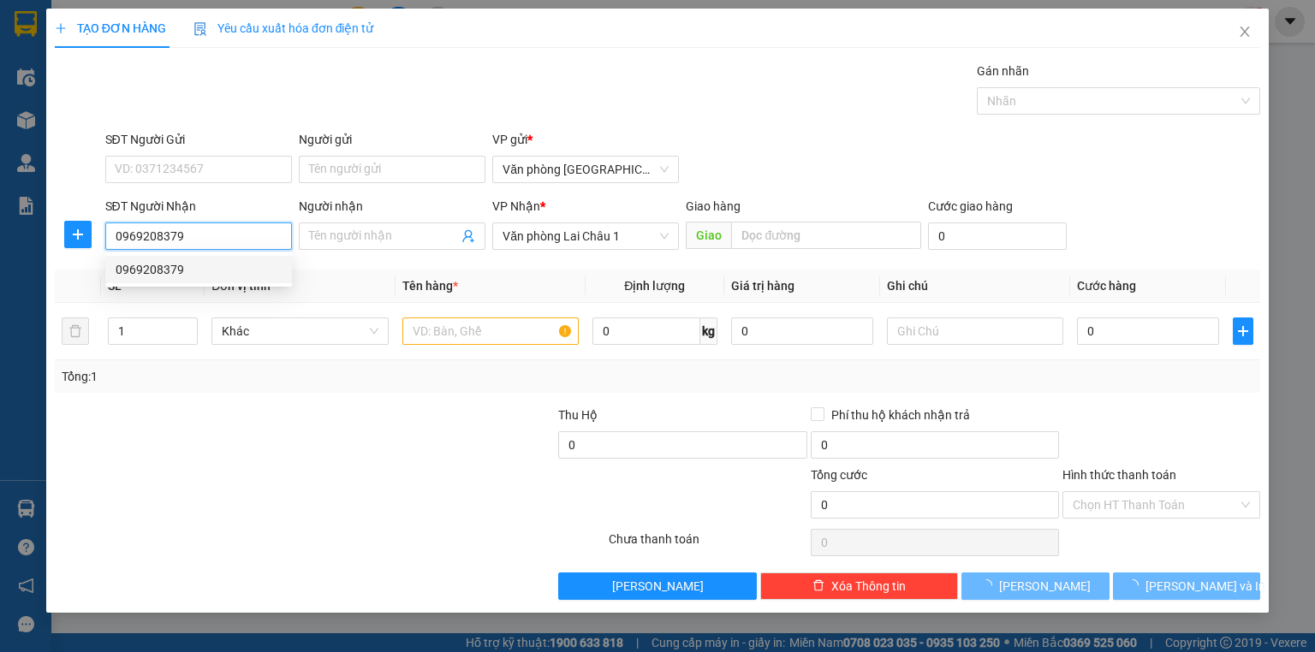
type input "50.000"
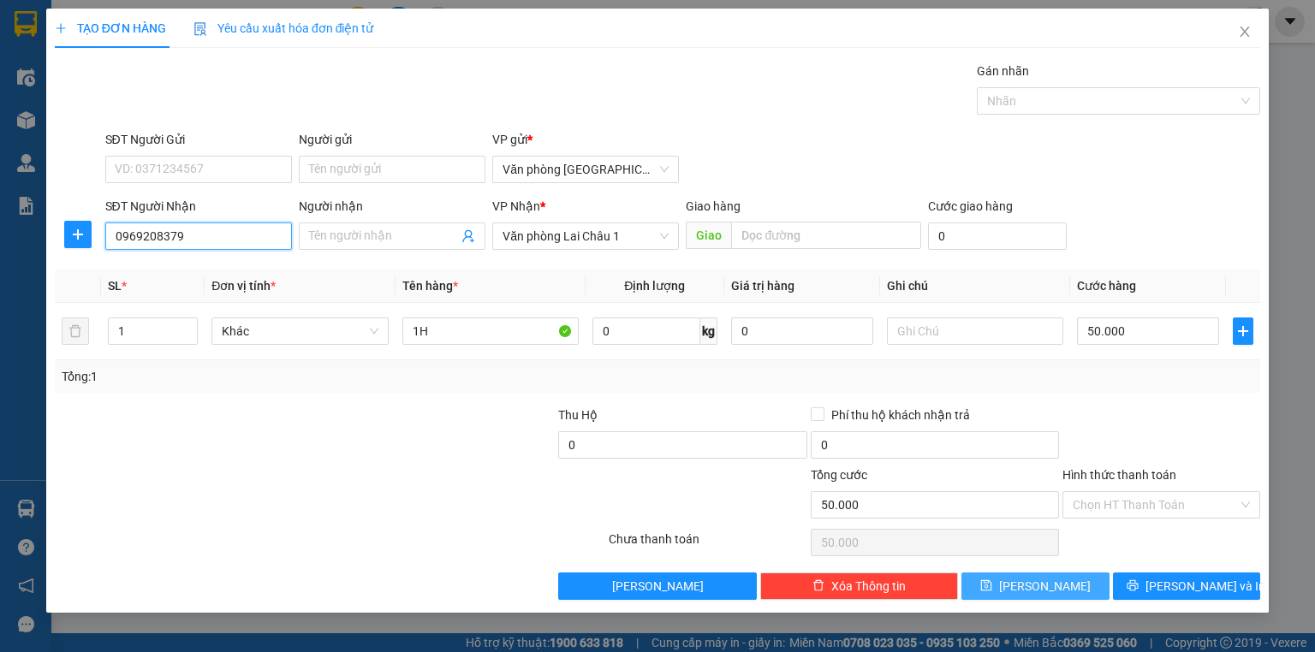
type input "0969208379"
click at [992, 586] on icon "save" at bounding box center [986, 585] width 12 height 12
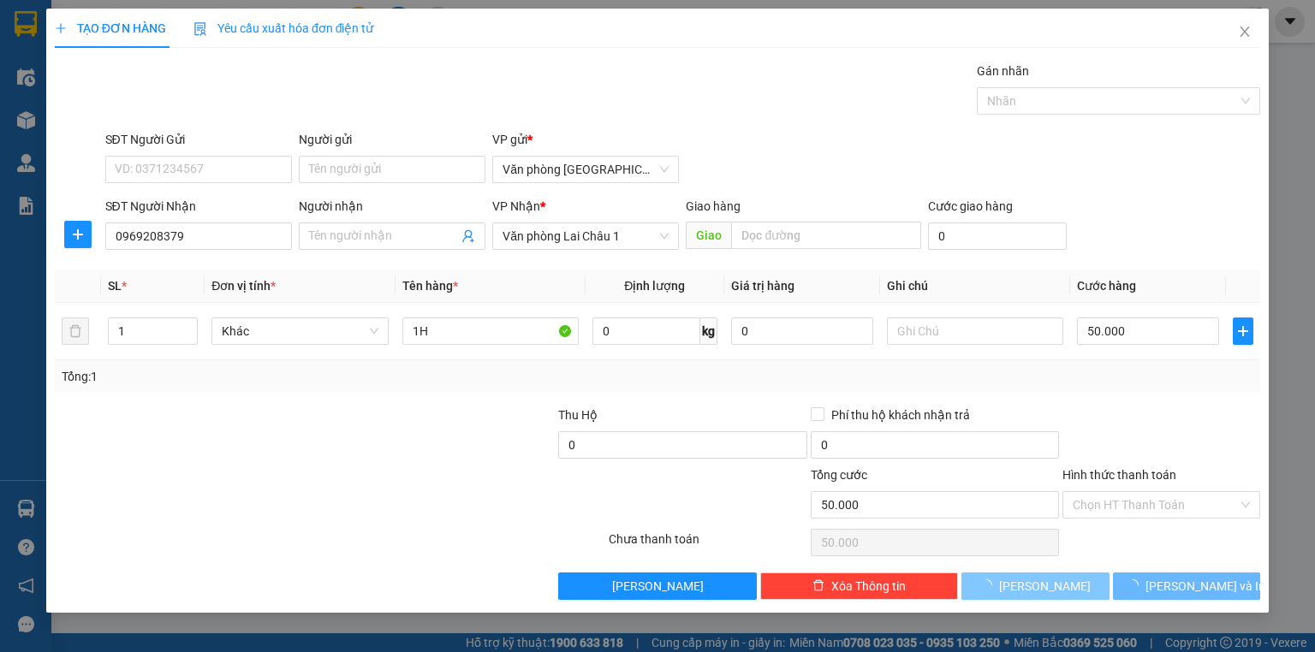
type input "0"
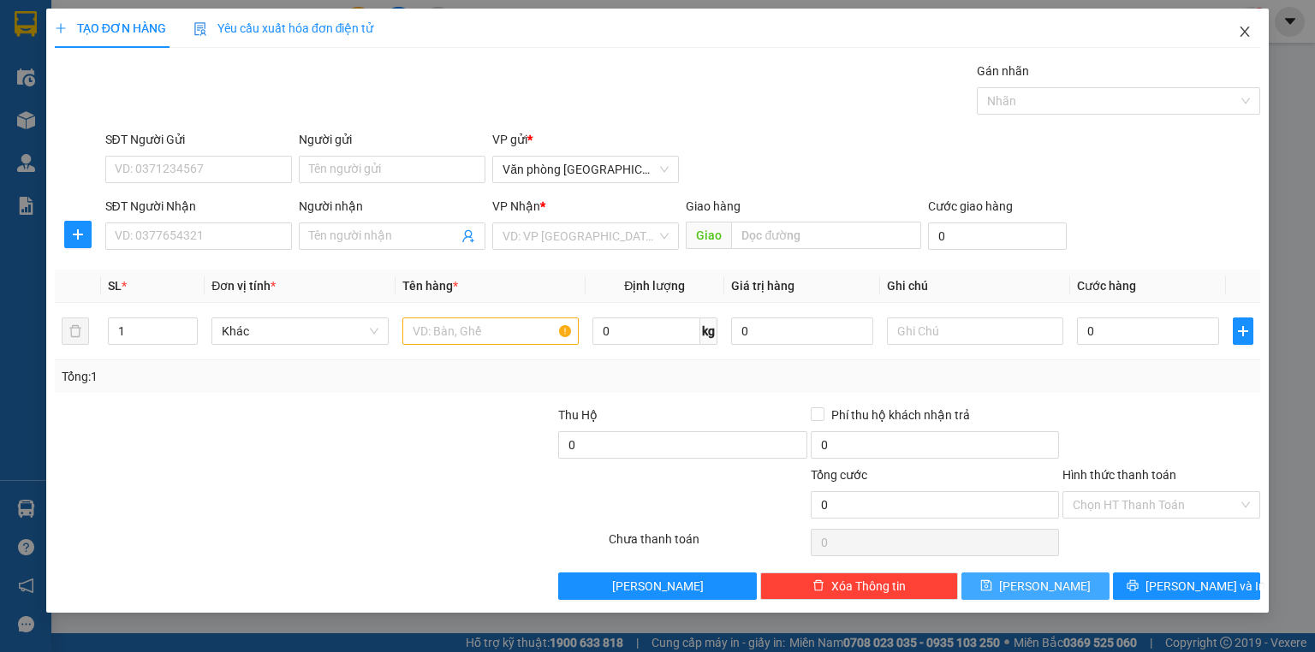
click at [1238, 31] on icon "close" at bounding box center [1245, 32] width 14 height 14
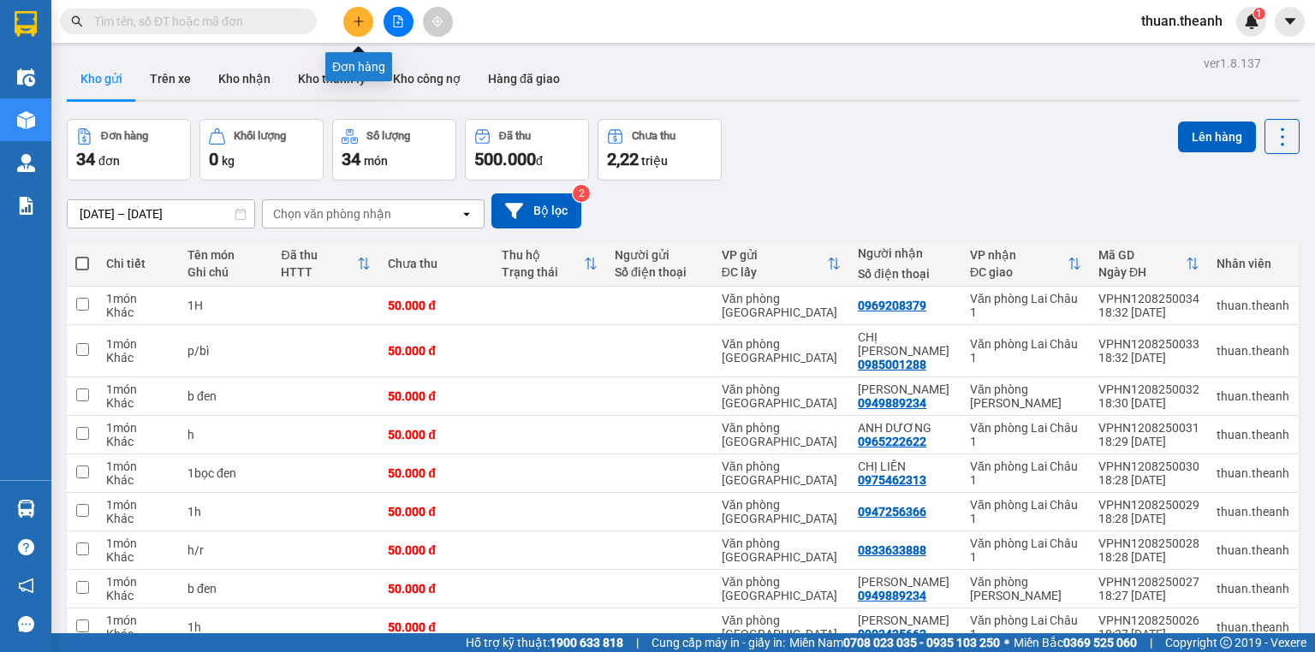
click at [355, 21] on icon "plus" at bounding box center [359, 21] width 12 height 12
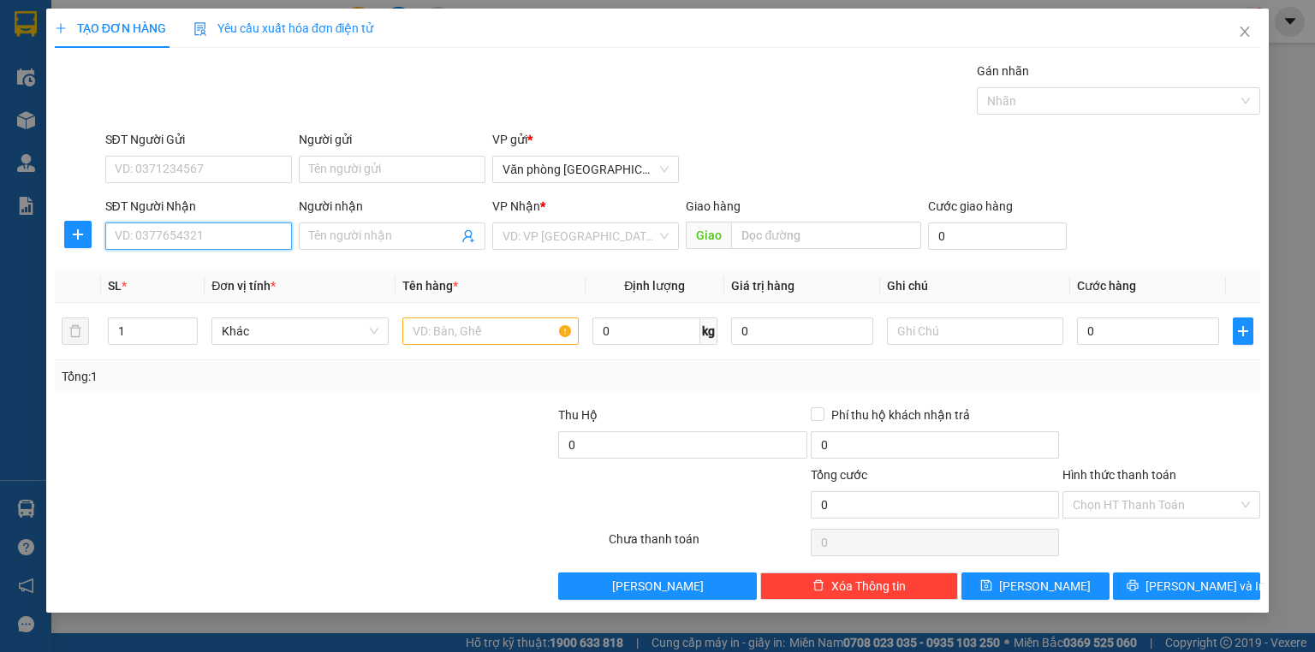
click at [209, 228] on input "SĐT Người Nhận" at bounding box center [198, 236] width 187 height 27
click at [213, 294] on div "0987546774 - CHỊ HƯỜNG" at bounding box center [199, 297] width 166 height 19
type input "0987546774"
type input "CHỊ HƯỜNG"
type input "100.000"
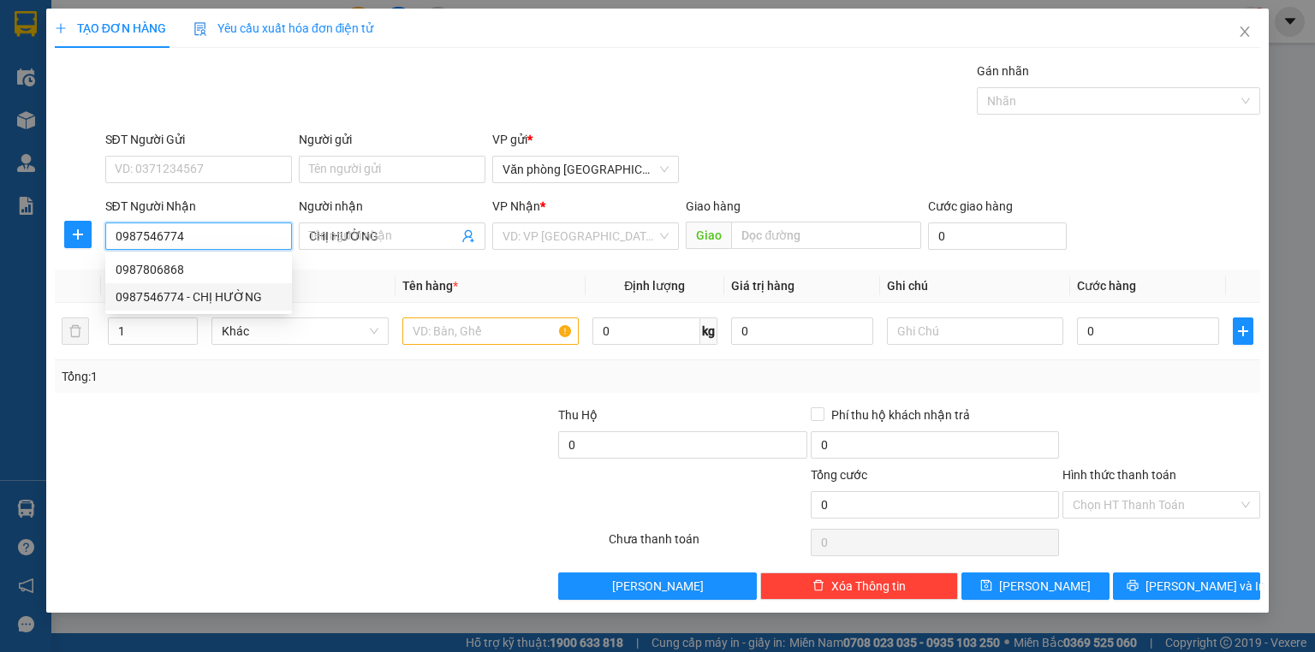
type input "100.000"
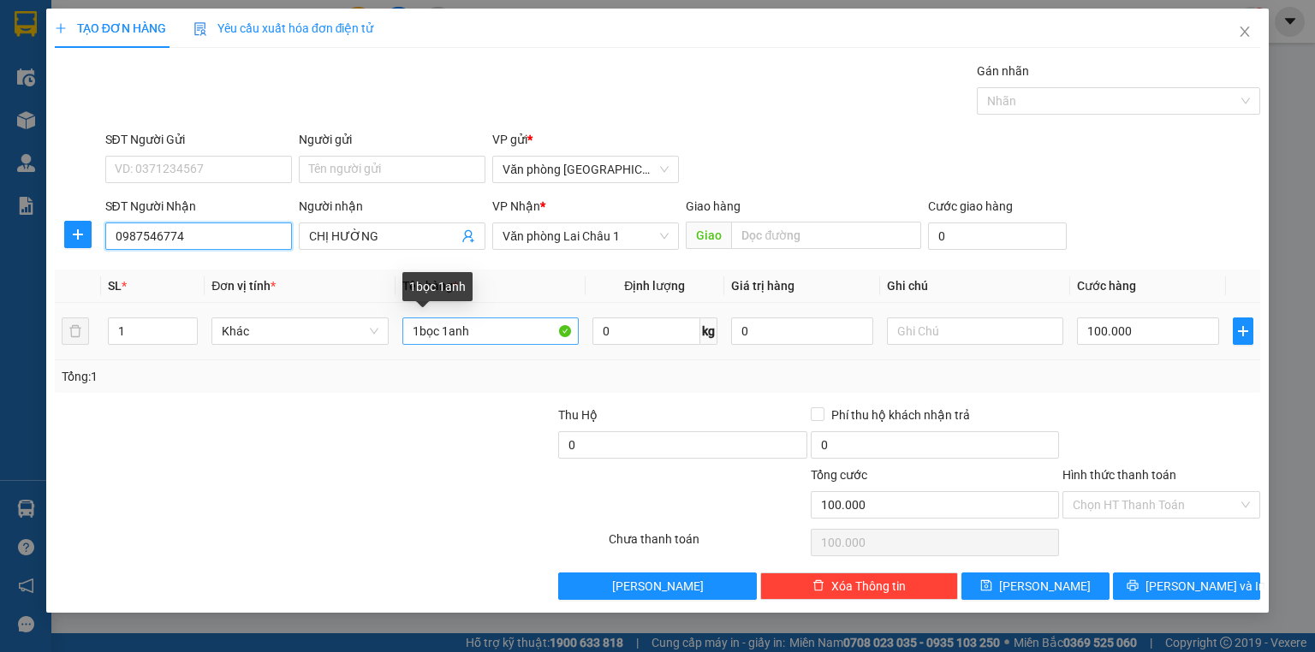
type input "0987546774"
click at [481, 333] on input "1bọc 1anh" at bounding box center [490, 331] width 176 height 27
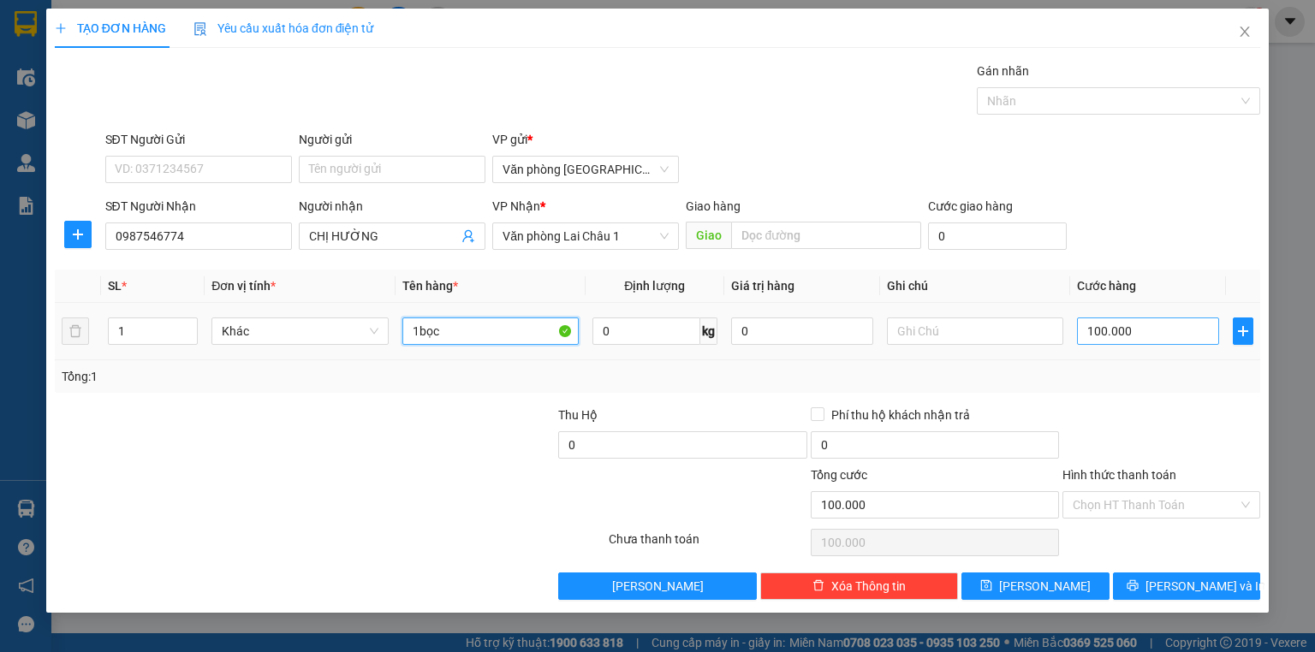
type input "1bọc"
click at [1085, 332] on input "100.000" at bounding box center [1148, 331] width 142 height 27
type input "5"
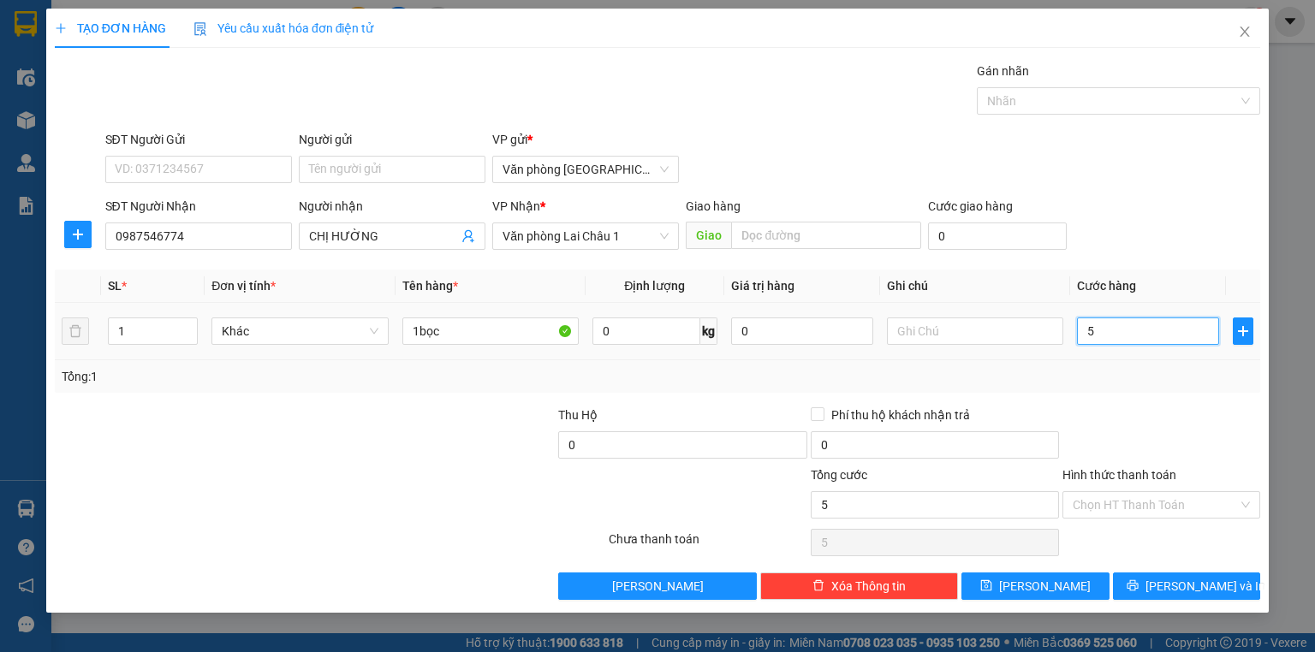
type input "50"
type input "500"
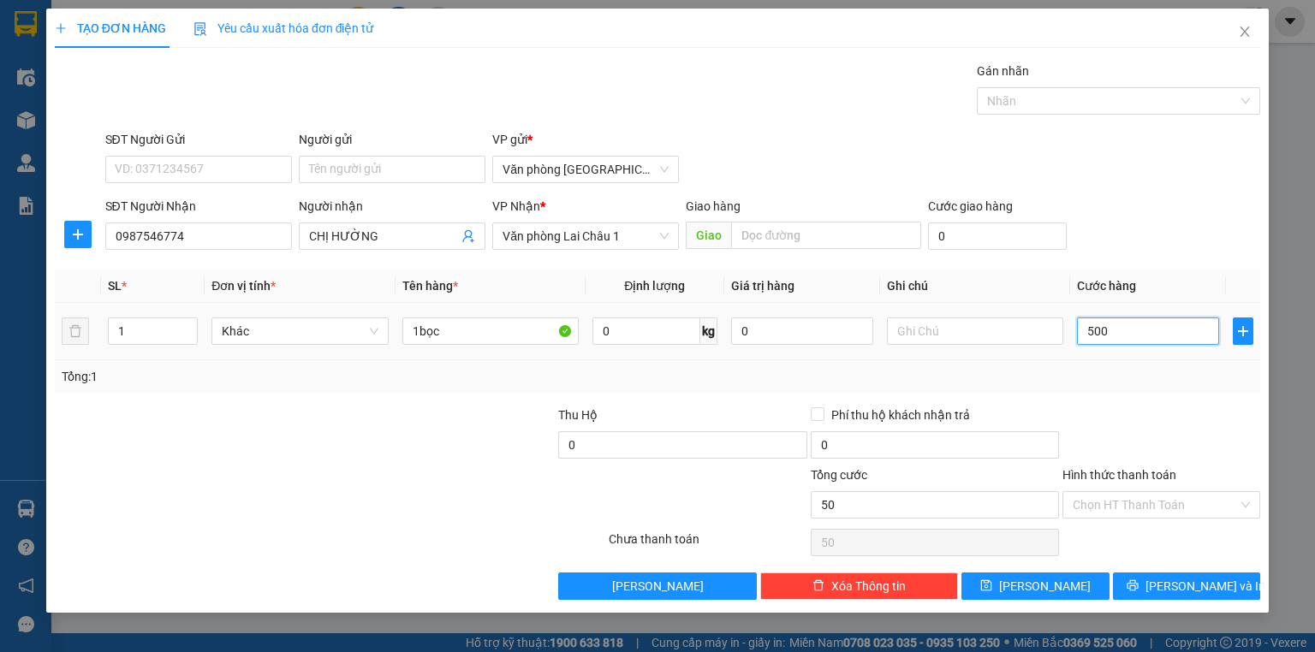
type input "500"
type input "5.000"
type input "50.000"
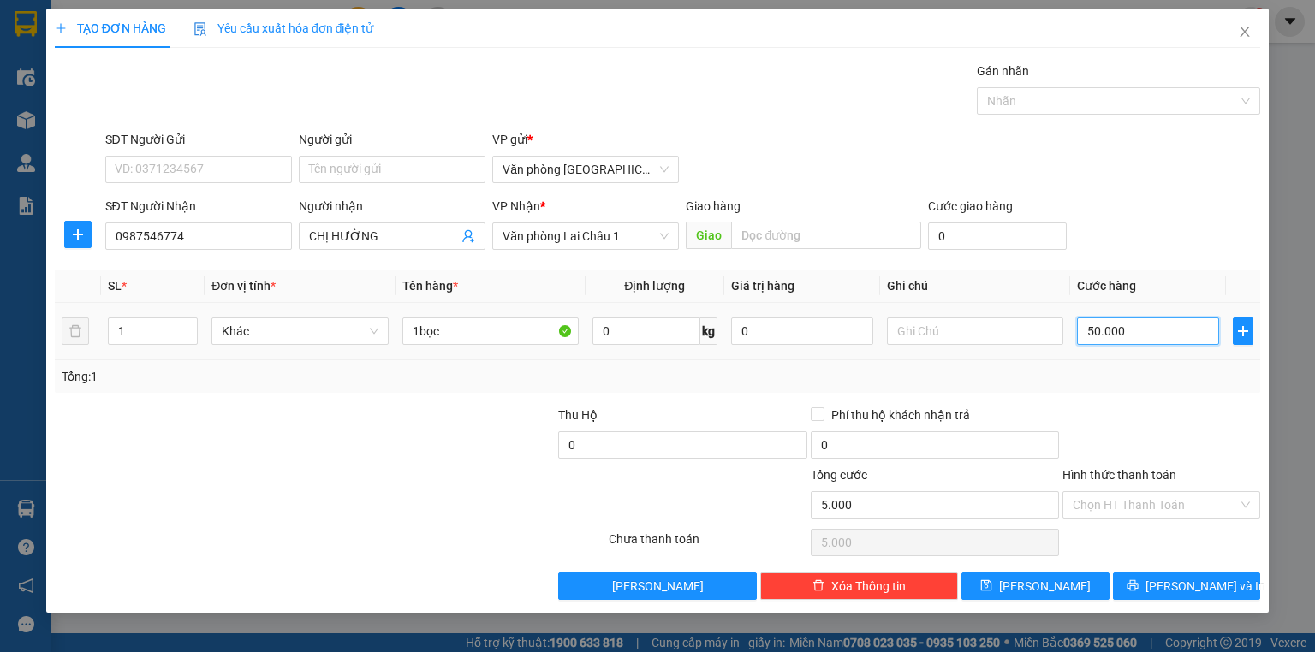
type input "50.000"
click at [1036, 577] on span "[PERSON_NAME]" at bounding box center [1045, 586] width 92 height 19
click at [1250, 38] on icon "close" at bounding box center [1245, 32] width 14 height 14
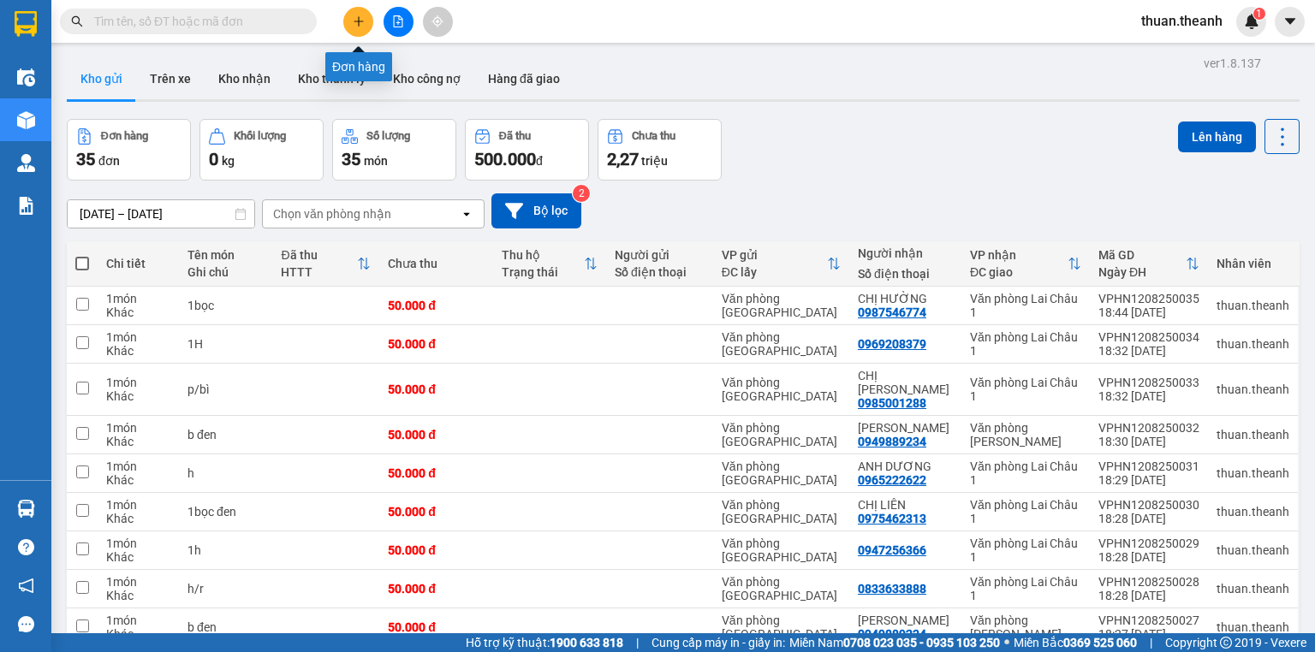
click at [364, 21] on icon "plus" at bounding box center [359, 21] width 12 height 12
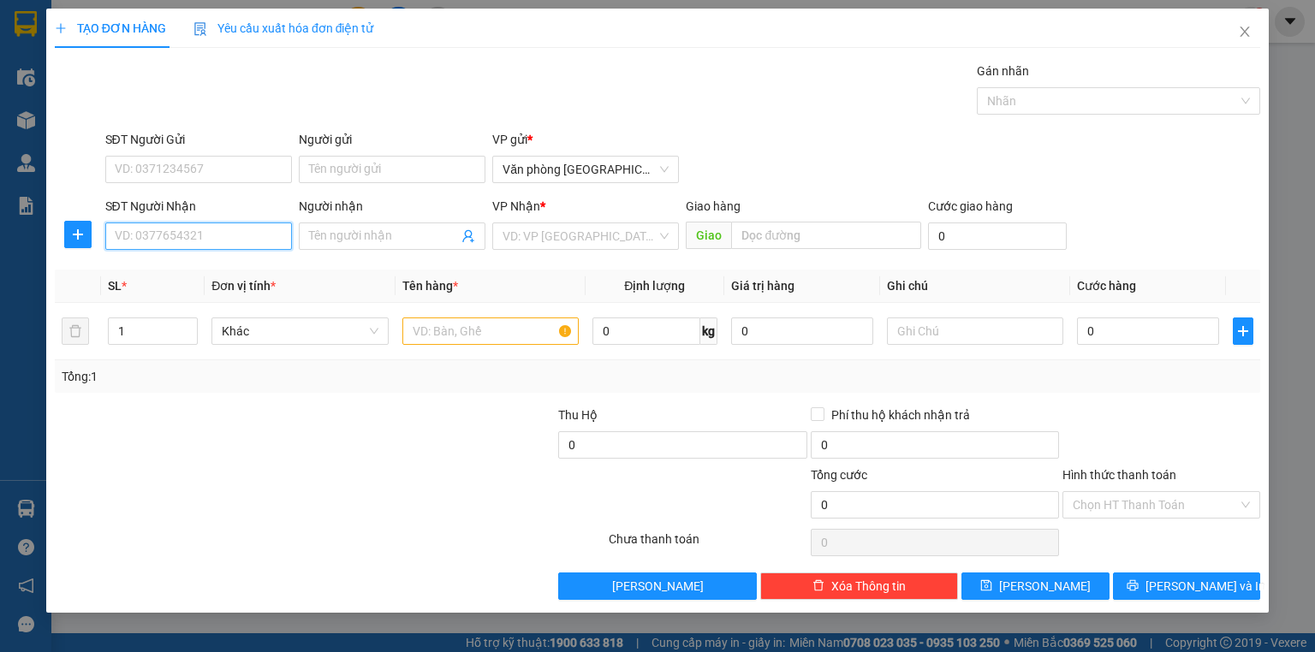
click at [199, 233] on input "SĐT Người Nhận" at bounding box center [198, 236] width 187 height 27
click at [215, 278] on div "0912223121 - CHỊ HIỀN" at bounding box center [199, 269] width 166 height 19
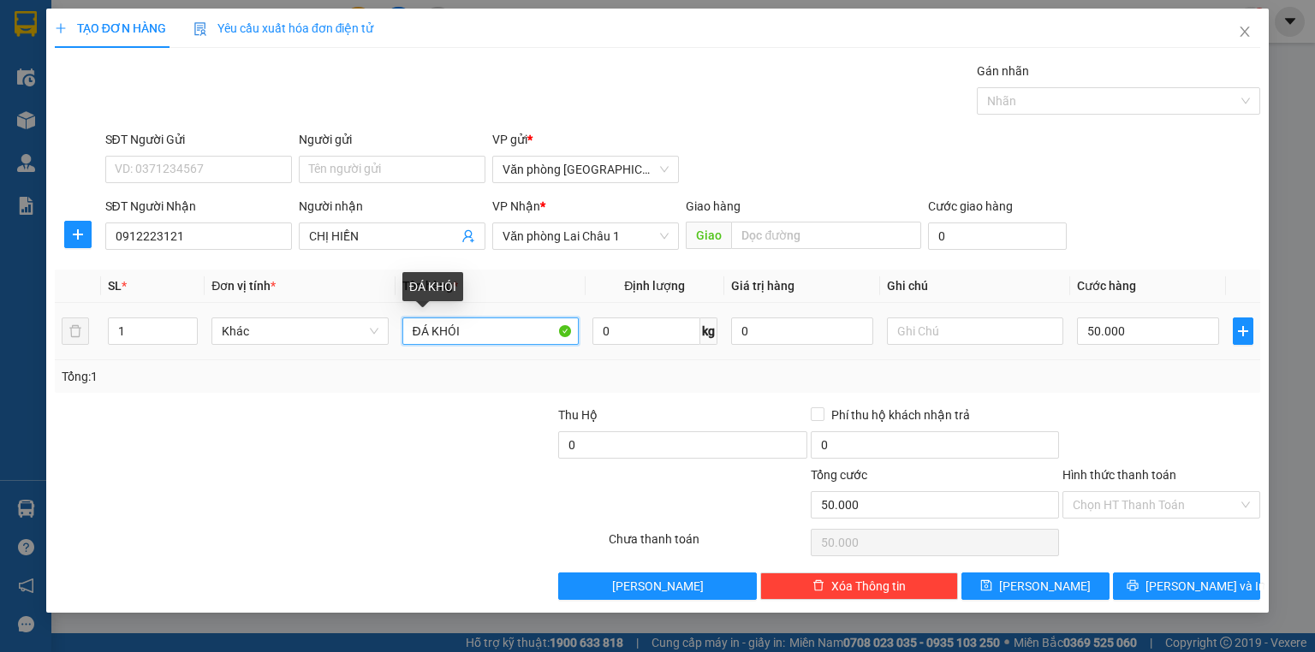
click at [472, 332] on input "ĐÁ KHÓI" at bounding box center [490, 331] width 176 height 27
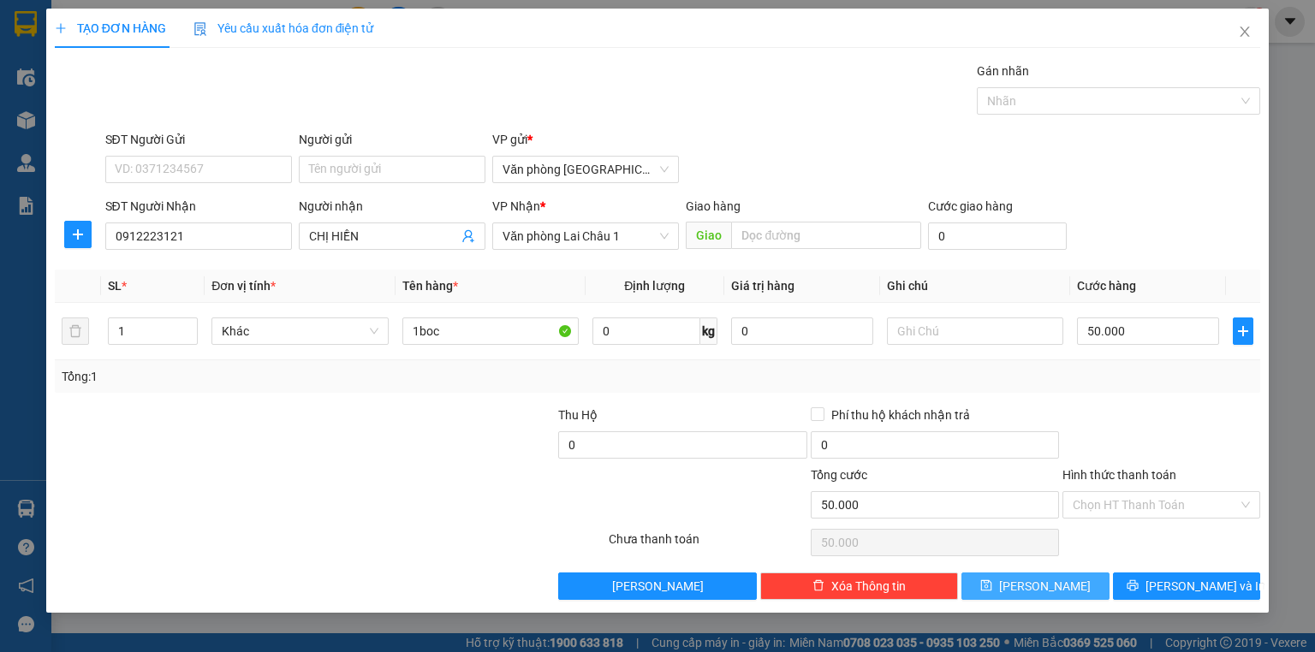
click at [1006, 586] on button "[PERSON_NAME]" at bounding box center [1035, 586] width 148 height 27
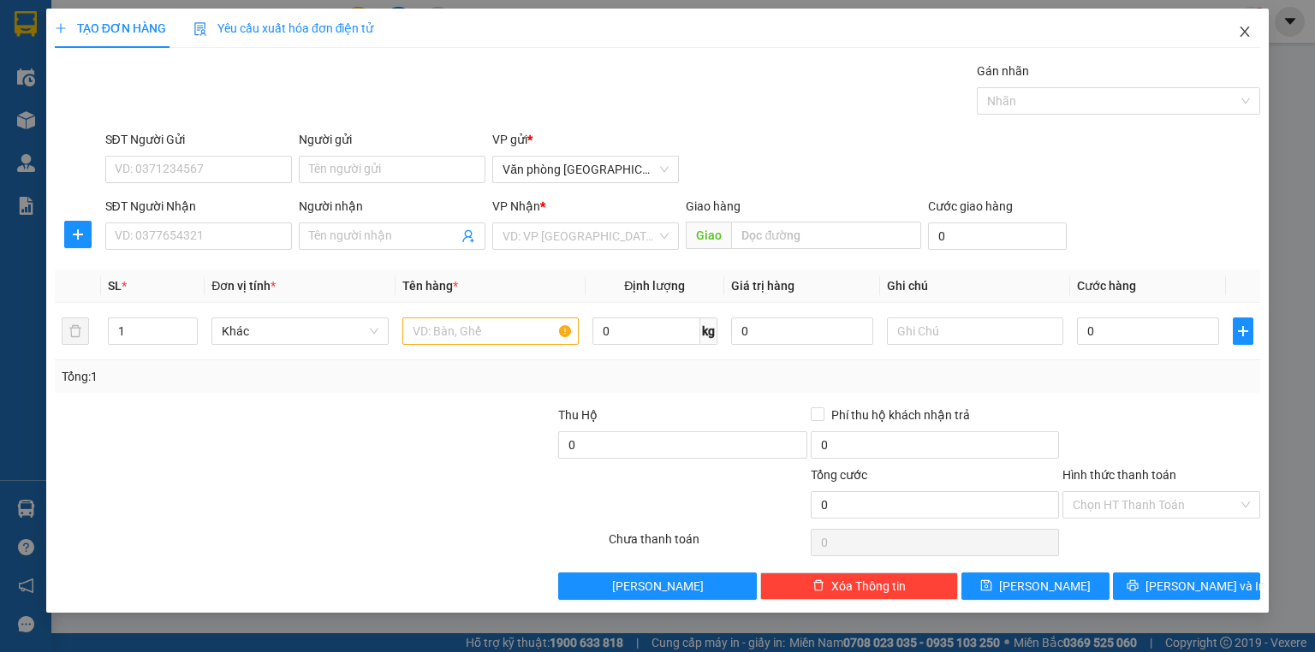
click at [1247, 33] on icon "close" at bounding box center [1245, 32] width 14 height 14
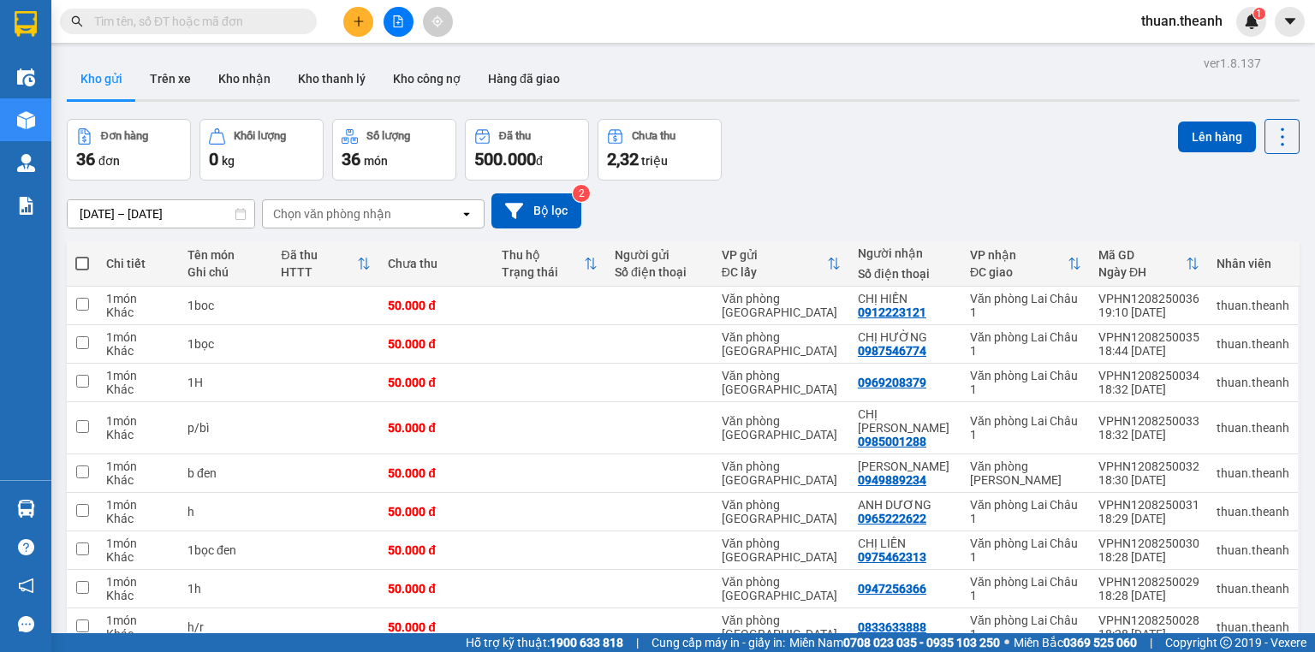
click at [78, 266] on span at bounding box center [82, 264] width 14 height 14
click at [82, 255] on input "checkbox" at bounding box center [82, 255] width 0 height 0
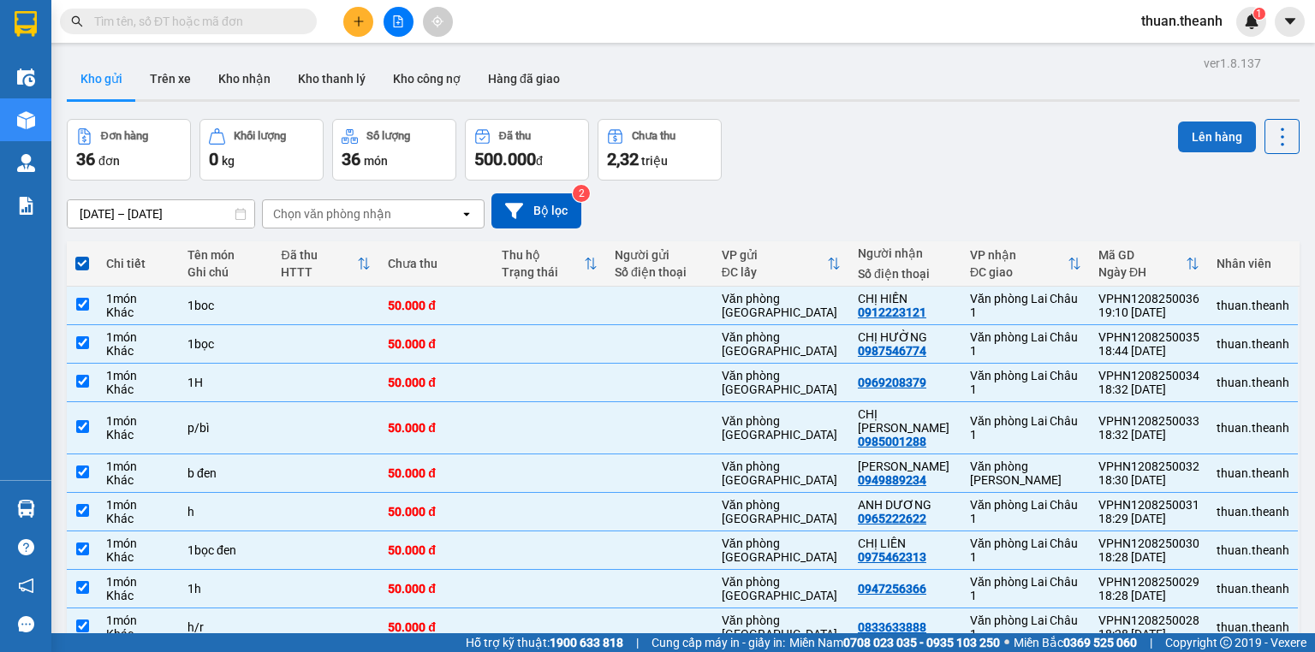
click at [1202, 134] on button "Lên hàng" at bounding box center [1217, 137] width 78 height 31
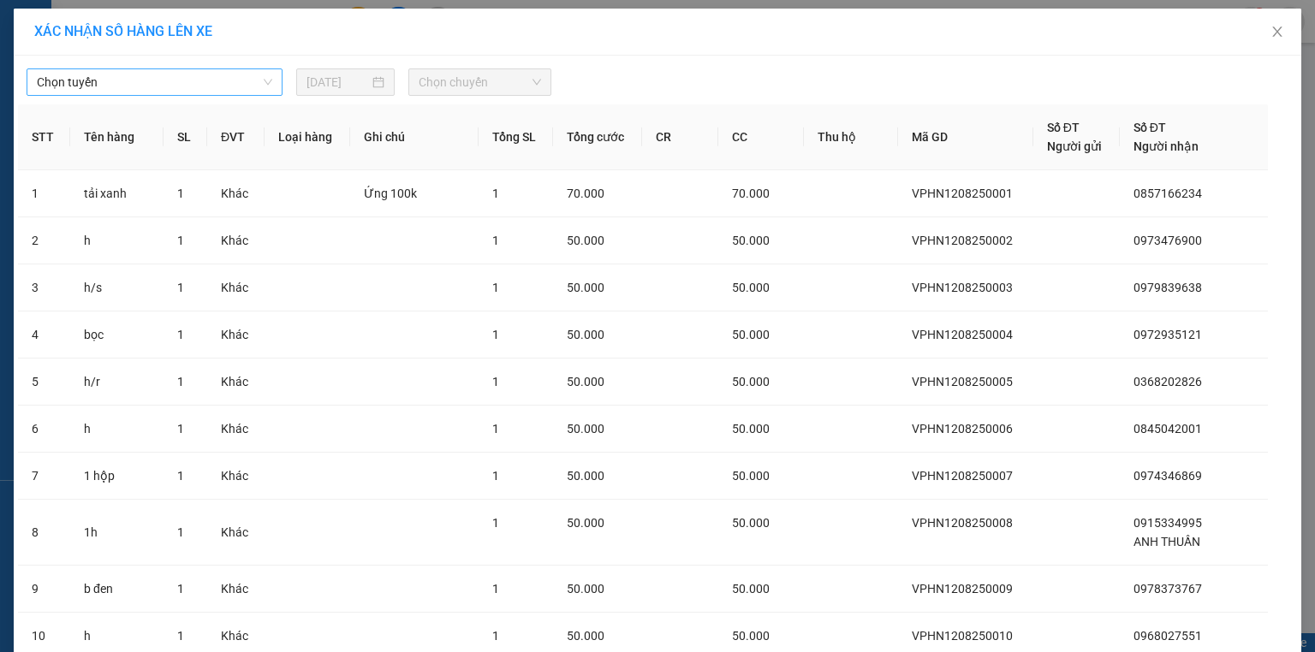
click at [170, 86] on span "Chọn tuyến" at bounding box center [154, 82] width 235 height 26
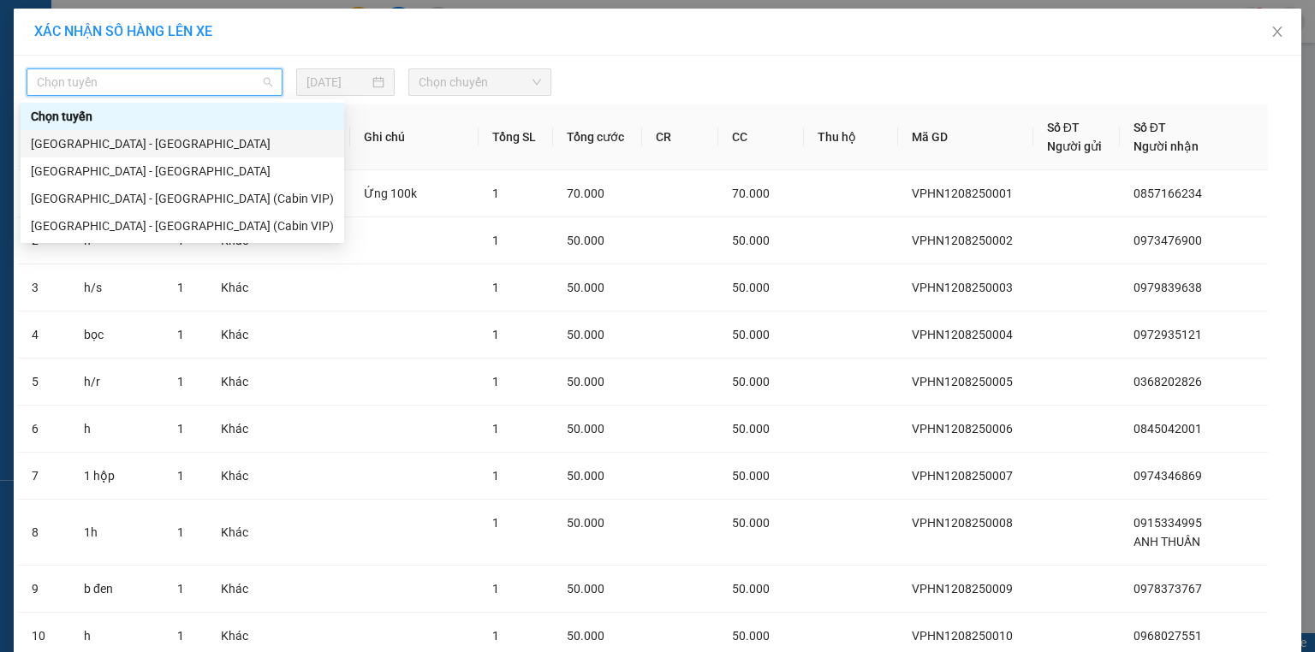
click at [154, 145] on div "[GEOGRAPHIC_DATA] - [GEOGRAPHIC_DATA]" at bounding box center [182, 143] width 303 height 19
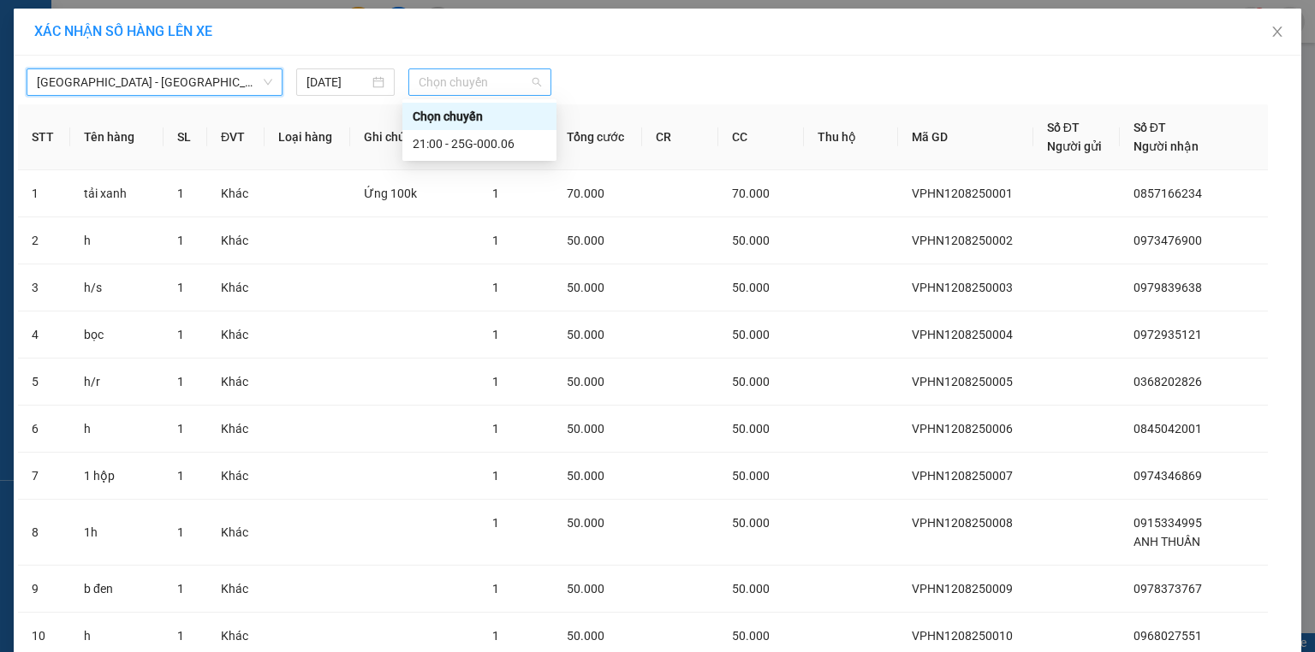
click at [471, 89] on span "Chọn chuyến" at bounding box center [480, 82] width 123 height 26
click at [490, 144] on div "21:00 - 25G-000.06" at bounding box center [480, 143] width 134 height 19
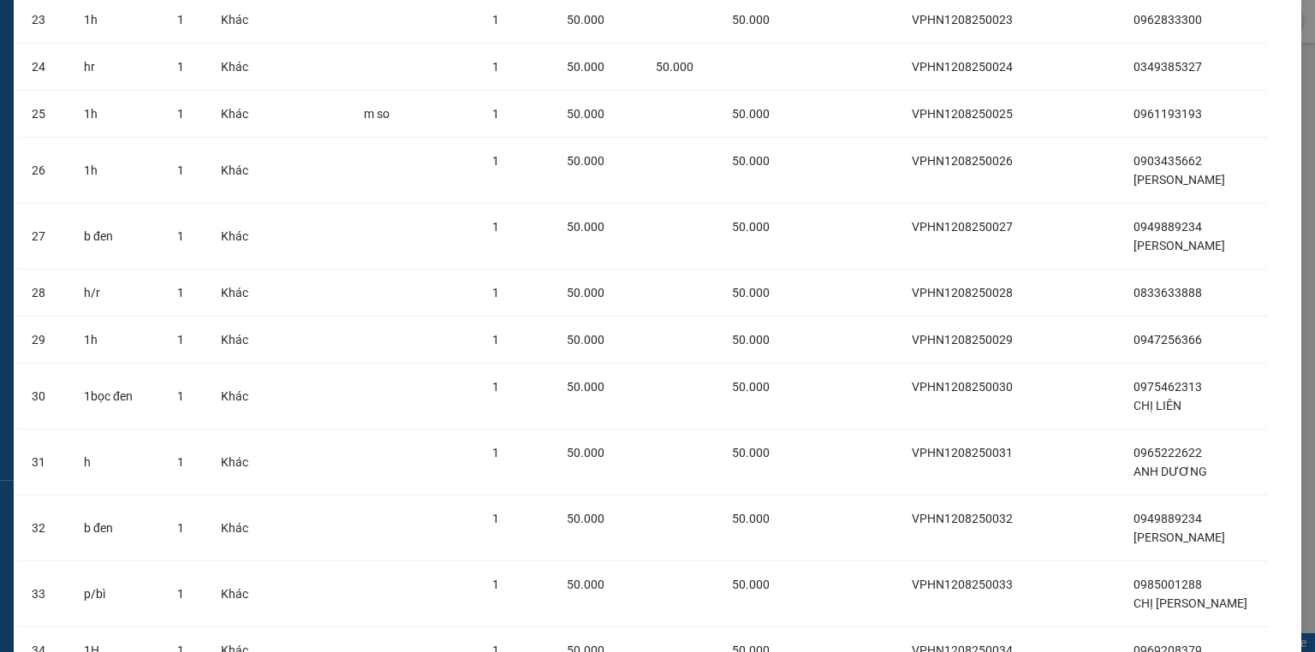
scroll to position [1567, 0]
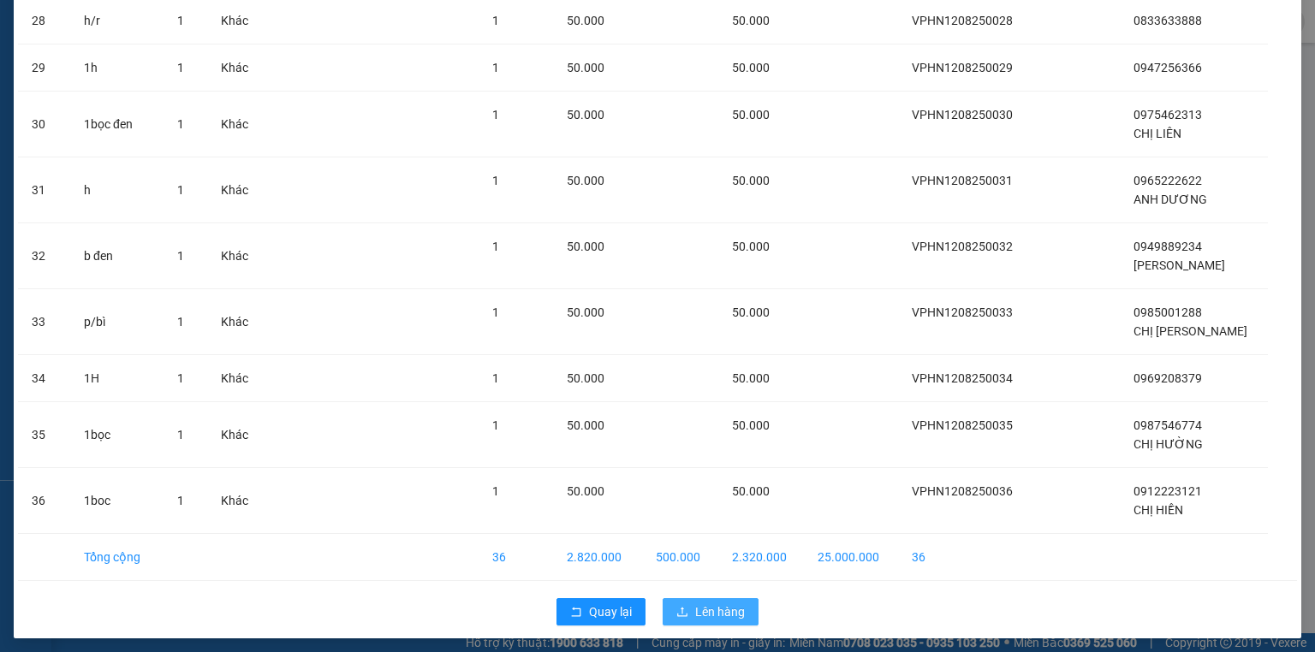
click at [733, 603] on span "Lên hàng" at bounding box center [720, 612] width 50 height 19
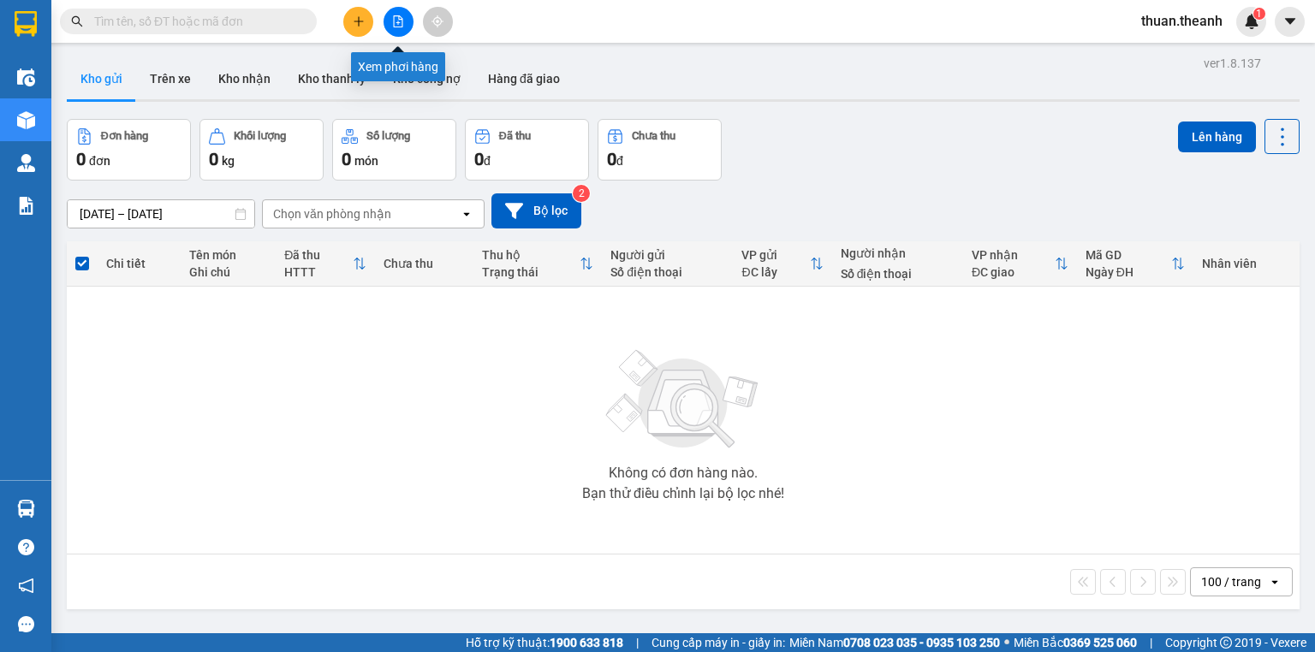
click at [397, 17] on icon "file-add" at bounding box center [398, 21] width 12 height 12
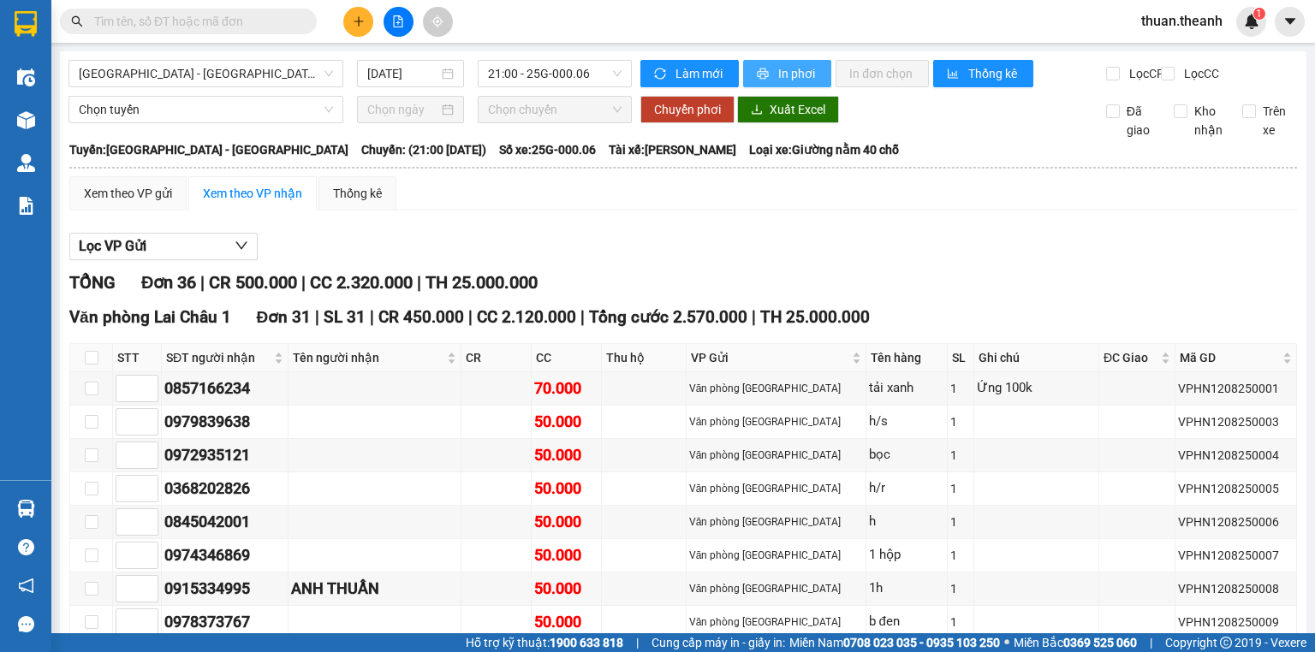
click at [769, 66] on button "In phơi" at bounding box center [787, 73] width 88 height 27
click at [921, 250] on div "Lọc VP Gửi" at bounding box center [682, 247] width 1227 height 28
